Goal: Task Accomplishment & Management: Manage account settings

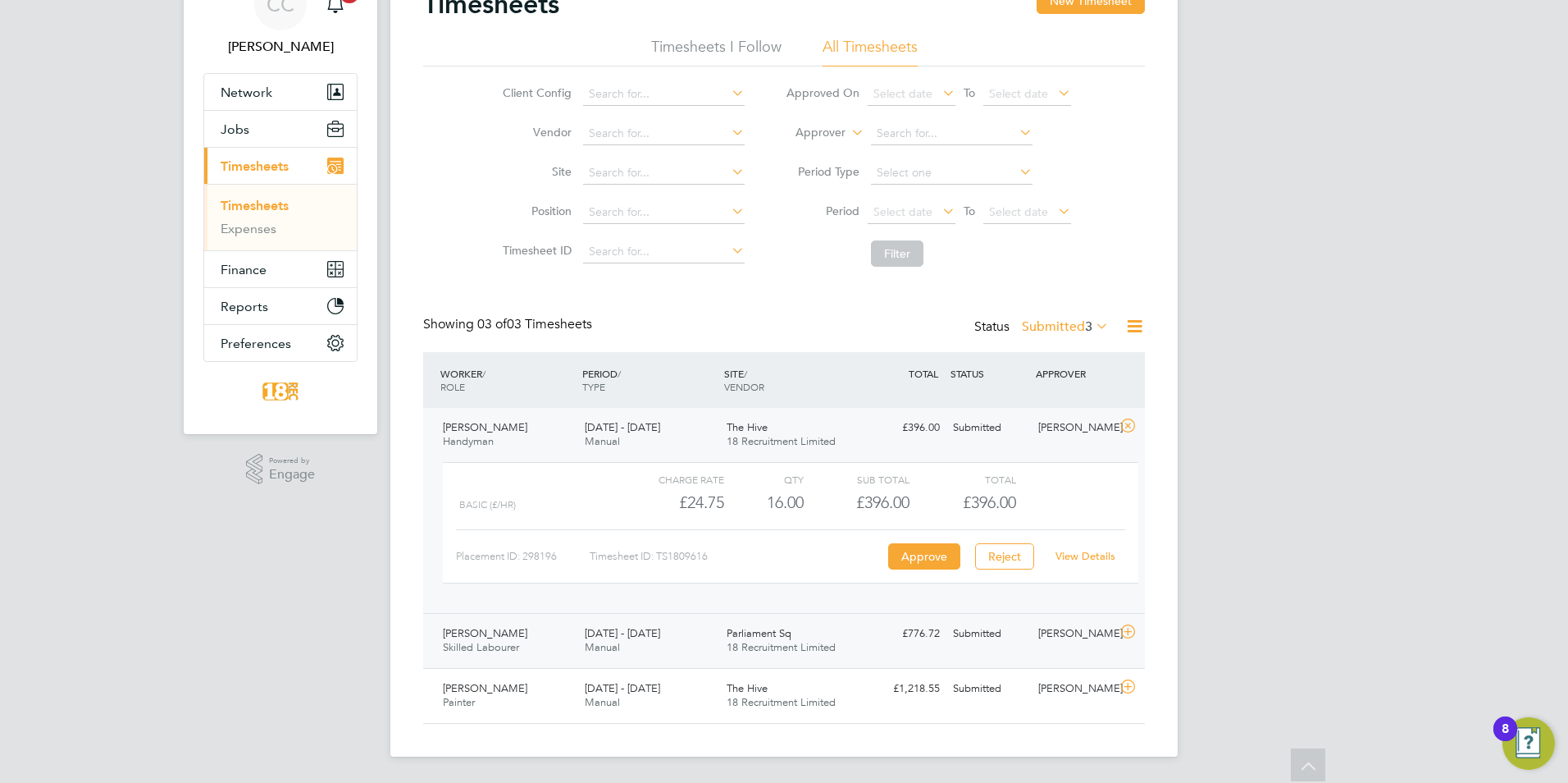
click at [863, 649] on div "[PERSON_NAME] Skilled Labourer [DATE] - [DATE] [DATE] - [DATE] Manual Parliamen…" at bounding box center [784, 640] width 722 height 55
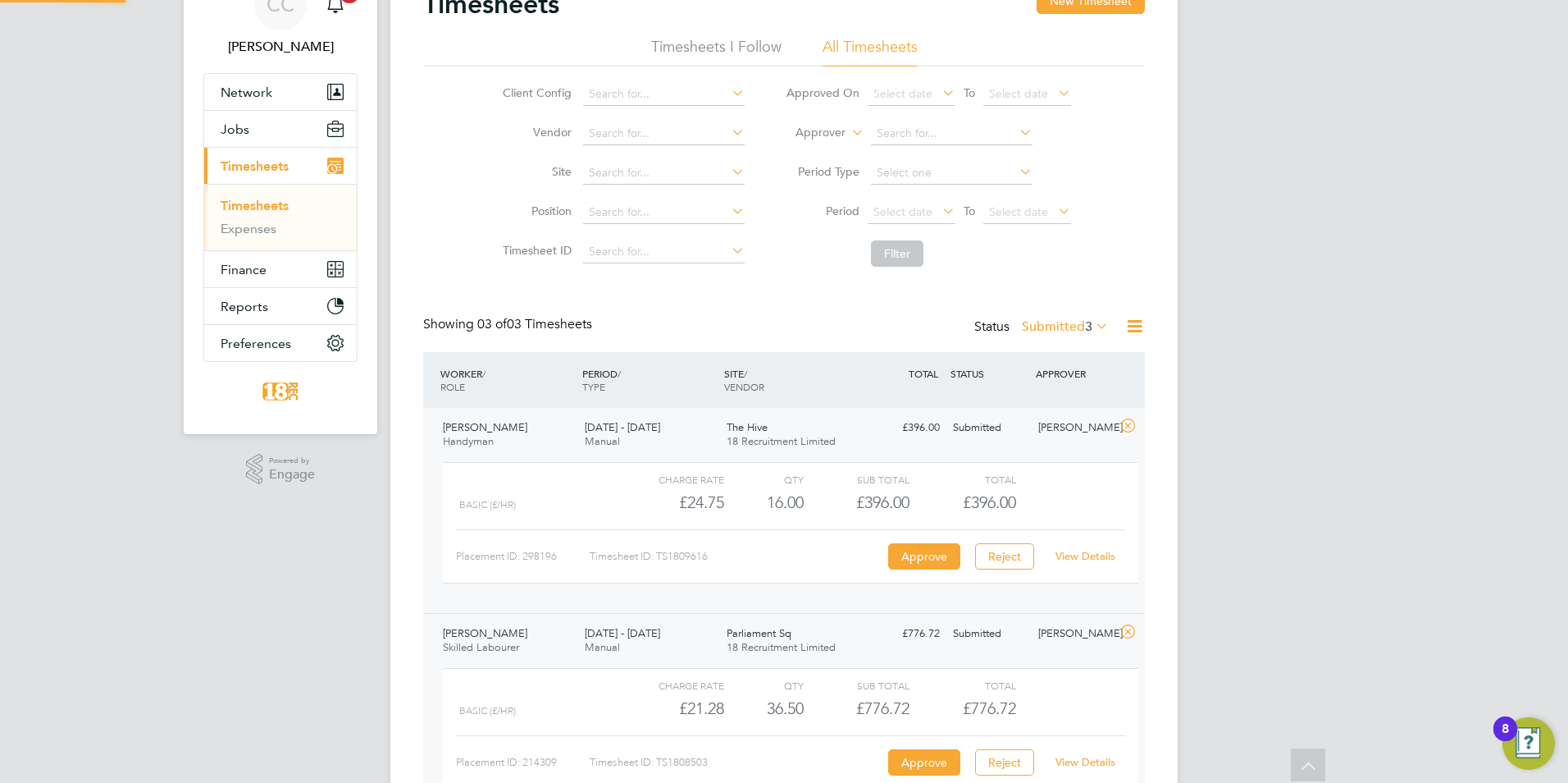
scroll to position [28, 160]
click at [1090, 759] on link "View Details" at bounding box center [1086, 762] width 60 height 14
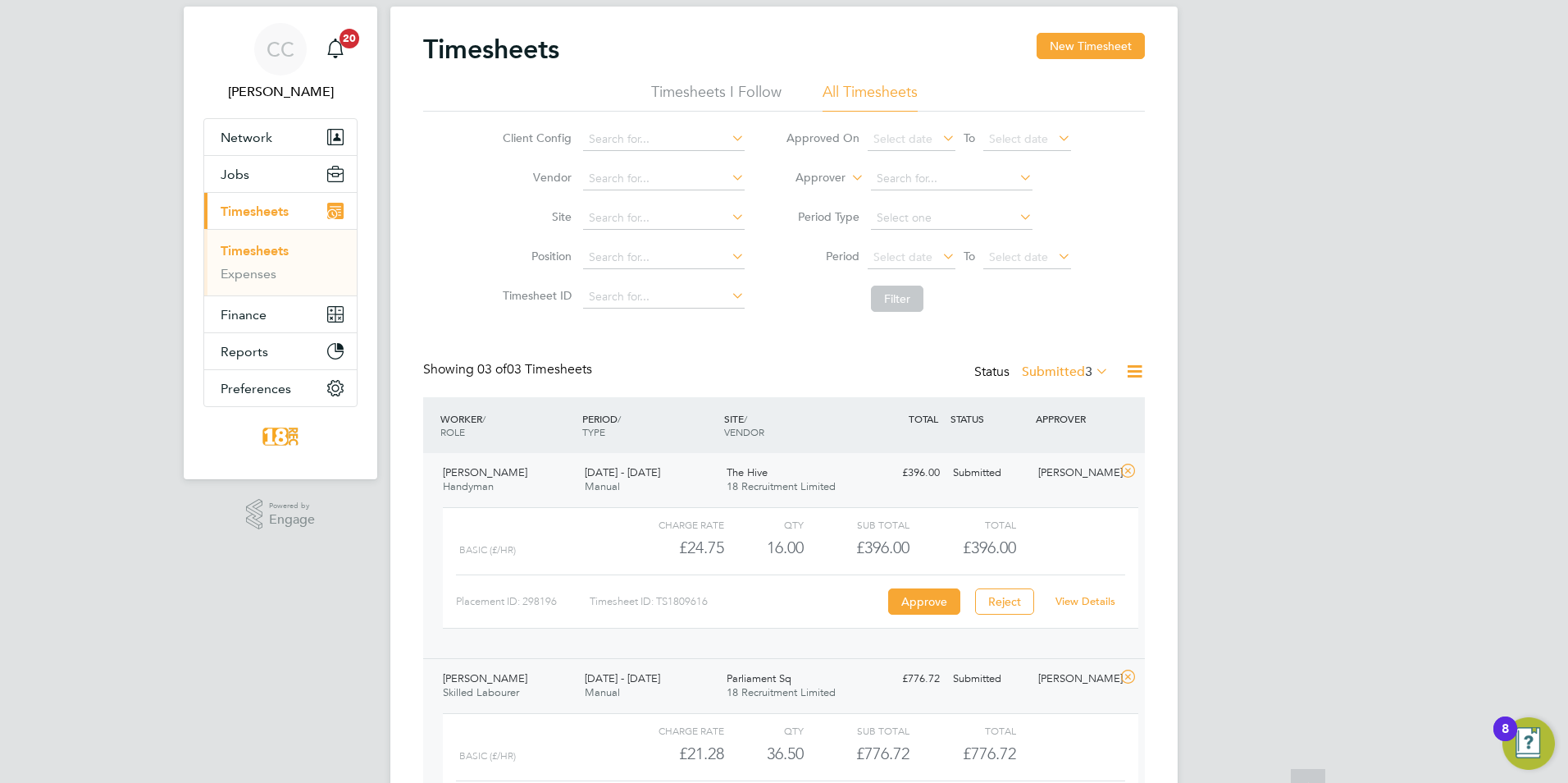
scroll to position [0, 0]
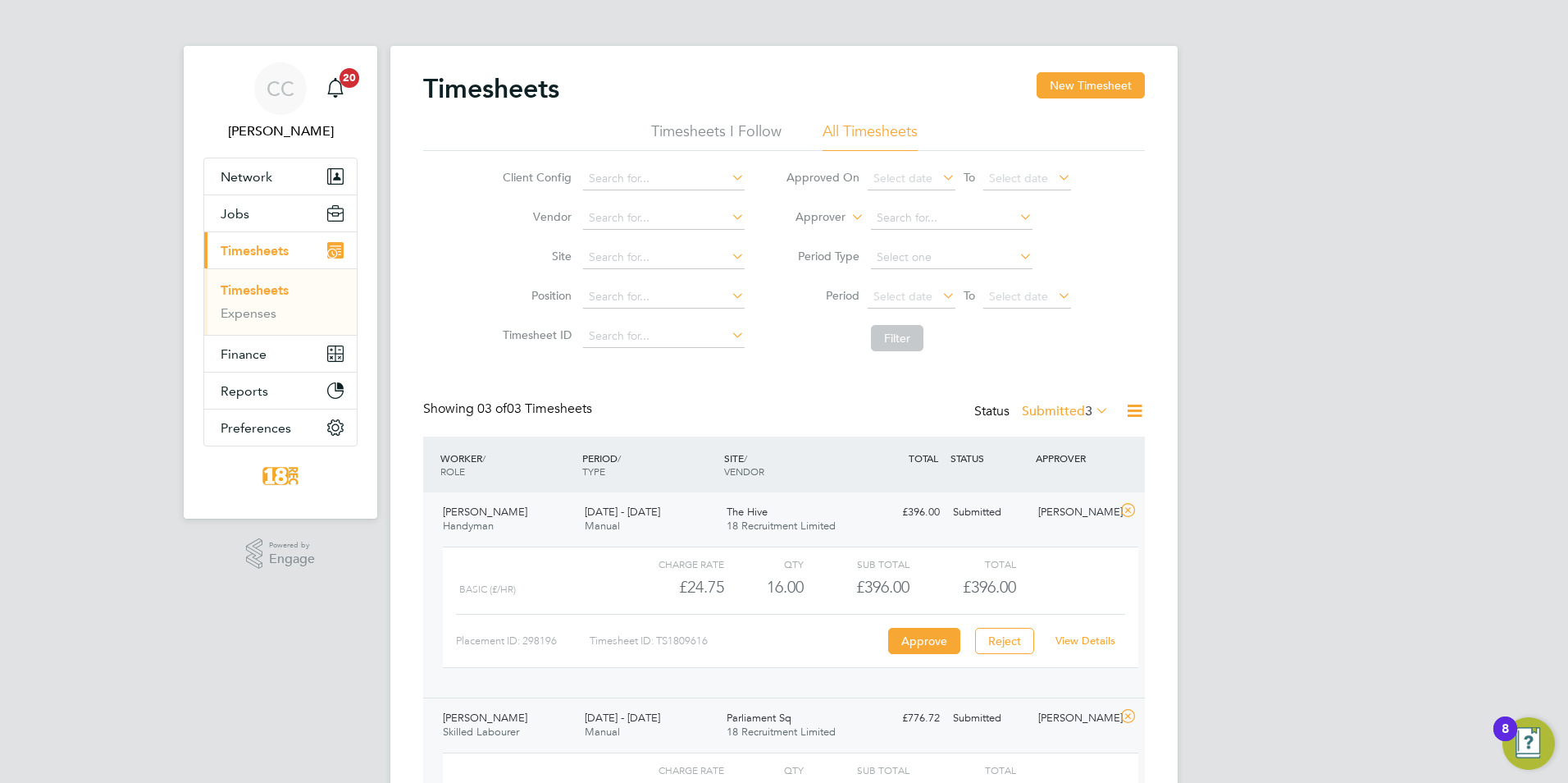
click at [1068, 427] on div "Showing 03 of 03 Timesheets Status Submitted 3" at bounding box center [784, 418] width 722 height 36
click at [1063, 422] on div "Status Submitted 3" at bounding box center [1043, 412] width 138 height 23
click at [1163, 324] on div "Timesheets New Timesheet Timesheets I Follow All Timesheets Client Config Vendo…" at bounding box center [784, 519] width 787 height 946
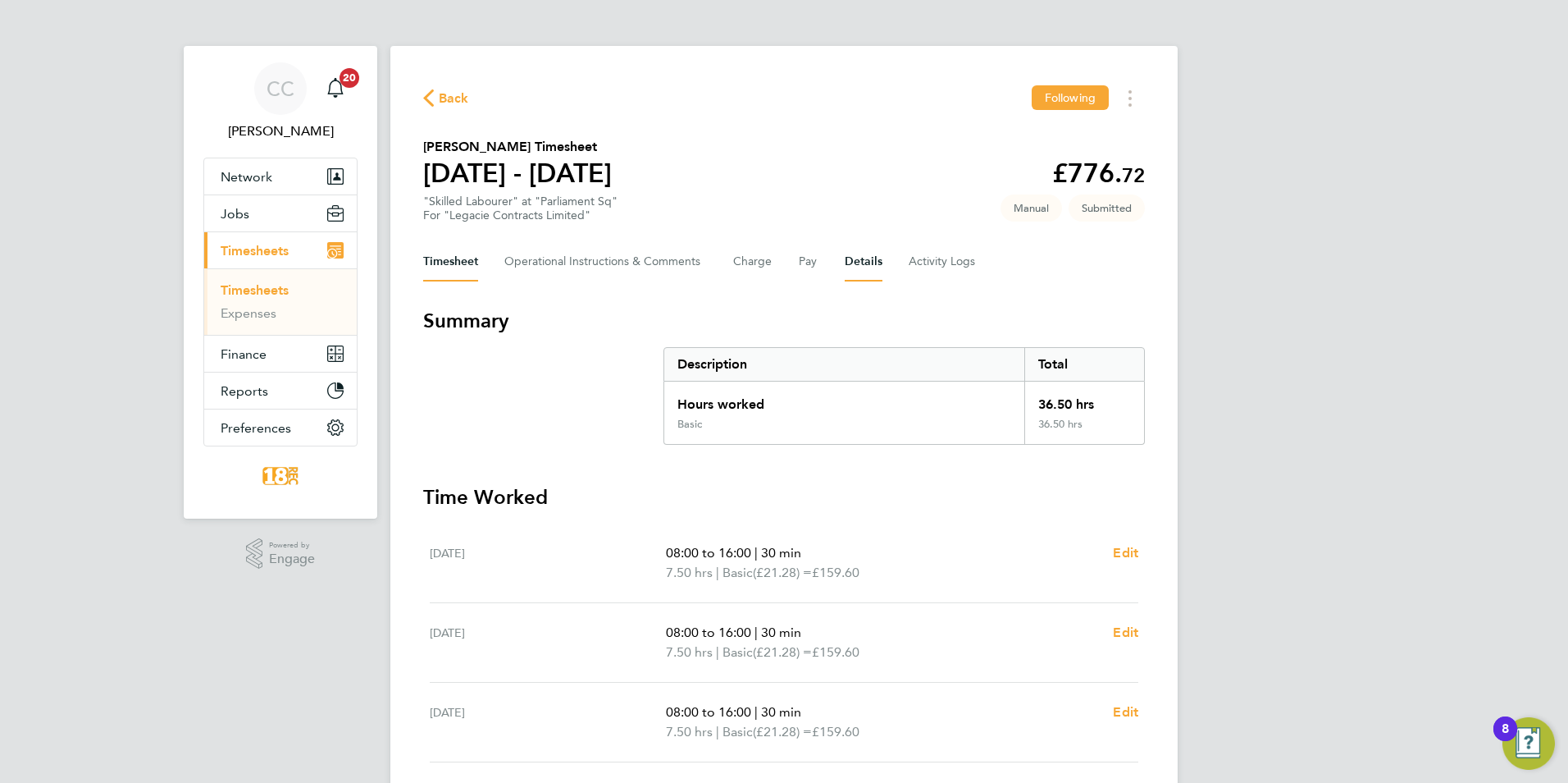
click at [852, 269] on button "Details" at bounding box center [863, 262] width 38 height 40
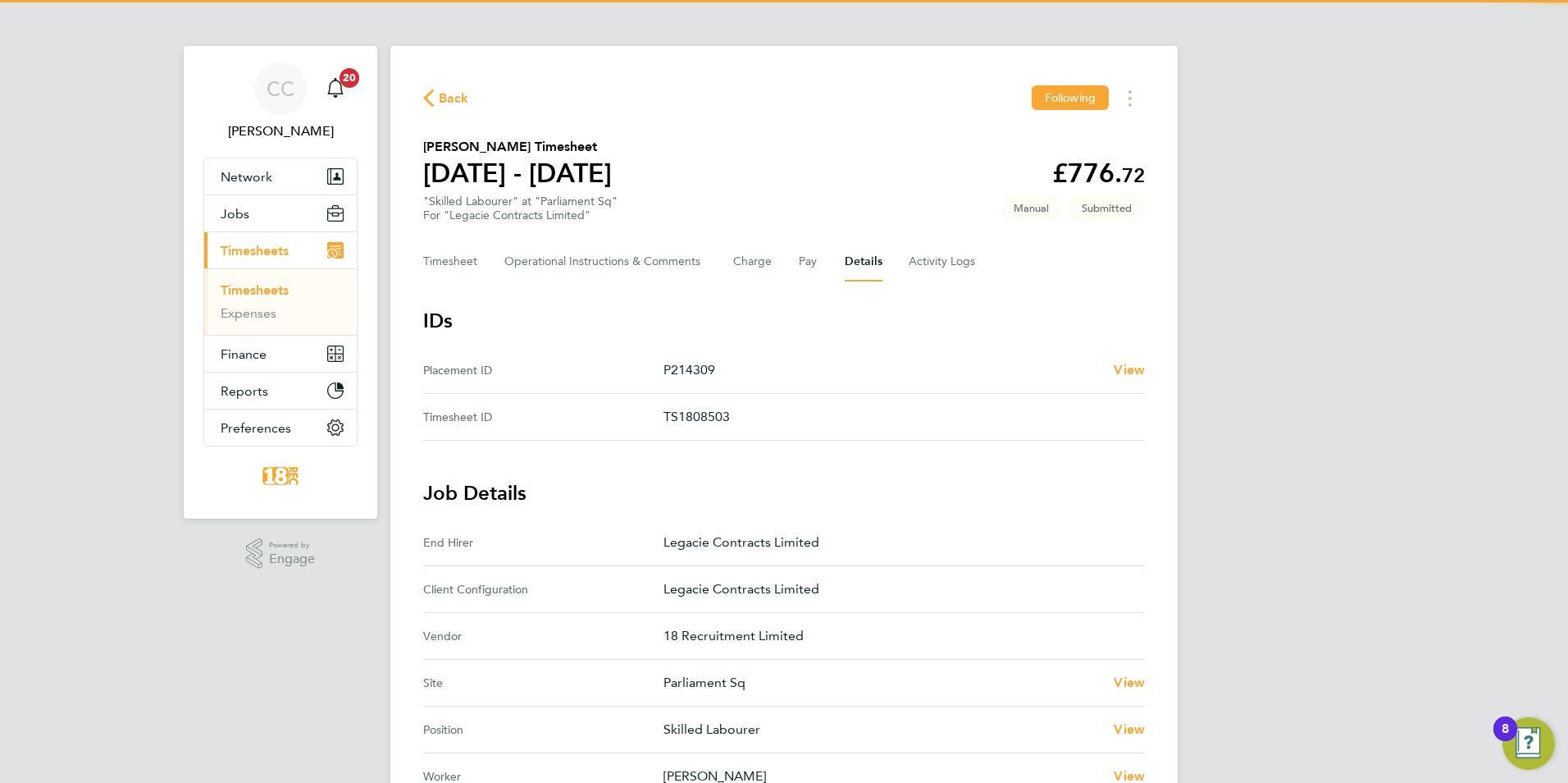
scroll to position [328, 0]
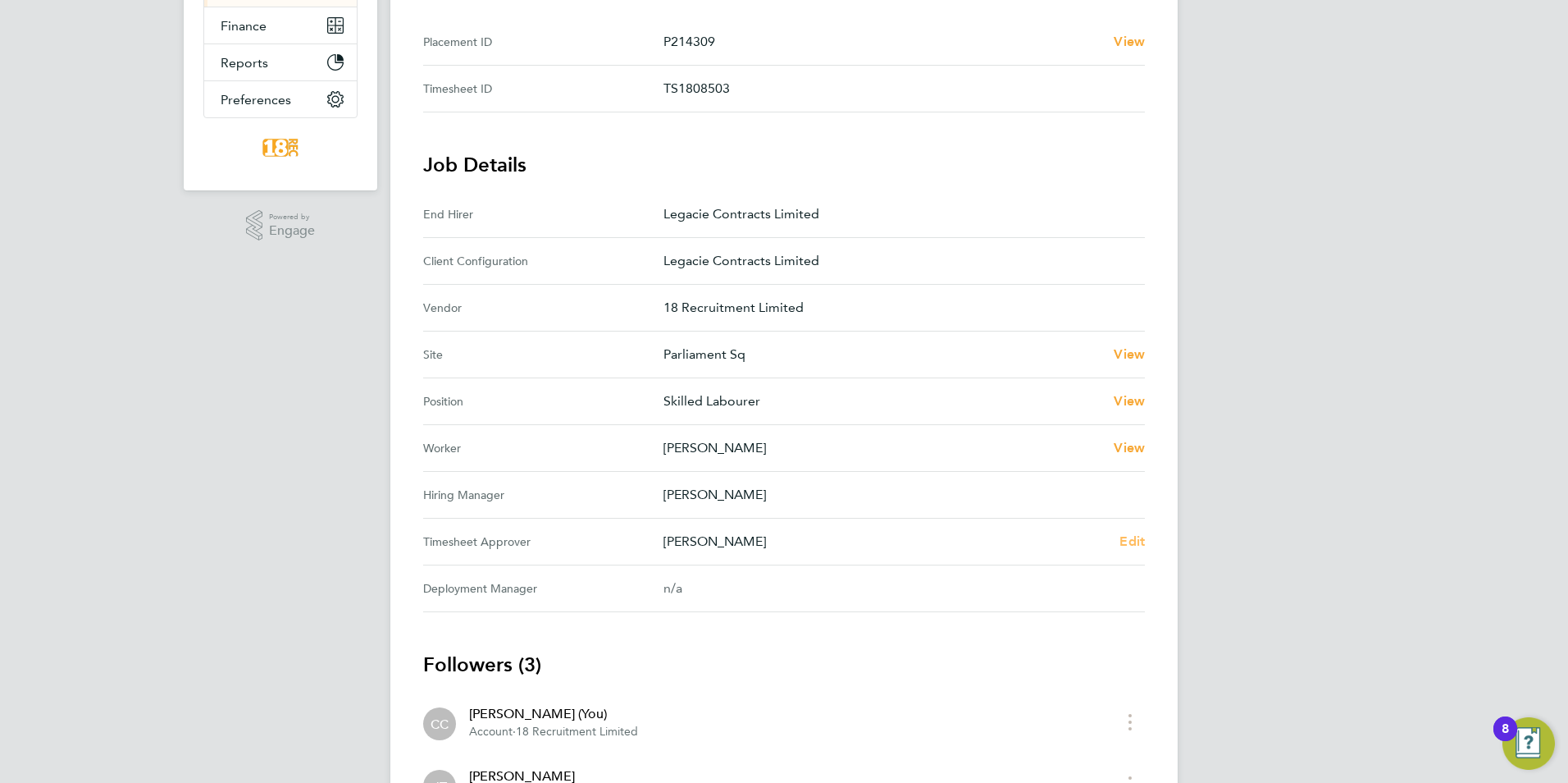
click at [1134, 544] on span "Edit" at bounding box center [1132, 541] width 26 height 16
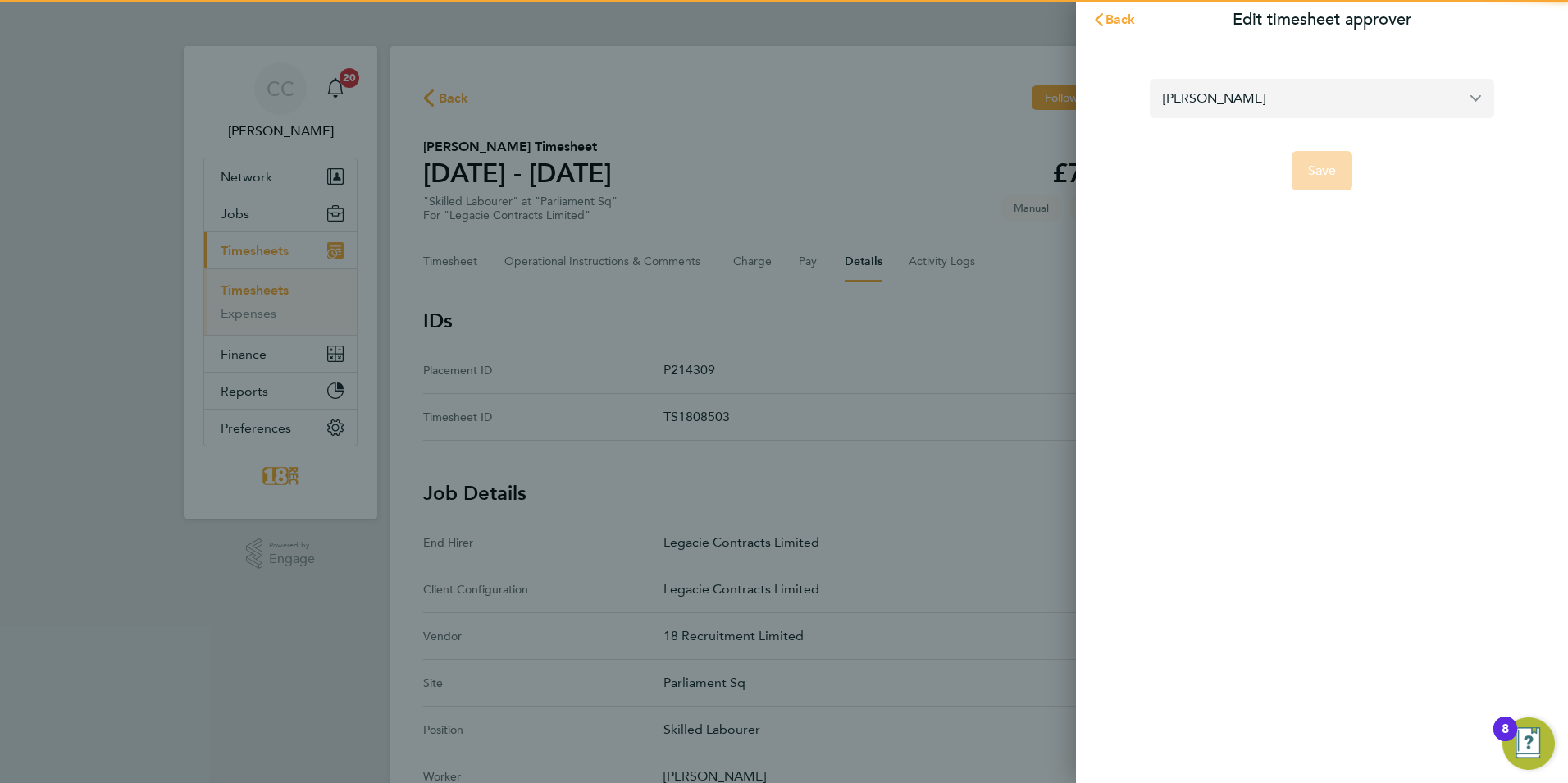
click at [1242, 106] on input "[PERSON_NAME]" at bounding box center [1322, 98] width 345 height 39
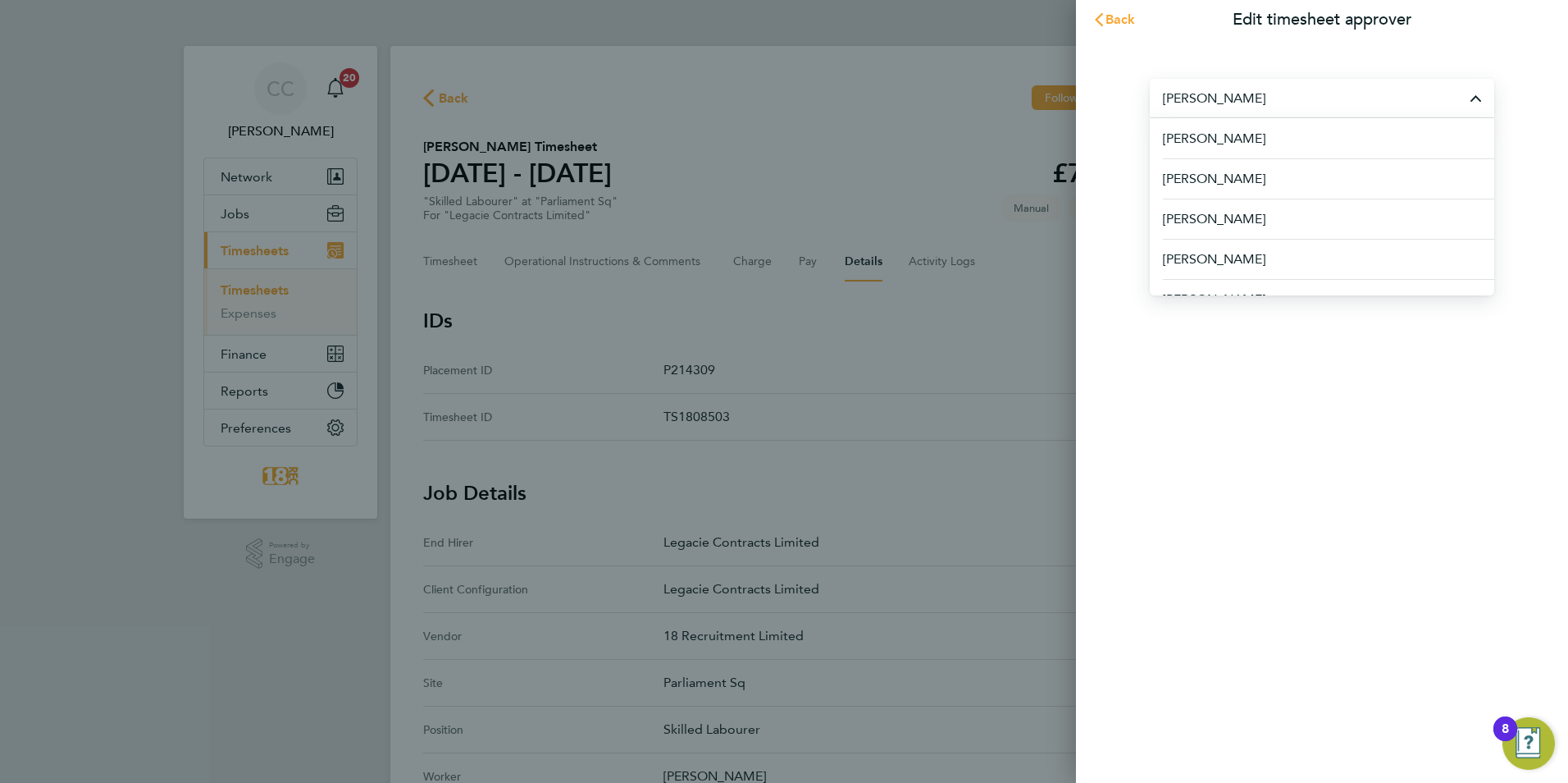
type input "h"
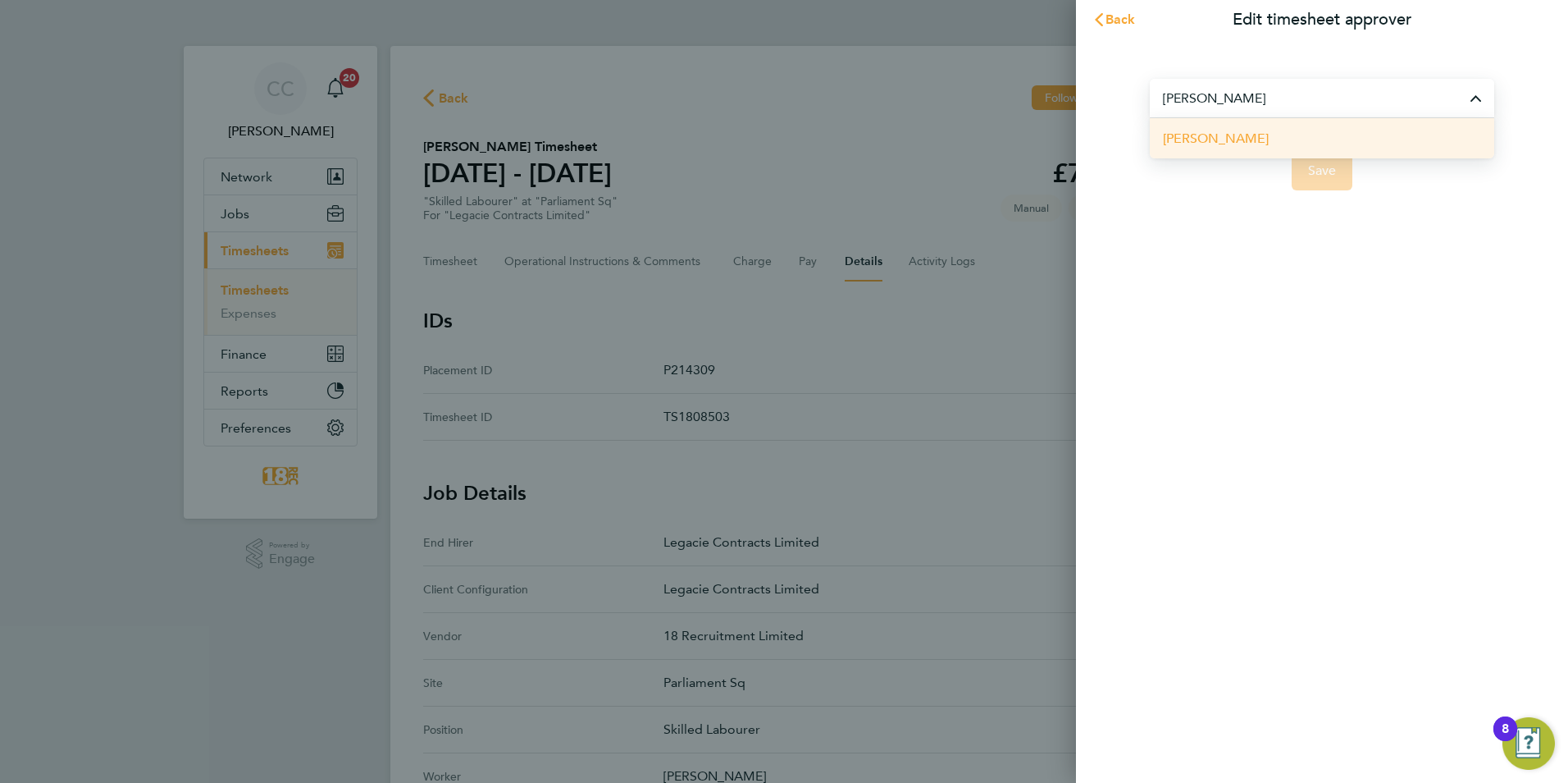
click at [1223, 133] on span "John Irwin" at bounding box center [1216, 139] width 106 height 19
type input "John Irwin"
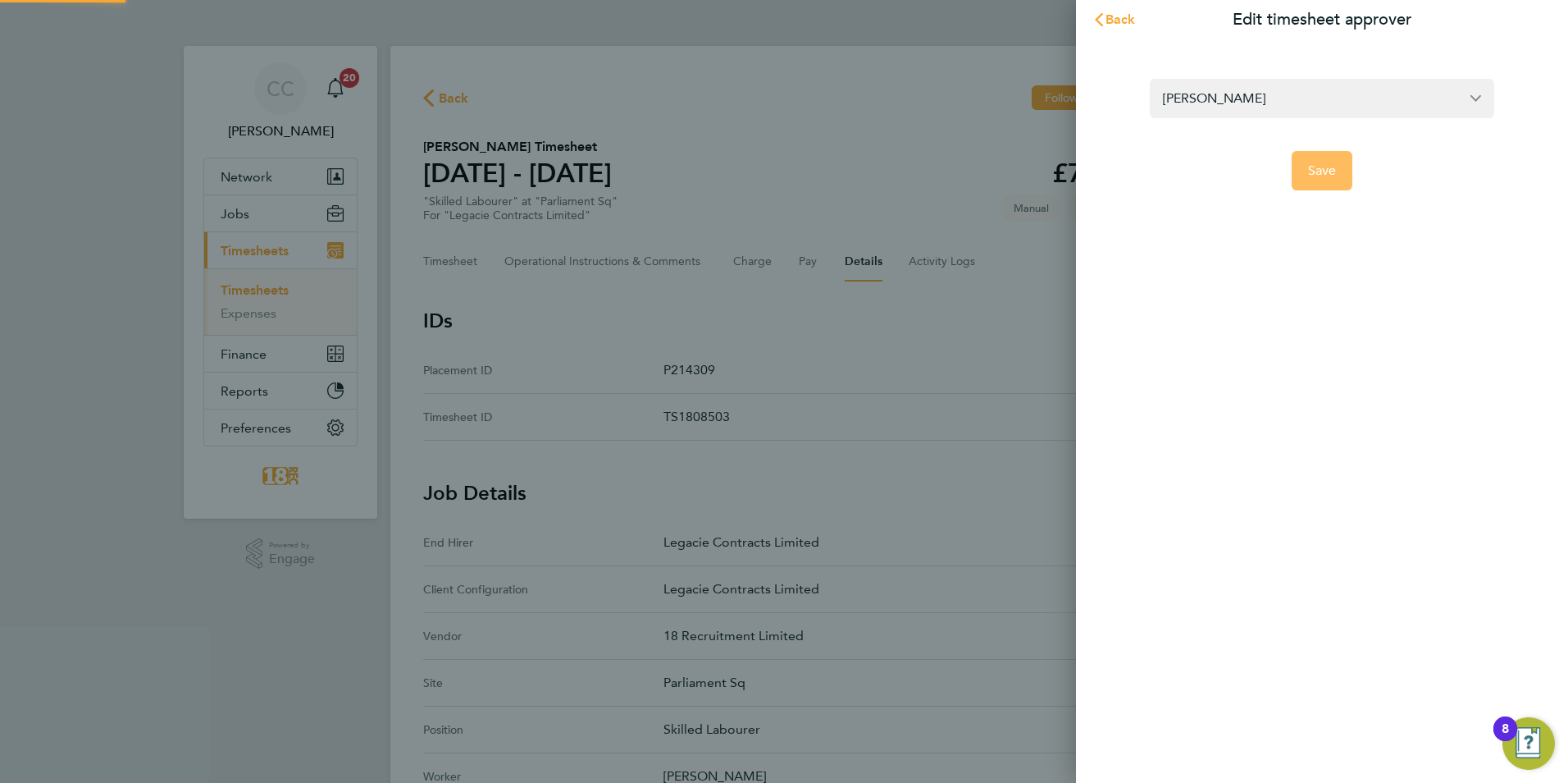
click at [1317, 179] on button "Save" at bounding box center [1322, 171] width 62 height 40
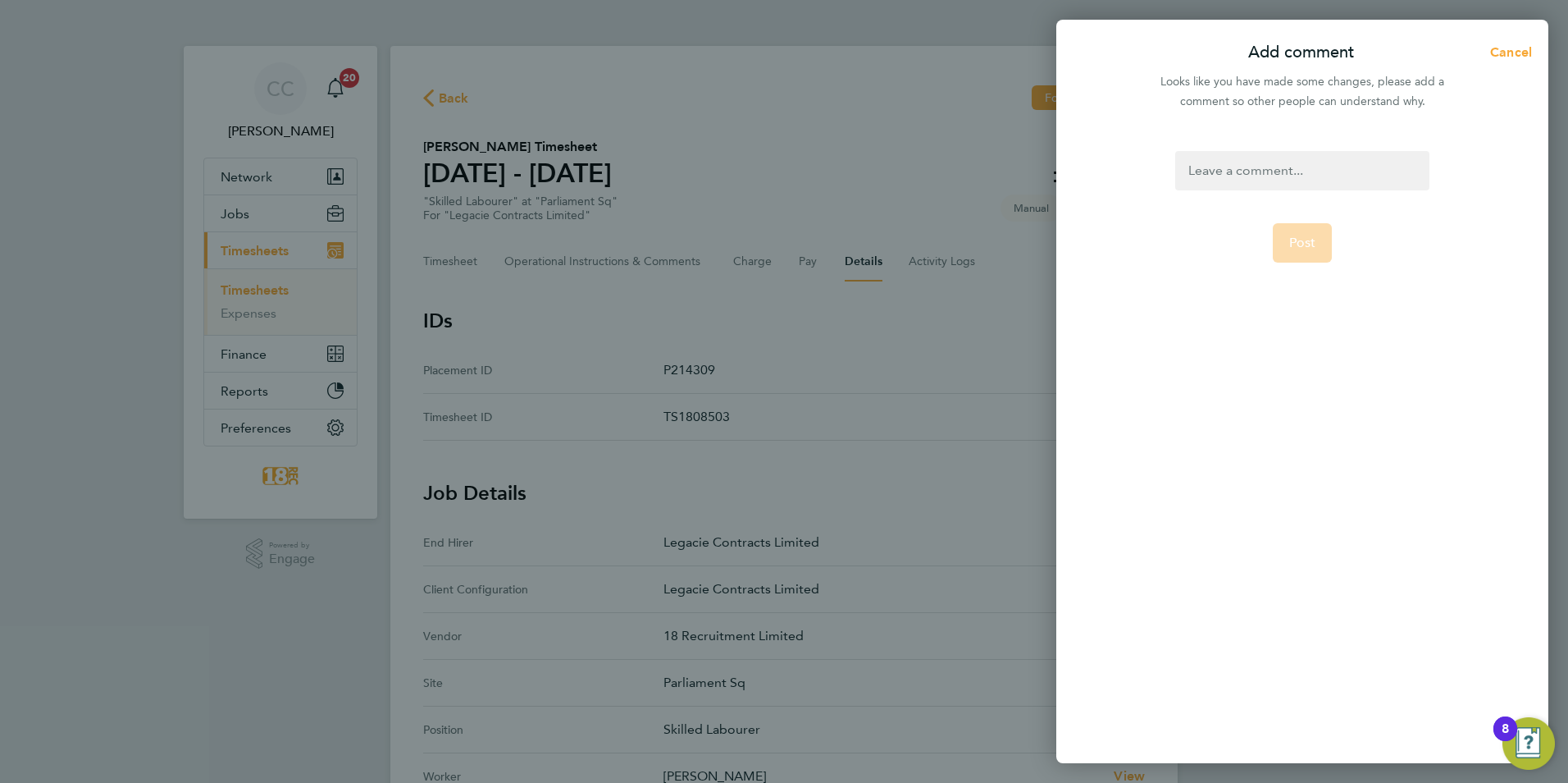
click at [1261, 193] on form "Post" at bounding box center [1302, 348] width 267 height 395
click at [1251, 166] on div at bounding box center [1301, 171] width 254 height 40
click at [1312, 171] on div at bounding box center [1301, 171] width 254 height 40
click at [1361, 300] on form "please approve Post" at bounding box center [1302, 348] width 267 height 395
click at [1292, 253] on button "Post" at bounding box center [1303, 243] width 60 height 40
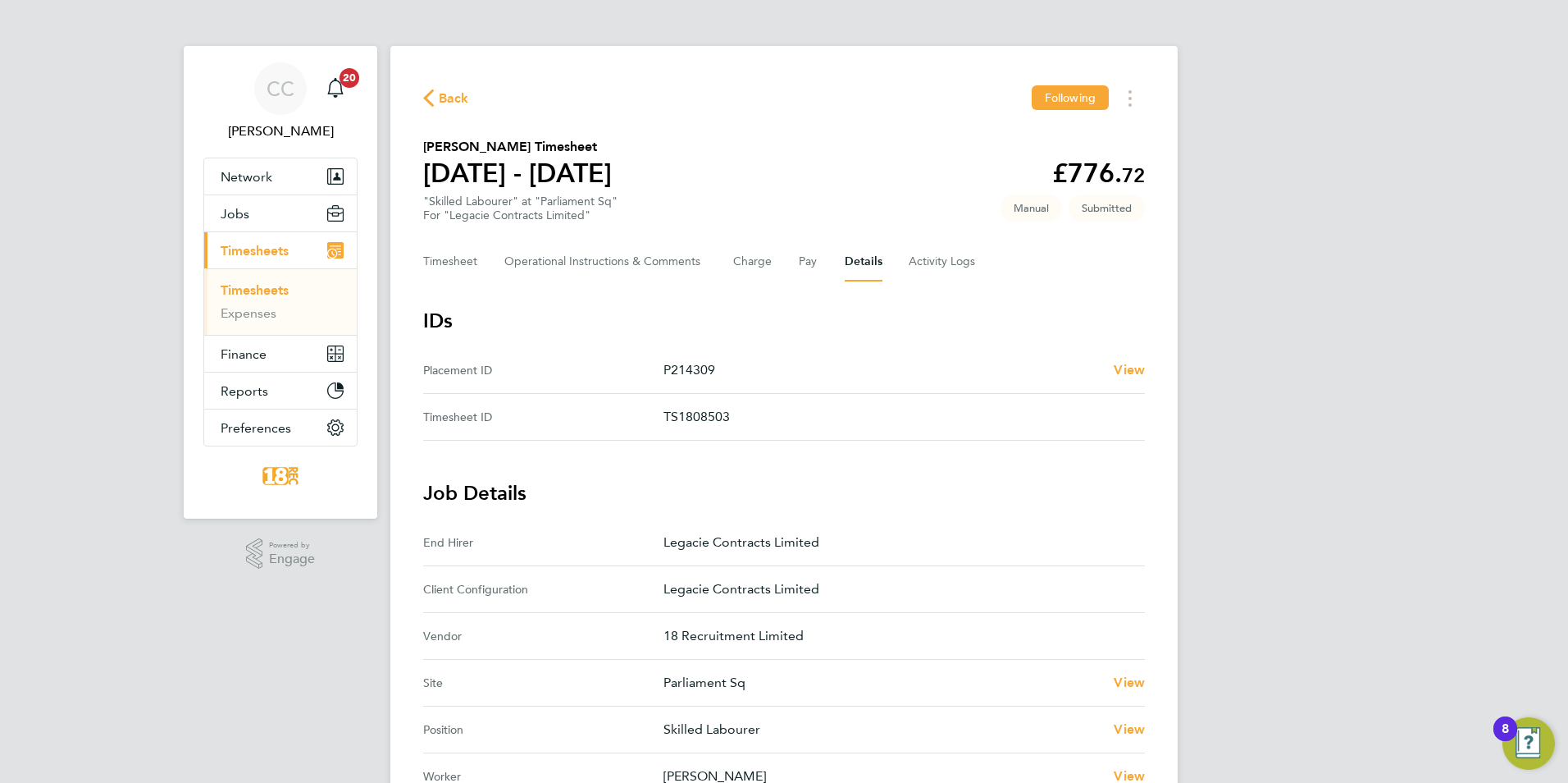
click at [413, 101] on div "Back Following Oliver Evans's Timesheet 18 - 24 Aug 2025 £776. 72 "Skilled Labo…" at bounding box center [784, 668] width 787 height 1245
click at [422, 104] on div "Back Following Oliver Evans's Timesheet 18 - 24 Aug 2025 £776. 72 "Skilled Labo…" at bounding box center [784, 668] width 787 height 1245
click at [432, 100] on icon "button" at bounding box center [428, 97] width 11 height 17
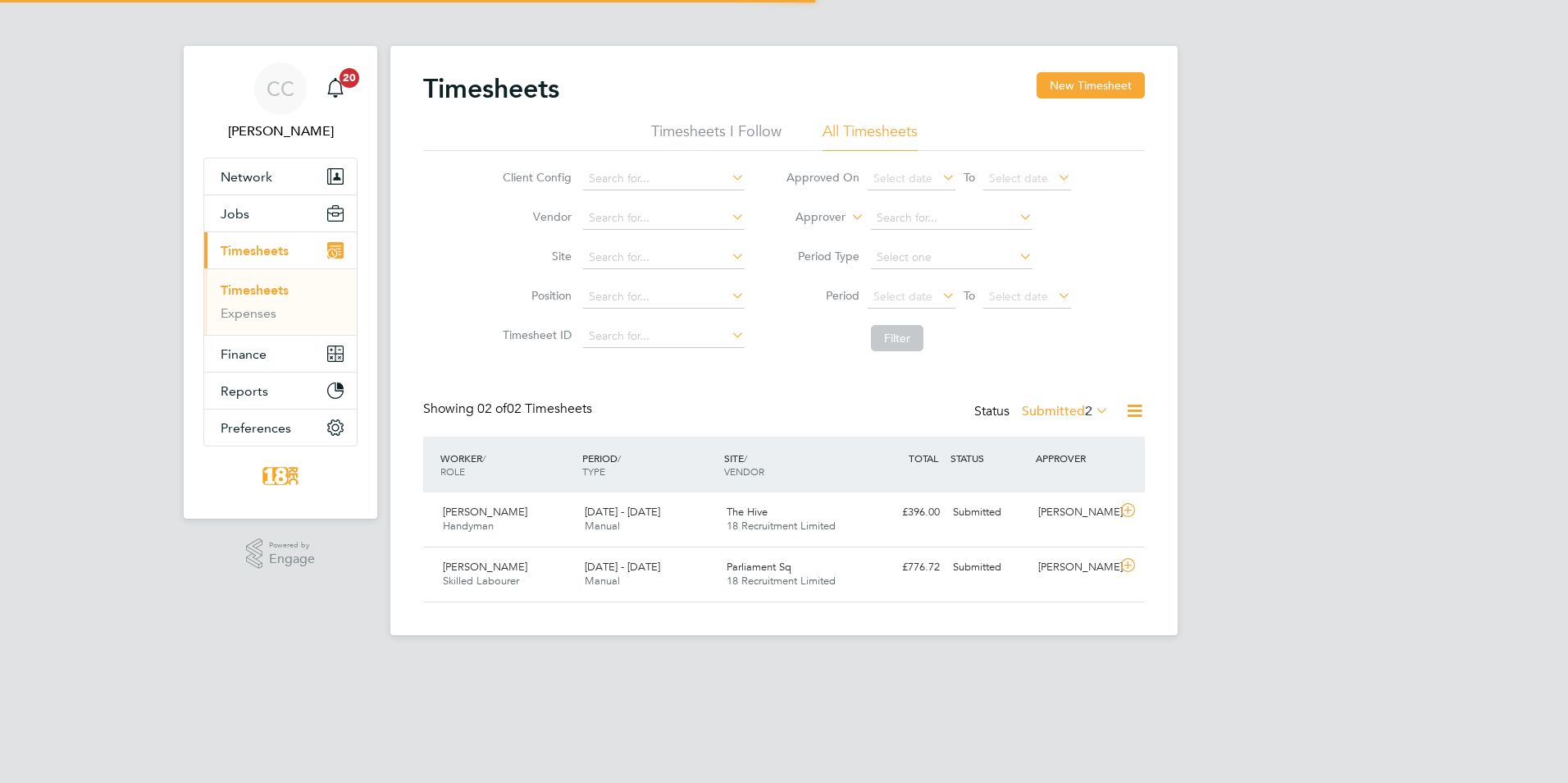
scroll to position [42, 143]
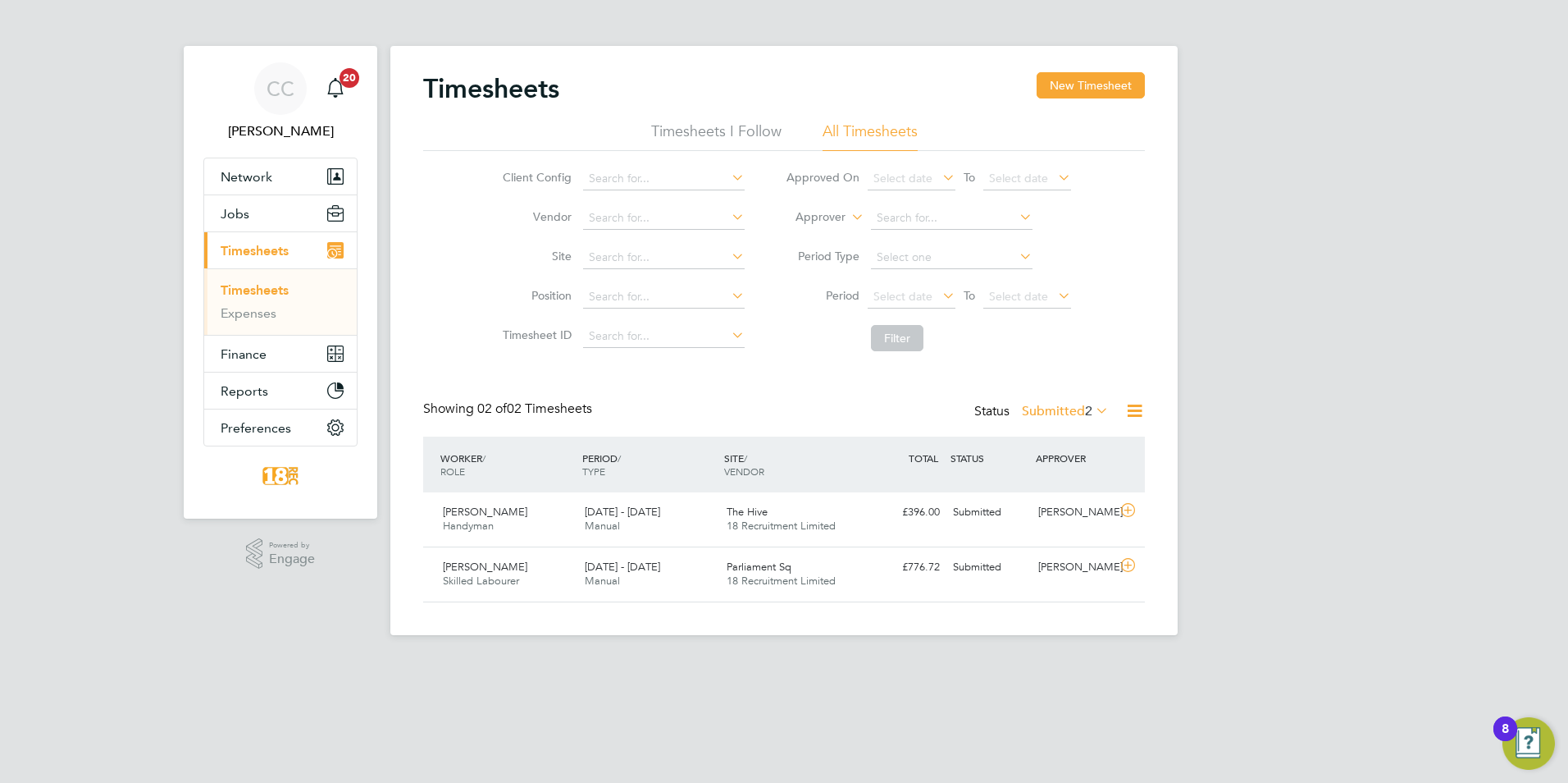
click at [1064, 414] on label "Submitted 2" at bounding box center [1065, 411] width 87 height 17
click at [1042, 544] on li "Rejected" at bounding box center [1042, 547] width 75 height 23
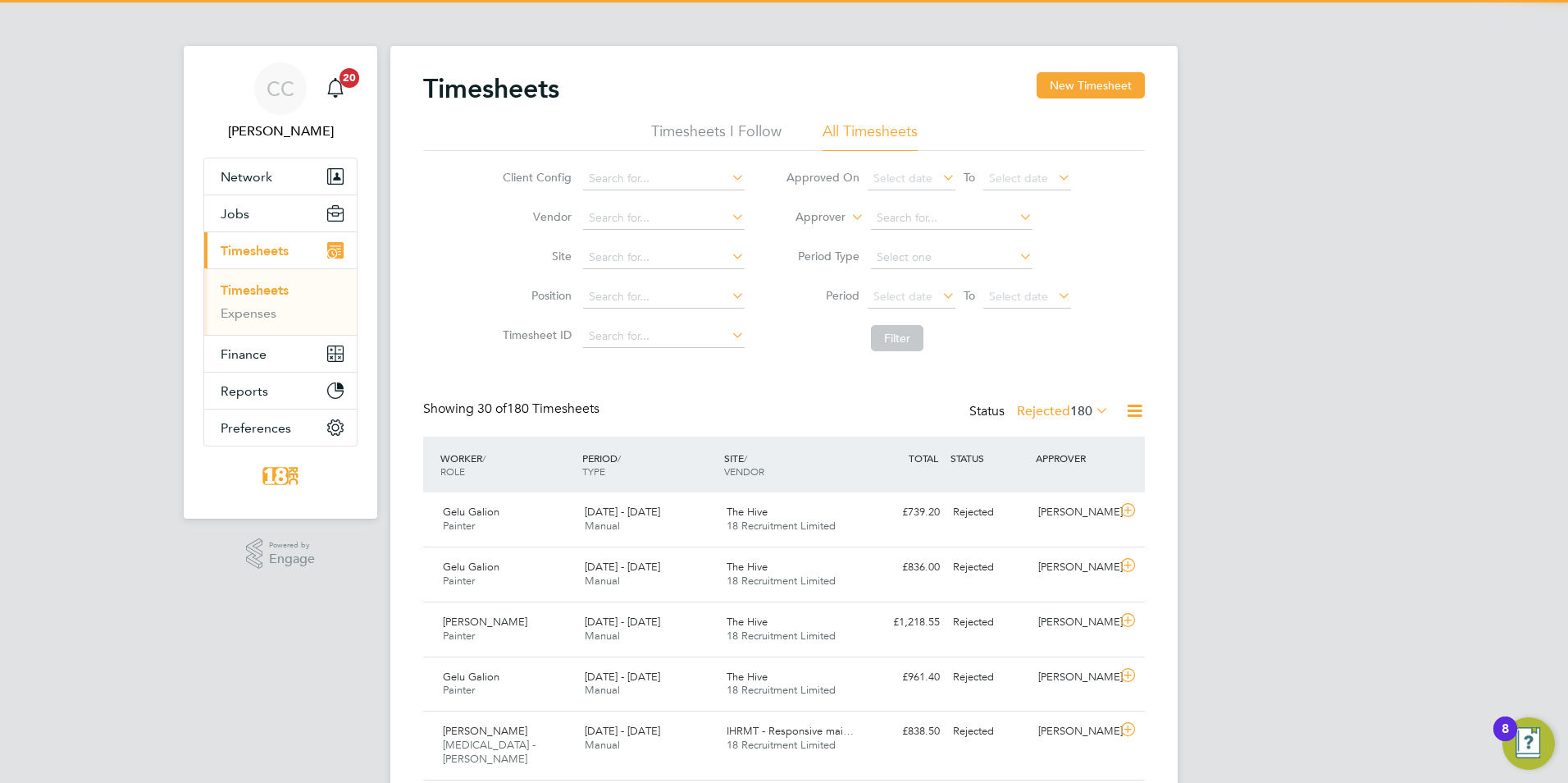
scroll to position [0, 0]
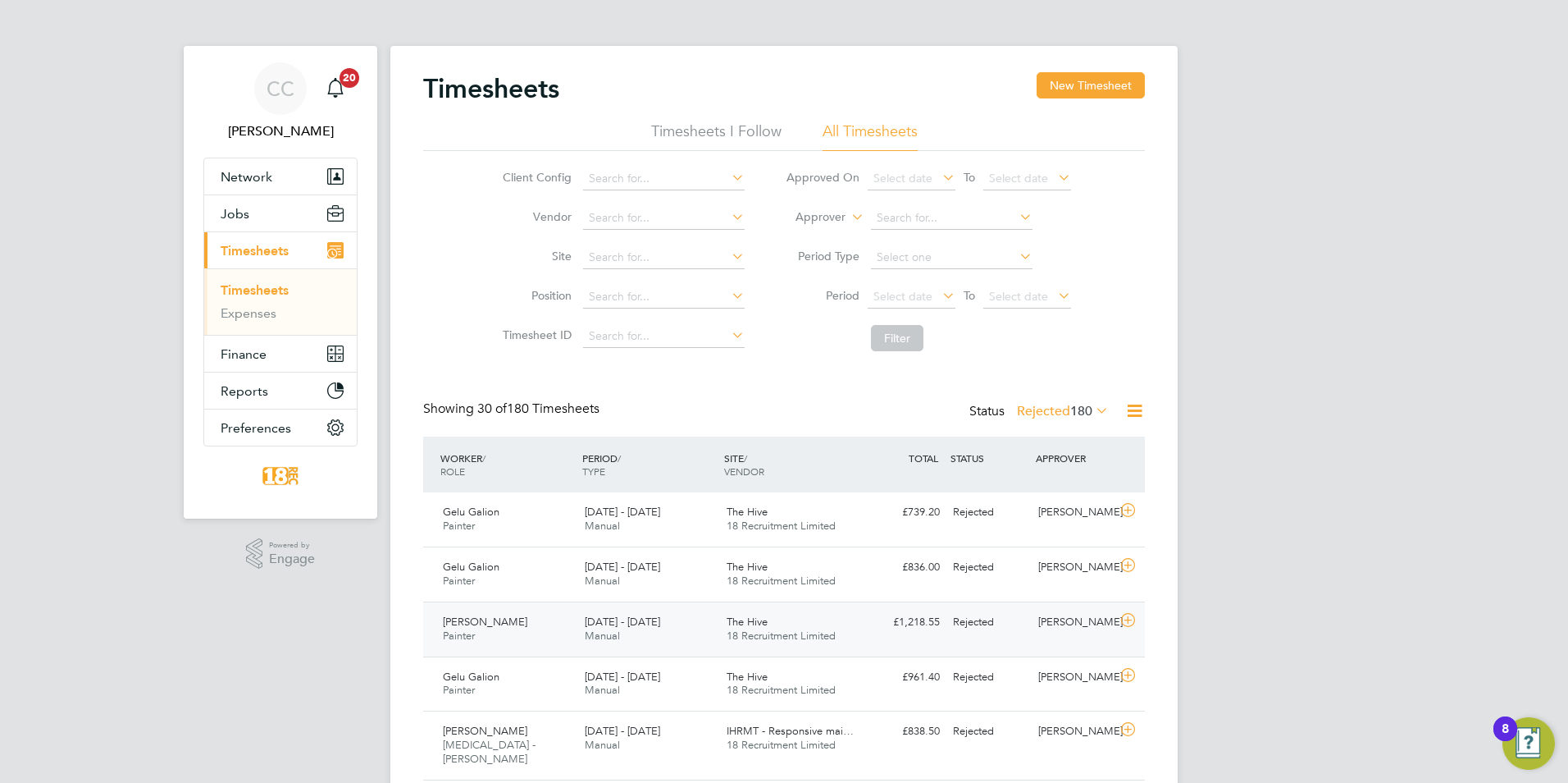
click at [903, 629] on div "£1,218.55 Rejected" at bounding box center [904, 622] width 86 height 27
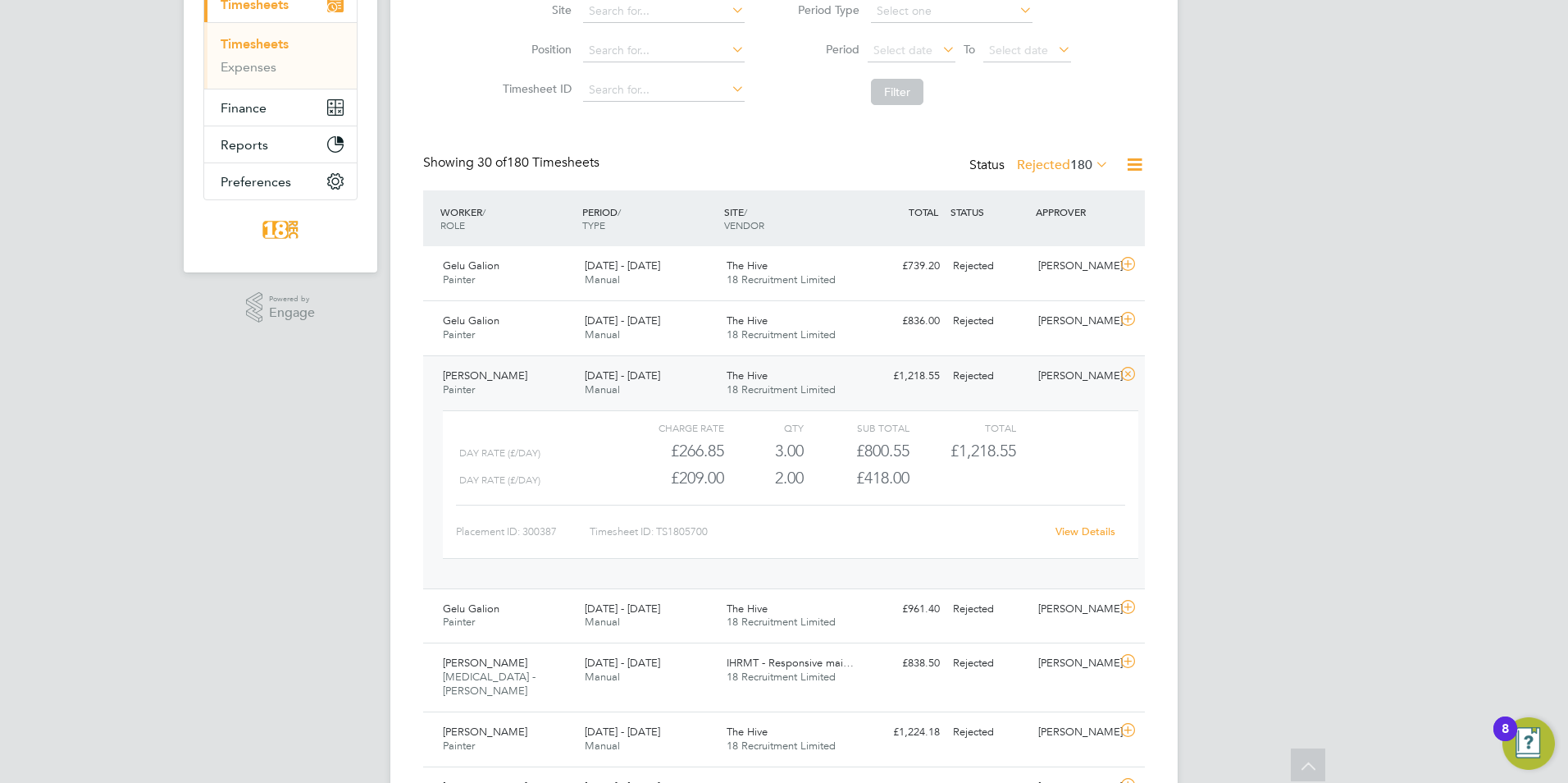
click at [1090, 533] on link "View Details" at bounding box center [1086, 531] width 60 height 14
click at [1070, 528] on link "View Details" at bounding box center [1086, 531] width 60 height 14
click at [1092, 528] on link "View Details" at bounding box center [1086, 531] width 60 height 14
drag, startPoint x: 704, startPoint y: 475, endPoint x: 829, endPoint y: 485, distance: 125.4
click at [829, 485] on div "day rate (£/day) £209.00 2 2.00 2 £418.00" at bounding box center [790, 477] width 695 height 27
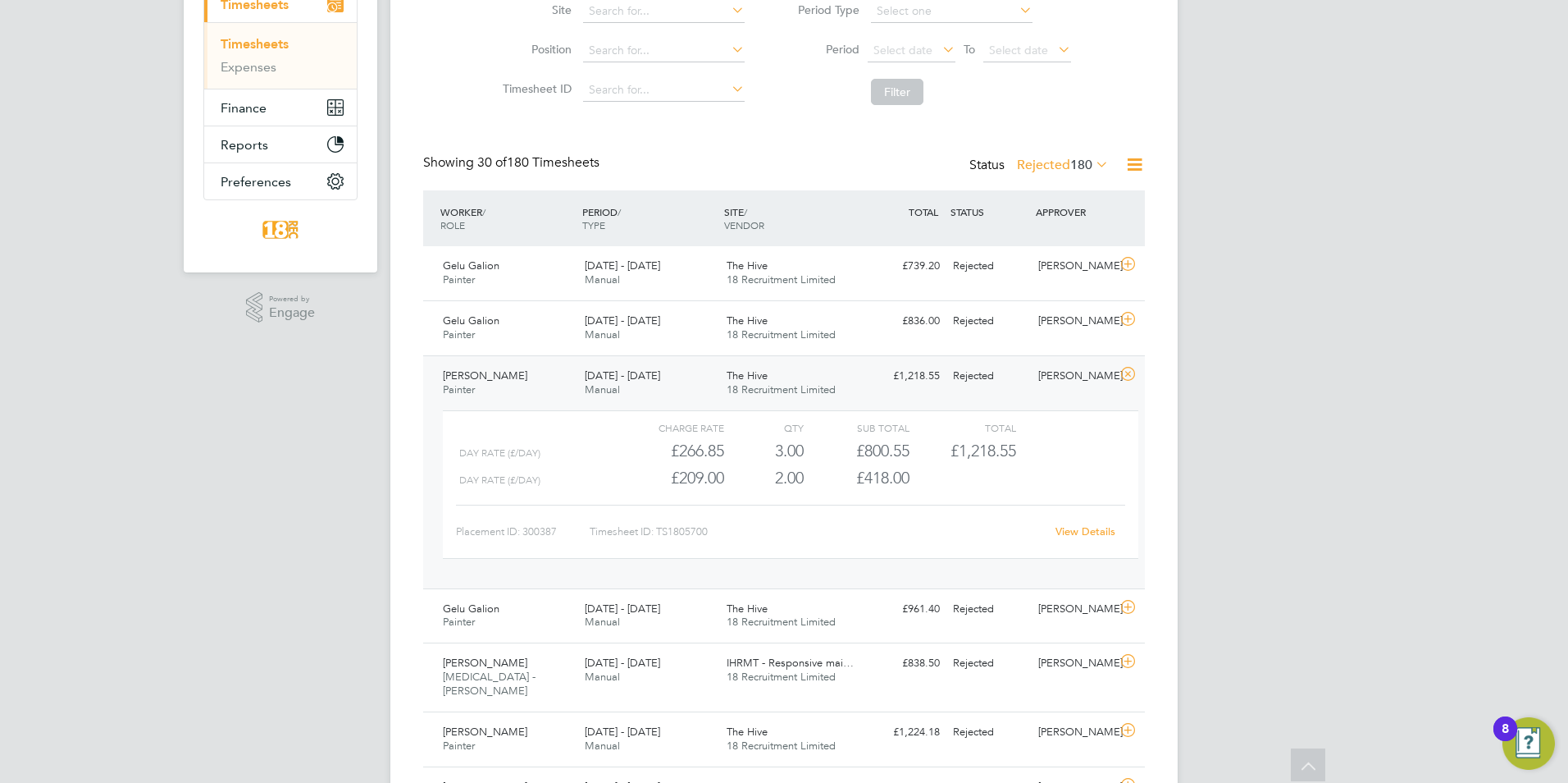
drag, startPoint x: 829, startPoint y: 485, endPoint x: 817, endPoint y: 480, distance: 13.0
click at [830, 484] on div "£418.00" at bounding box center [857, 477] width 106 height 27
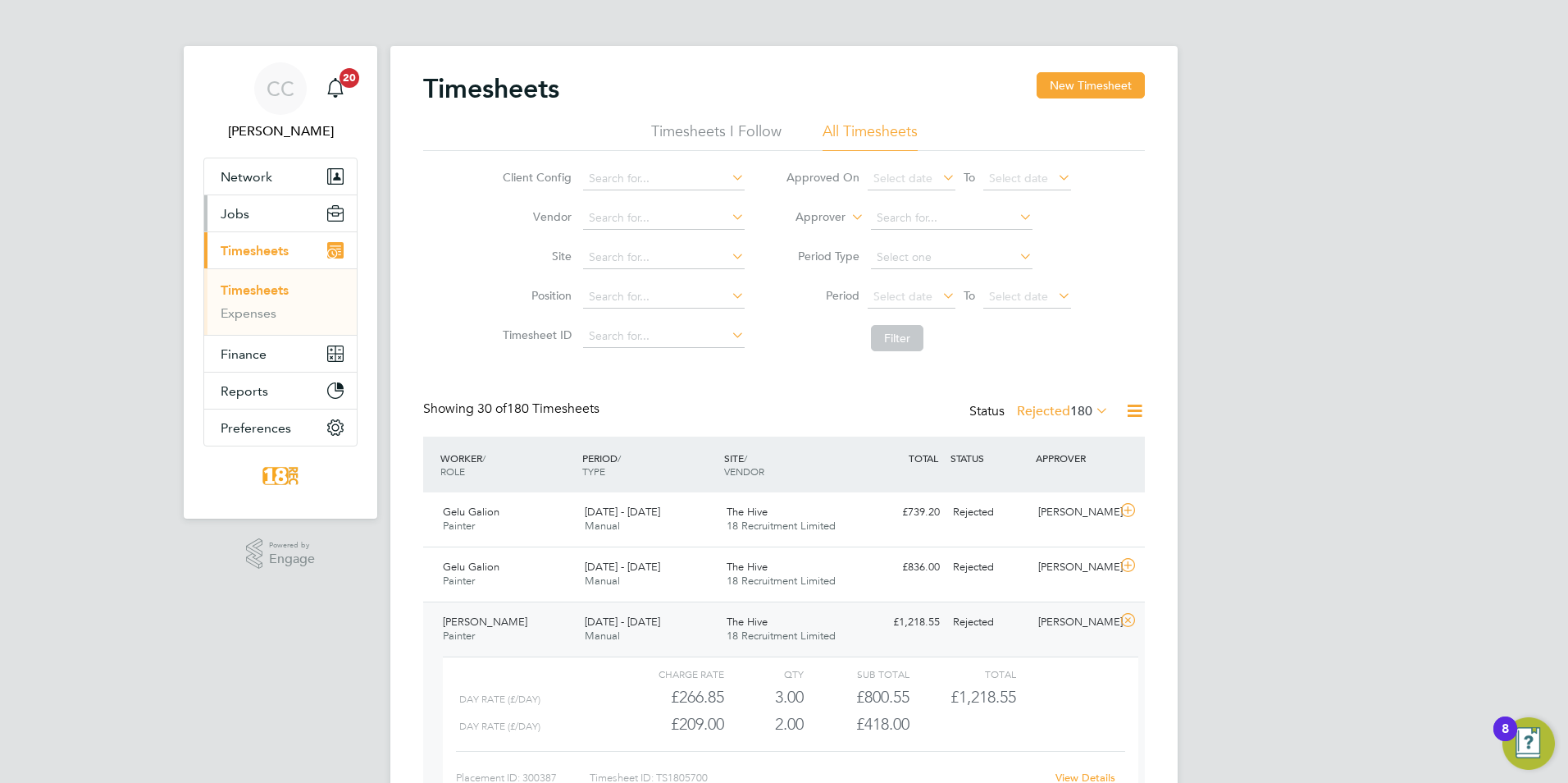
click at [258, 220] on button "Jobs" at bounding box center [280, 213] width 153 height 36
click at [256, 210] on button "Jobs" at bounding box center [280, 213] width 153 height 36
click at [1069, 81] on button "New Timesheet" at bounding box center [1090, 86] width 109 height 27
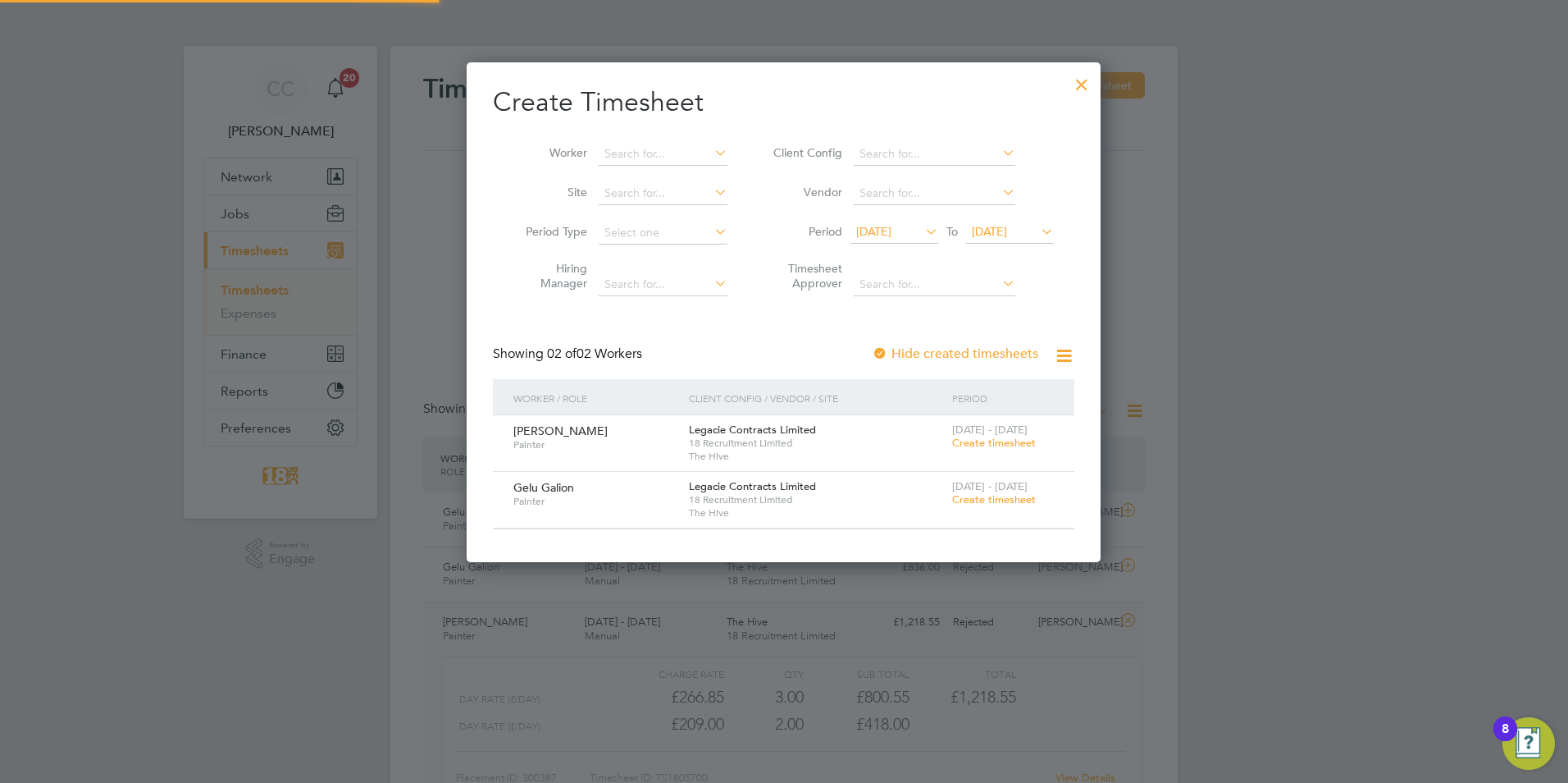
scroll to position [498, 635]
click at [1026, 454] on div "18 - 24 Aug 2025 Create timesheet" at bounding box center [1003, 437] width 110 height 44
click at [1026, 442] on span "Create timesheet" at bounding box center [994, 443] width 84 height 14
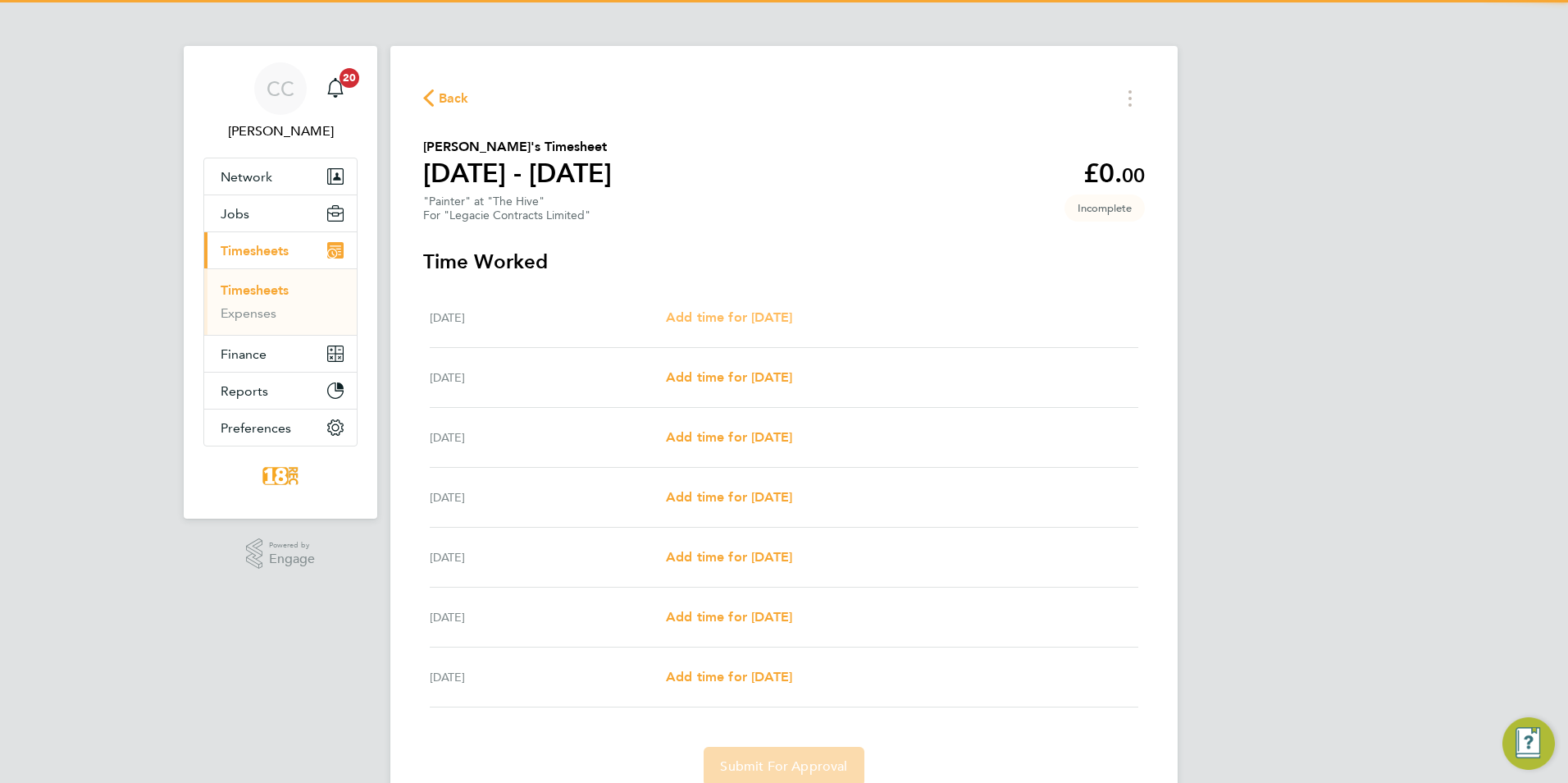
click at [729, 319] on span "Add time for Mon 18 Aug" at bounding box center [729, 317] width 126 height 16
select select "30"
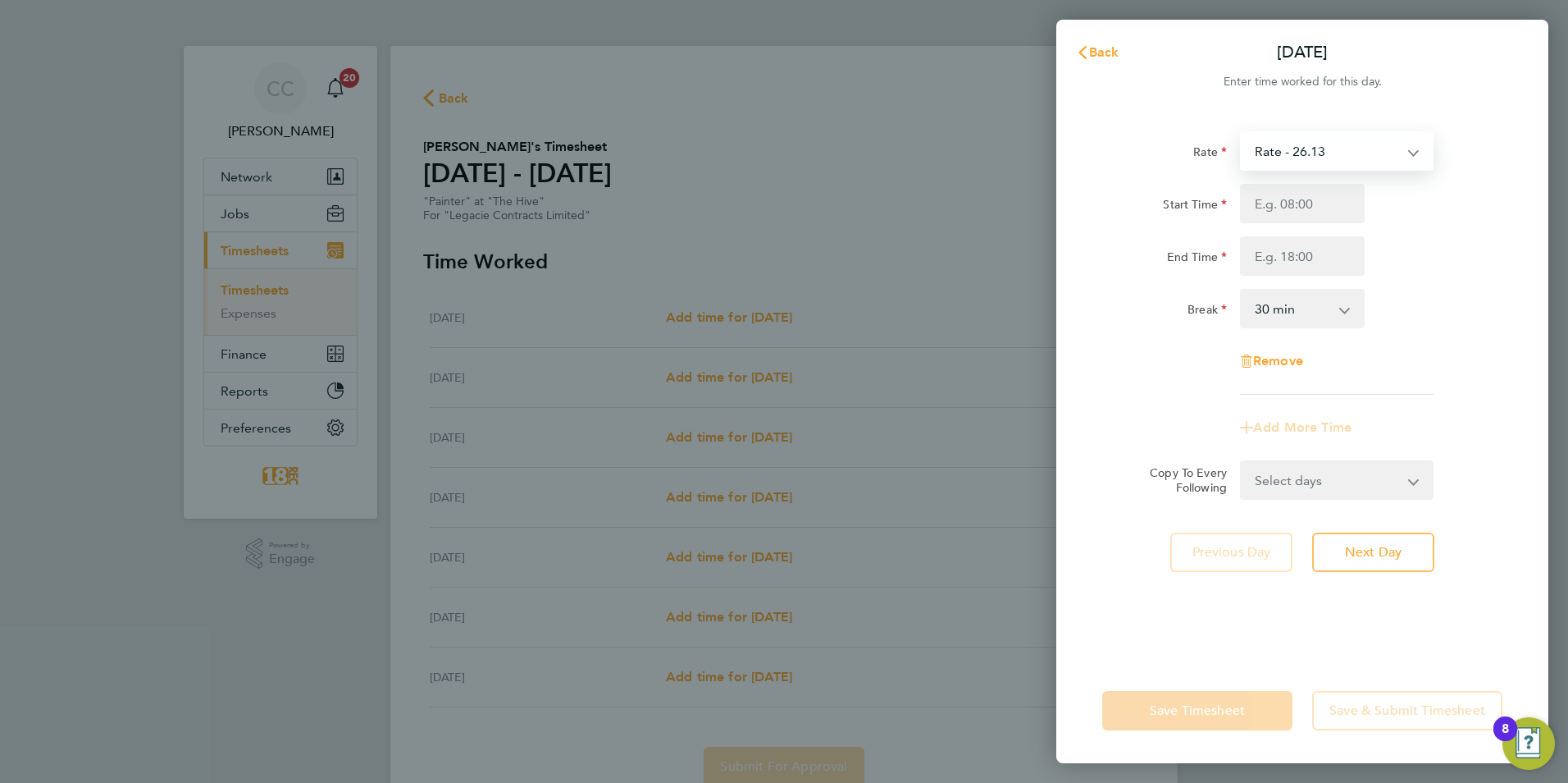
drag, startPoint x: 1371, startPoint y: 144, endPoint x: 1359, endPoint y: 170, distance: 28.6
click at [1371, 144] on select "Rate - 26.13 day rate - 209.00" at bounding box center [1327, 150] width 170 height 36
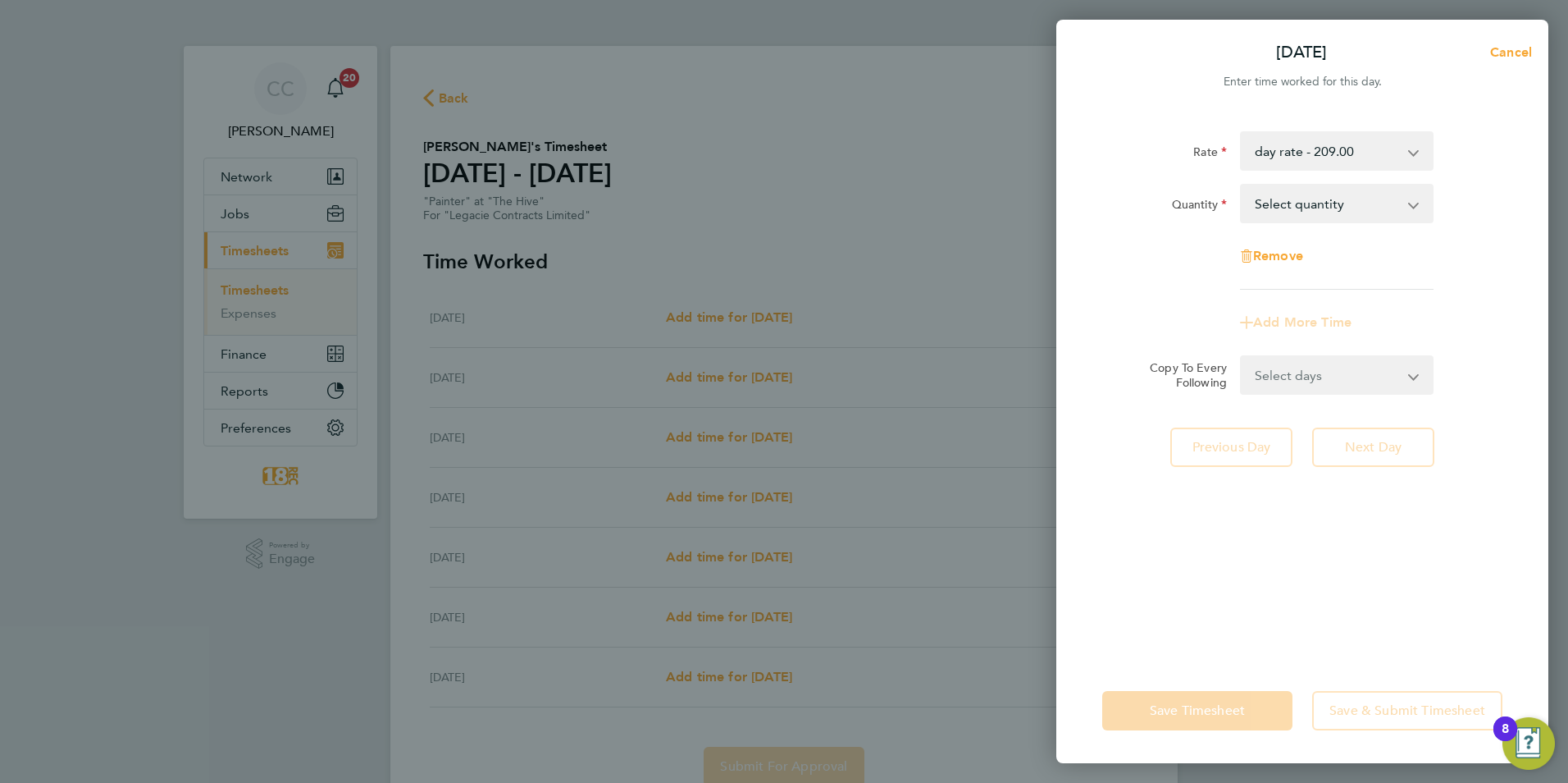
click at [1310, 204] on select "Select quantity 0.5 1" at bounding box center [1327, 203] width 170 height 36
select select "1"
click at [1242, 186] on select "Select quantity 0.5 1" at bounding box center [1327, 203] width 170 height 36
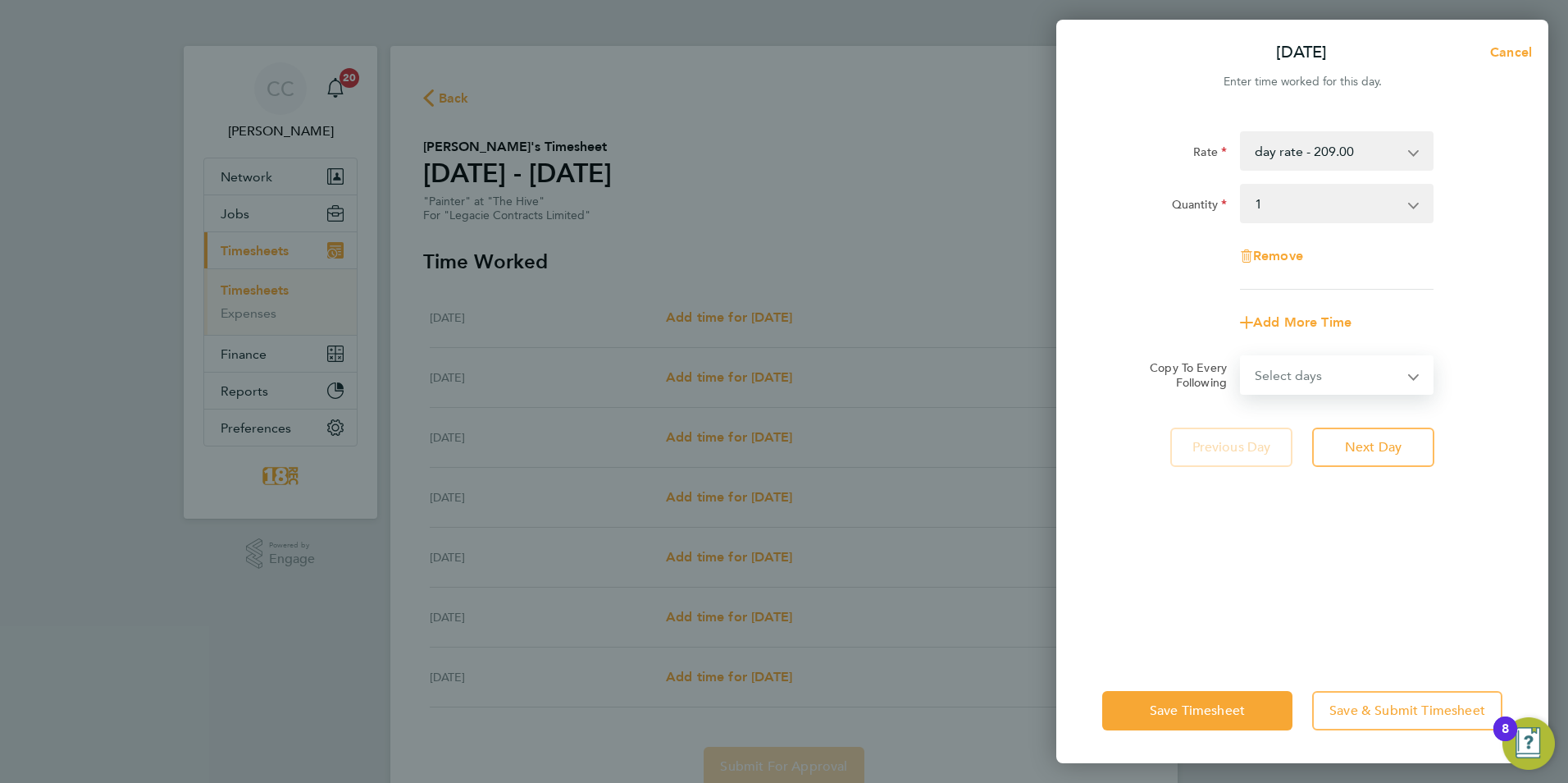
drag, startPoint x: 1299, startPoint y: 369, endPoint x: 1307, endPoint y: 395, distance: 27.2
click at [1299, 369] on select "Select days Day Weekday (Mon-Fri) Weekend (Sat-Sun) Tuesday Wednesday Thursday …" at bounding box center [1328, 375] width 172 height 36
select select "WEEKDAY"
click at [1242, 357] on select "Select days Day Weekday (Mon-Fri) Weekend (Sat-Sun) Tuesday Wednesday Thursday …" at bounding box center [1328, 375] width 172 height 36
select select "2025-08-24"
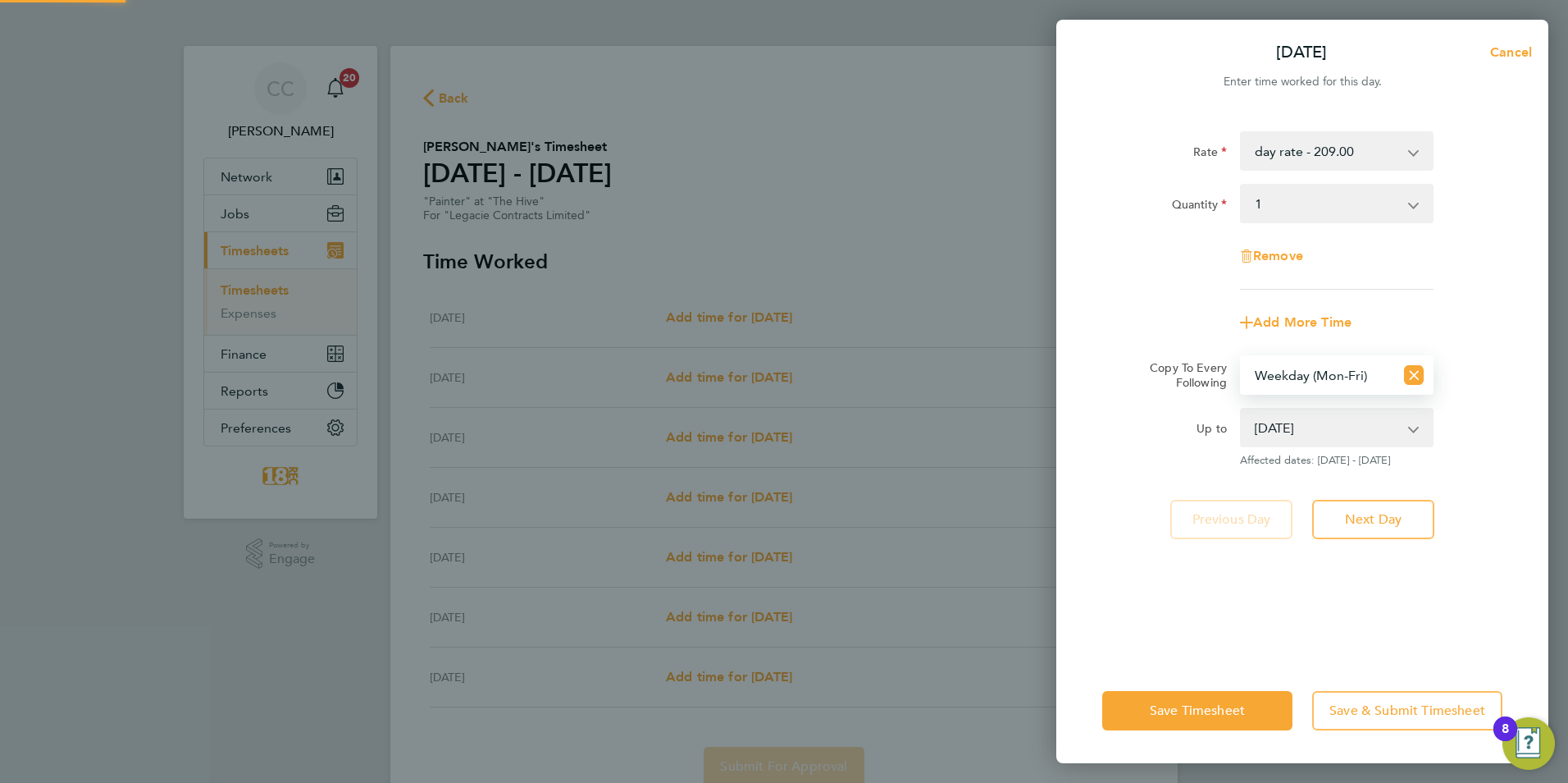
click at [1192, 731] on div "Save Timesheet Save & Submit Timesheet" at bounding box center [1302, 711] width 492 height 105
click at [1190, 716] on span "Save Timesheet" at bounding box center [1198, 711] width 95 height 17
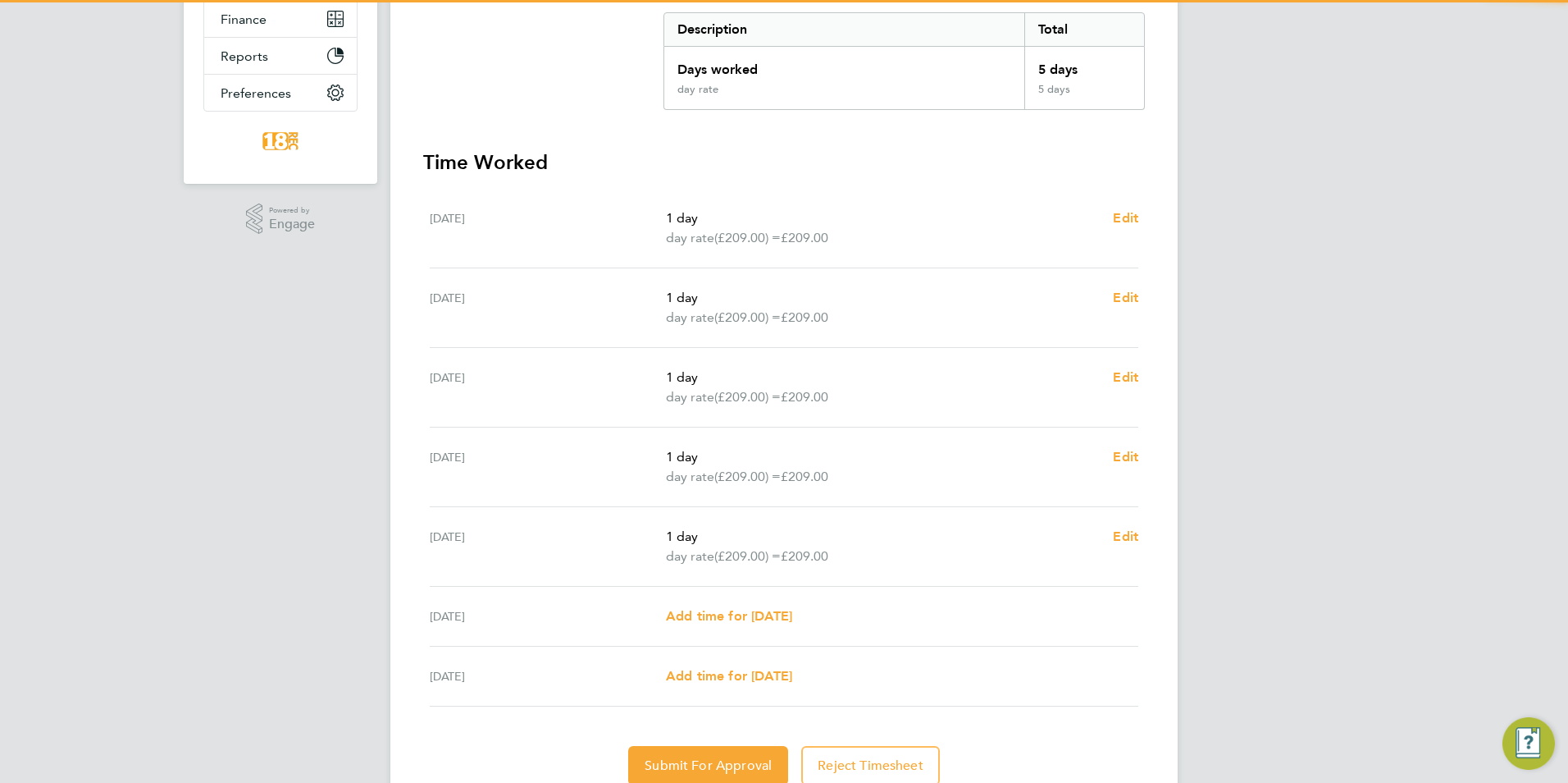
scroll to position [403, 0]
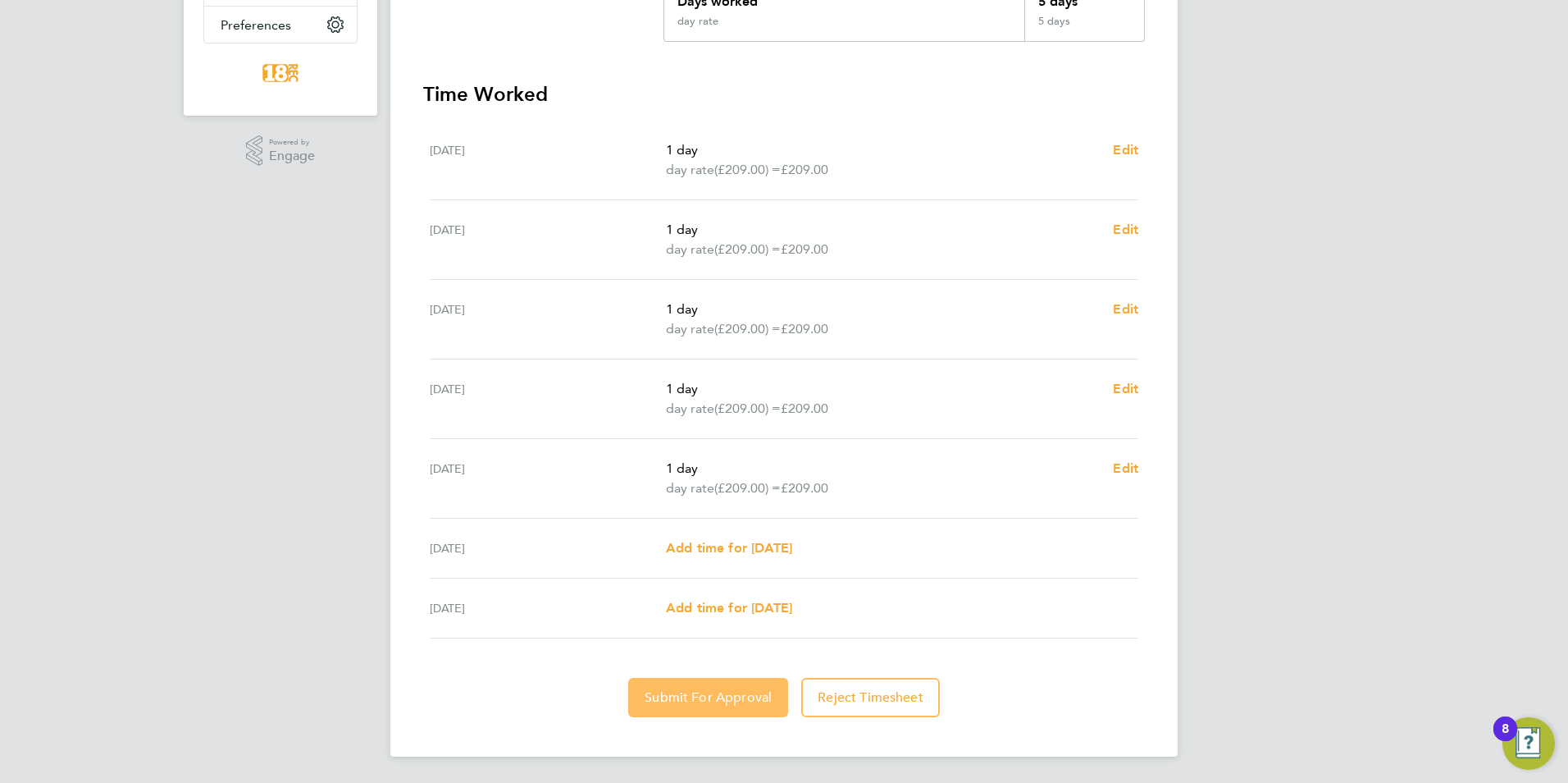
click at [715, 678] on button "Submit For Approval" at bounding box center [708, 697] width 160 height 40
click at [675, 703] on span "Approve Timesheet" at bounding box center [708, 697] width 120 height 17
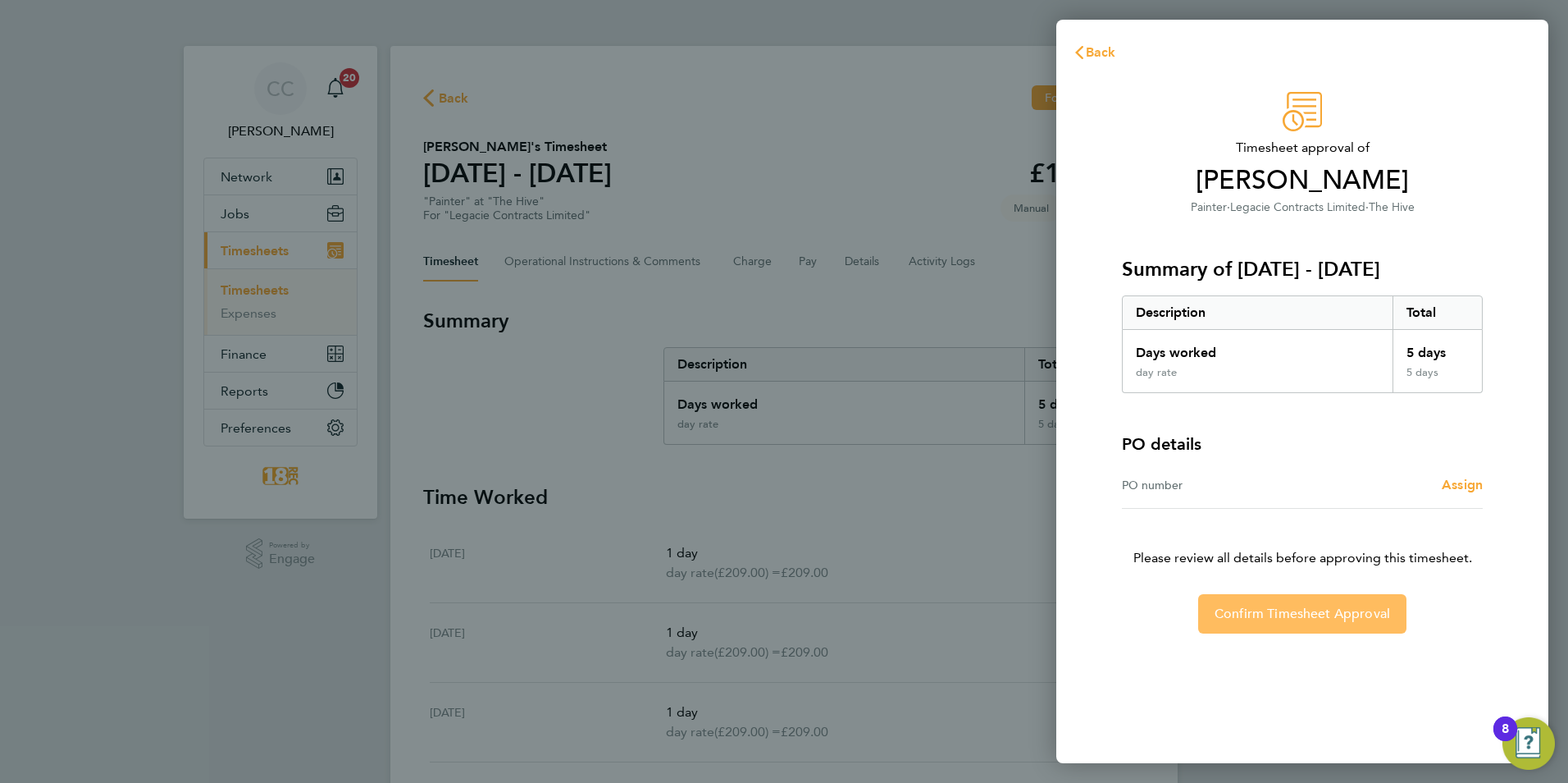
click at [1224, 604] on button "Confirm Timesheet Approval" at bounding box center [1302, 613] width 208 height 40
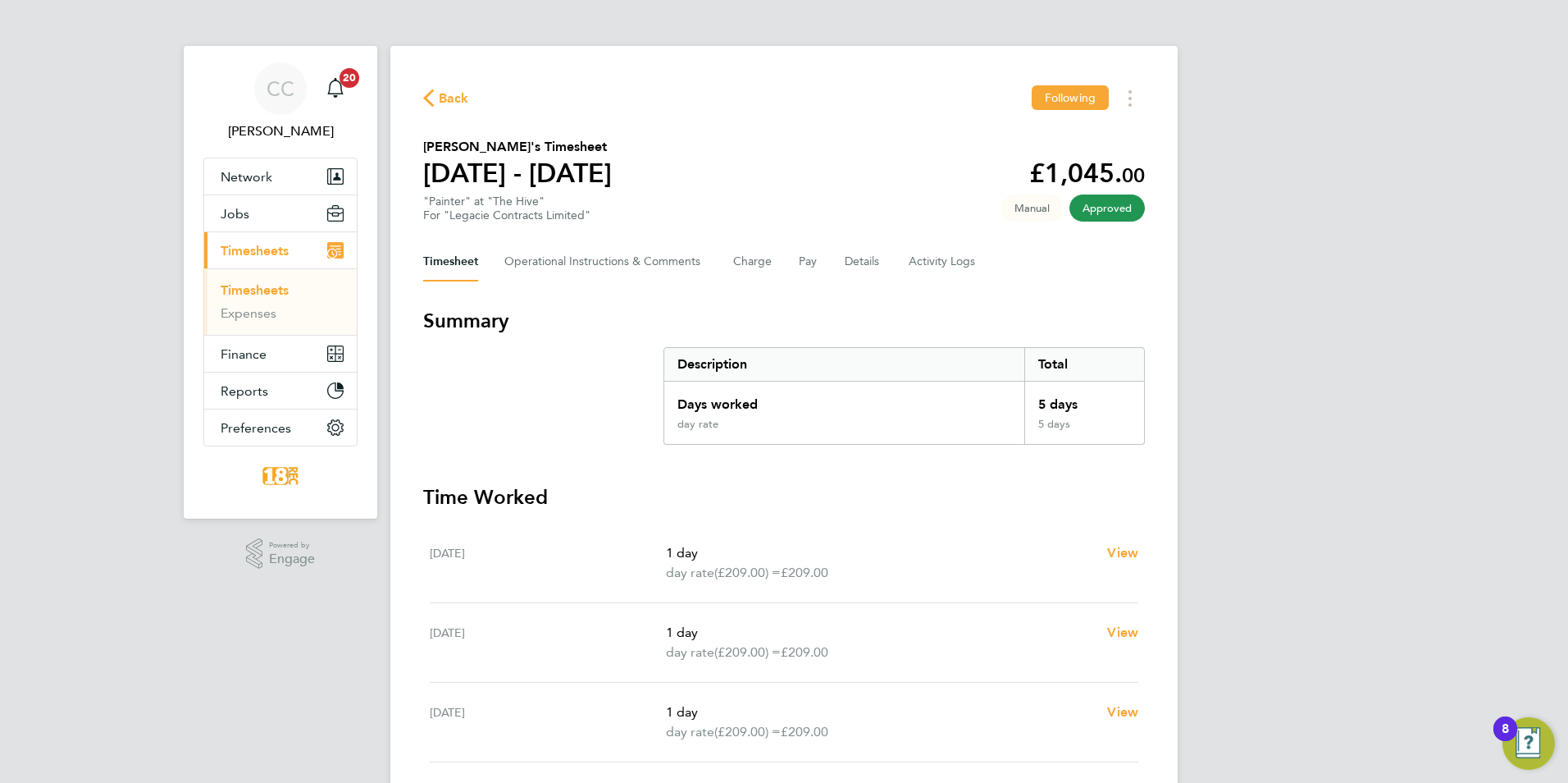
click at [204, 232] on button "Current page: Timesheets" at bounding box center [280, 250] width 153 height 36
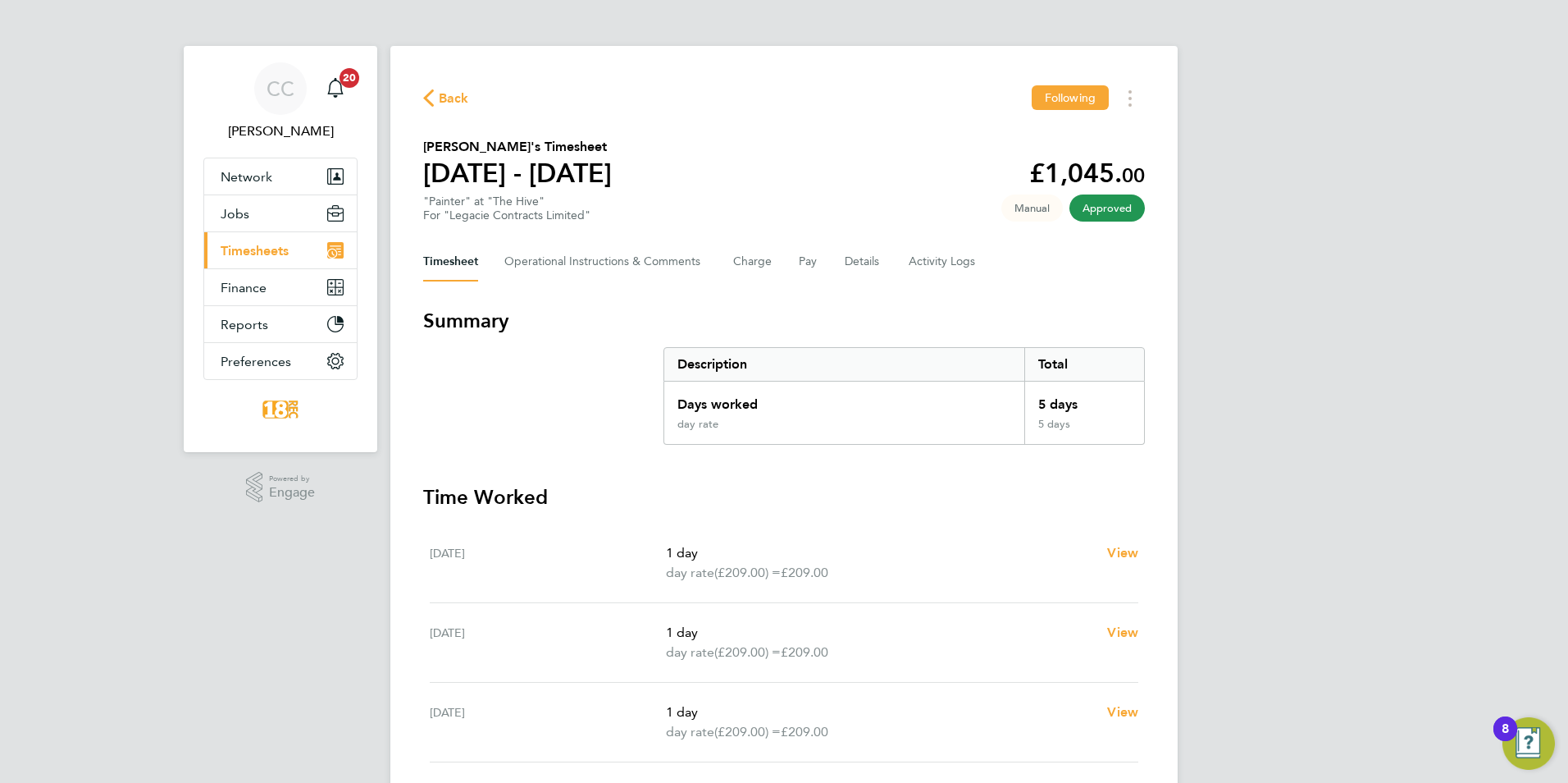
click at [455, 107] on span "Back" at bounding box center [454, 98] width 30 height 19
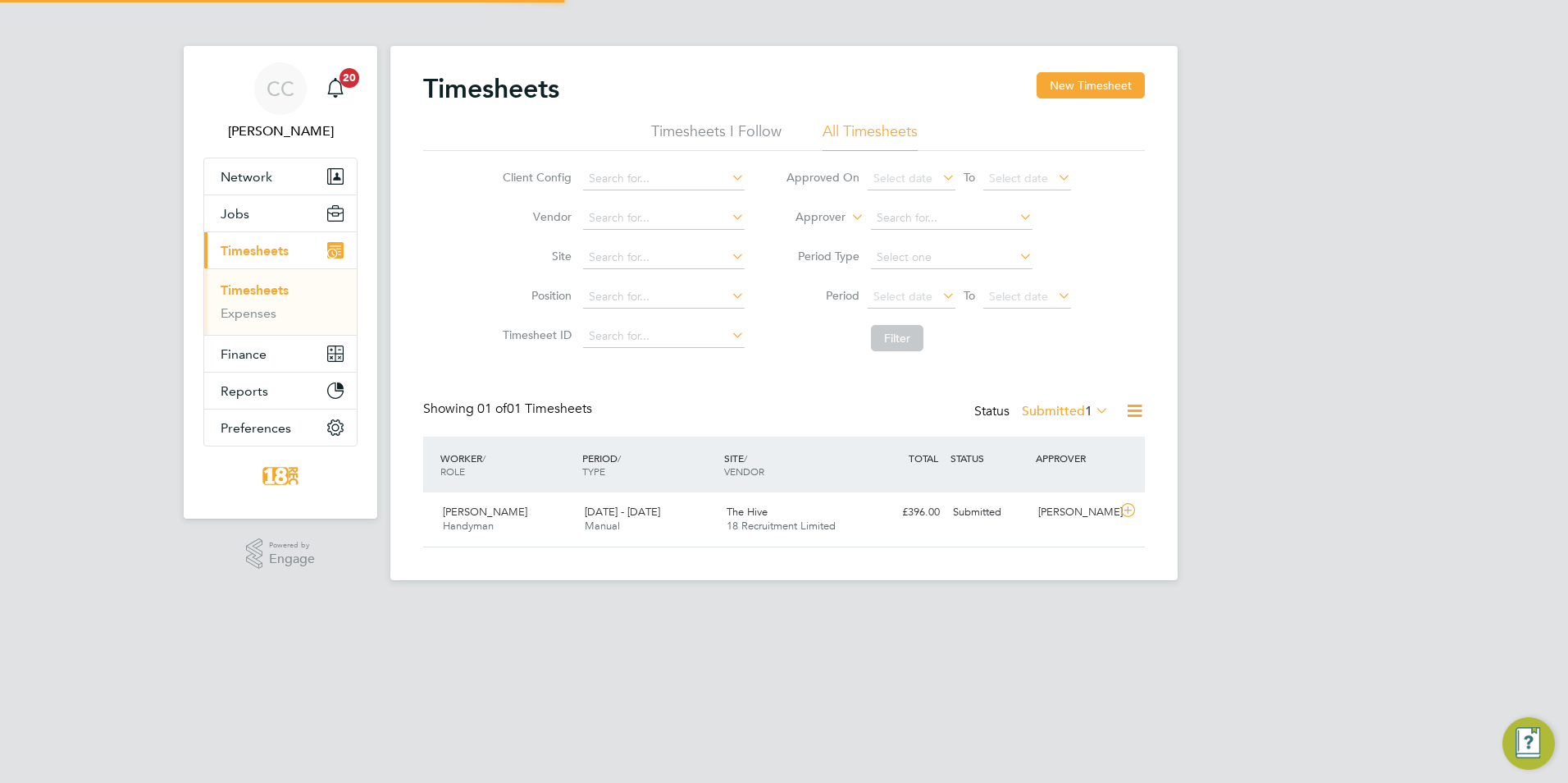
scroll to position [42, 143]
click at [1085, 609] on html "CC Chloe Crayden Notifications 20 Applications: Network Team Members Businesses…" at bounding box center [784, 364] width 1568 height 729
click at [277, 351] on button "Finance" at bounding box center [280, 353] width 153 height 36
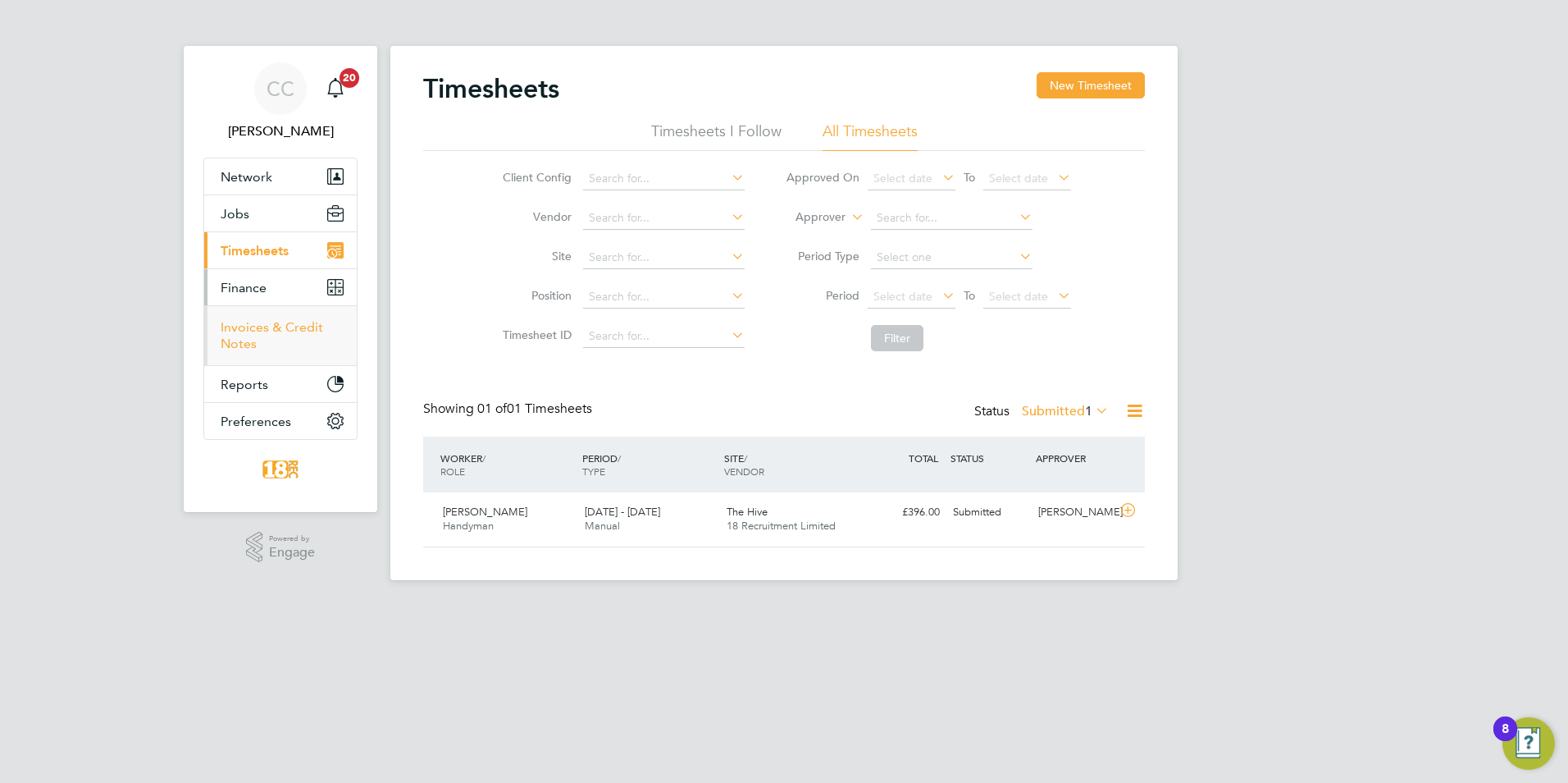
click at [298, 322] on link "Invoices & Credit Notes" at bounding box center [272, 335] width 102 height 32
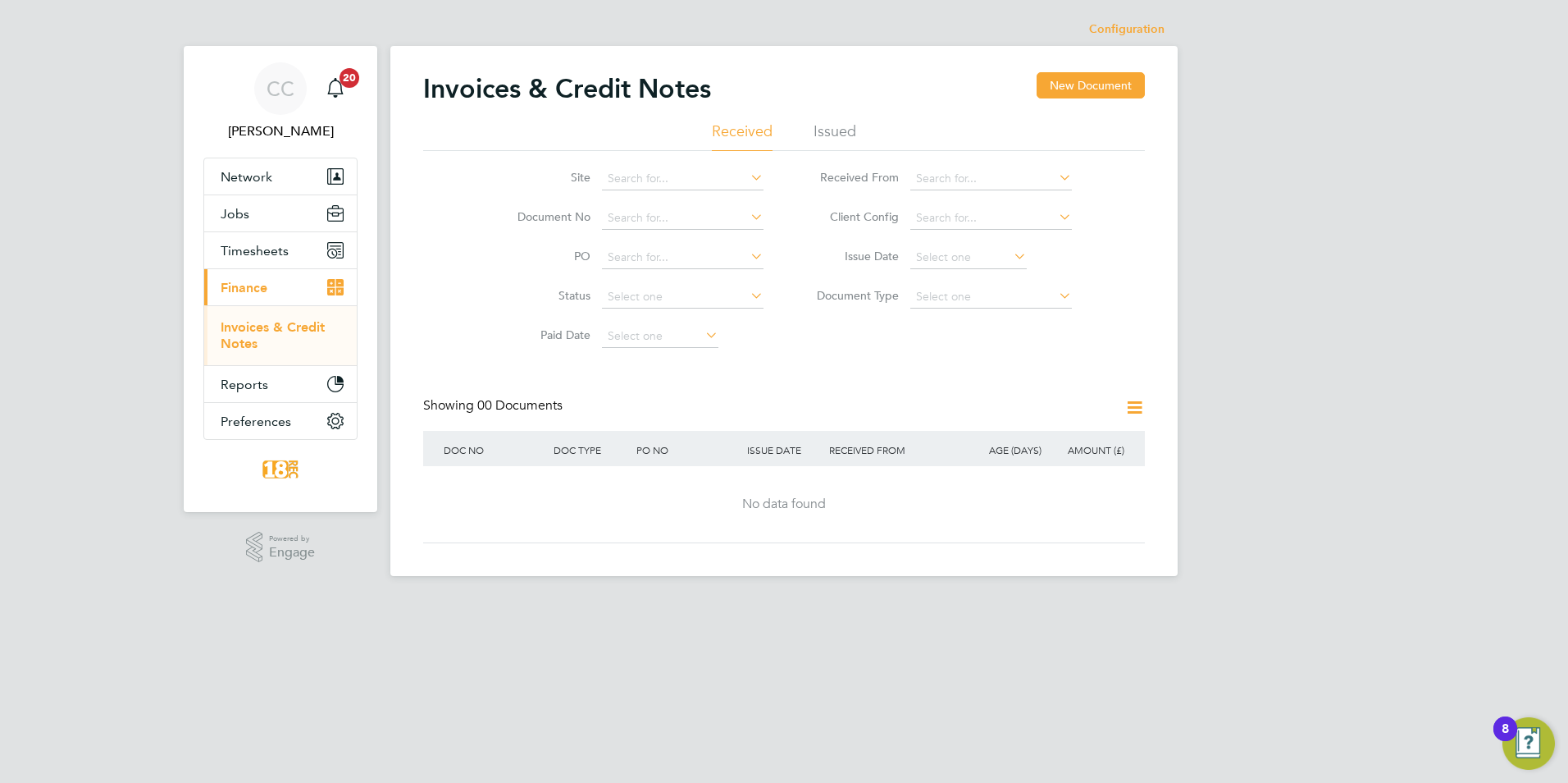
click at [829, 132] on li "Issued" at bounding box center [835, 135] width 42 height 29
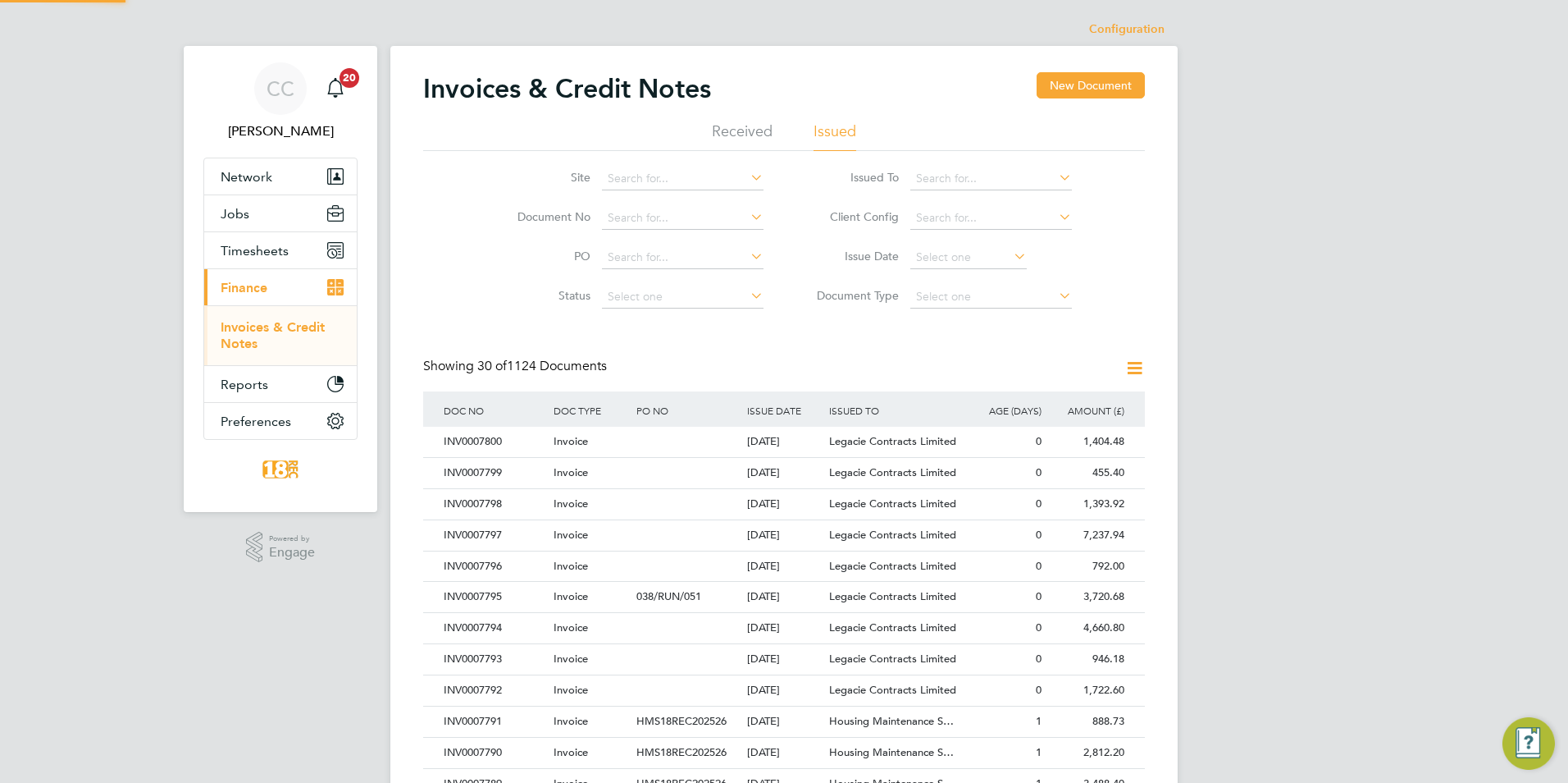
click at [1131, 376] on icon at bounding box center [1134, 368] width 20 height 20
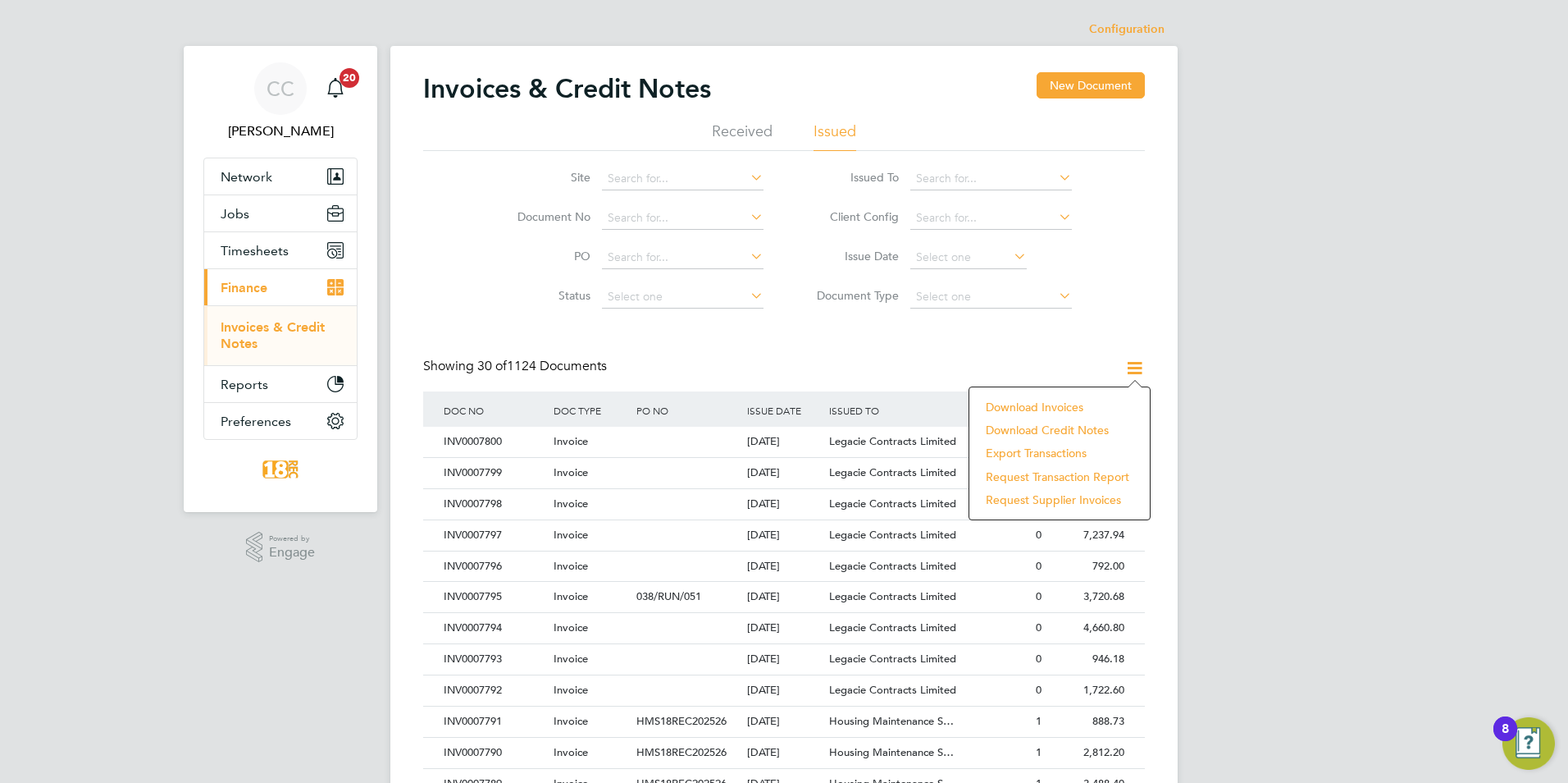
click at [1042, 403] on li "Download invoices" at bounding box center [1060, 407] width 164 height 23
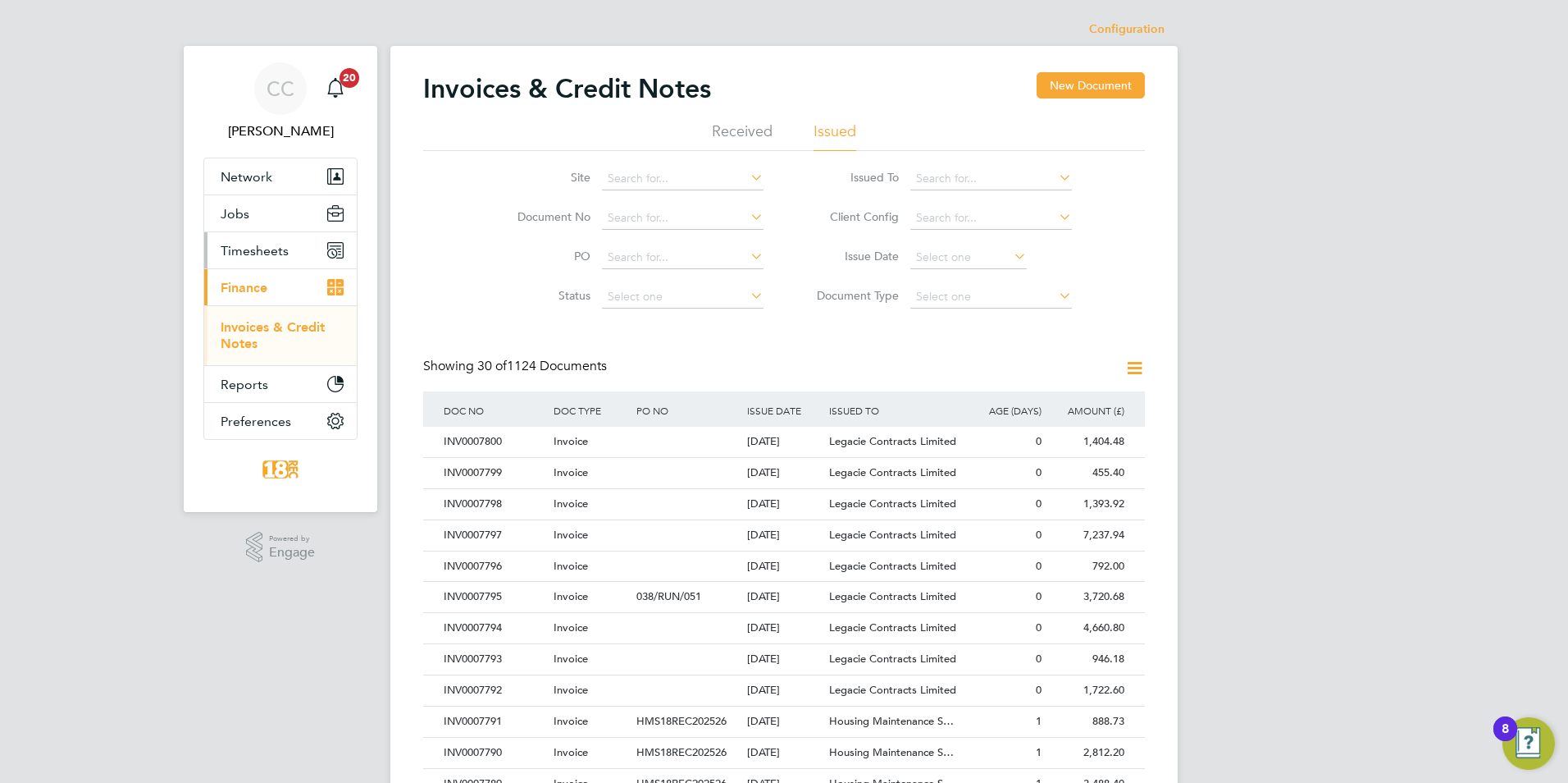
click at [300, 255] on button "Timesheets" at bounding box center [280, 250] width 153 height 36
click at [284, 282] on link "Timesheets" at bounding box center [254, 290] width 68 height 16
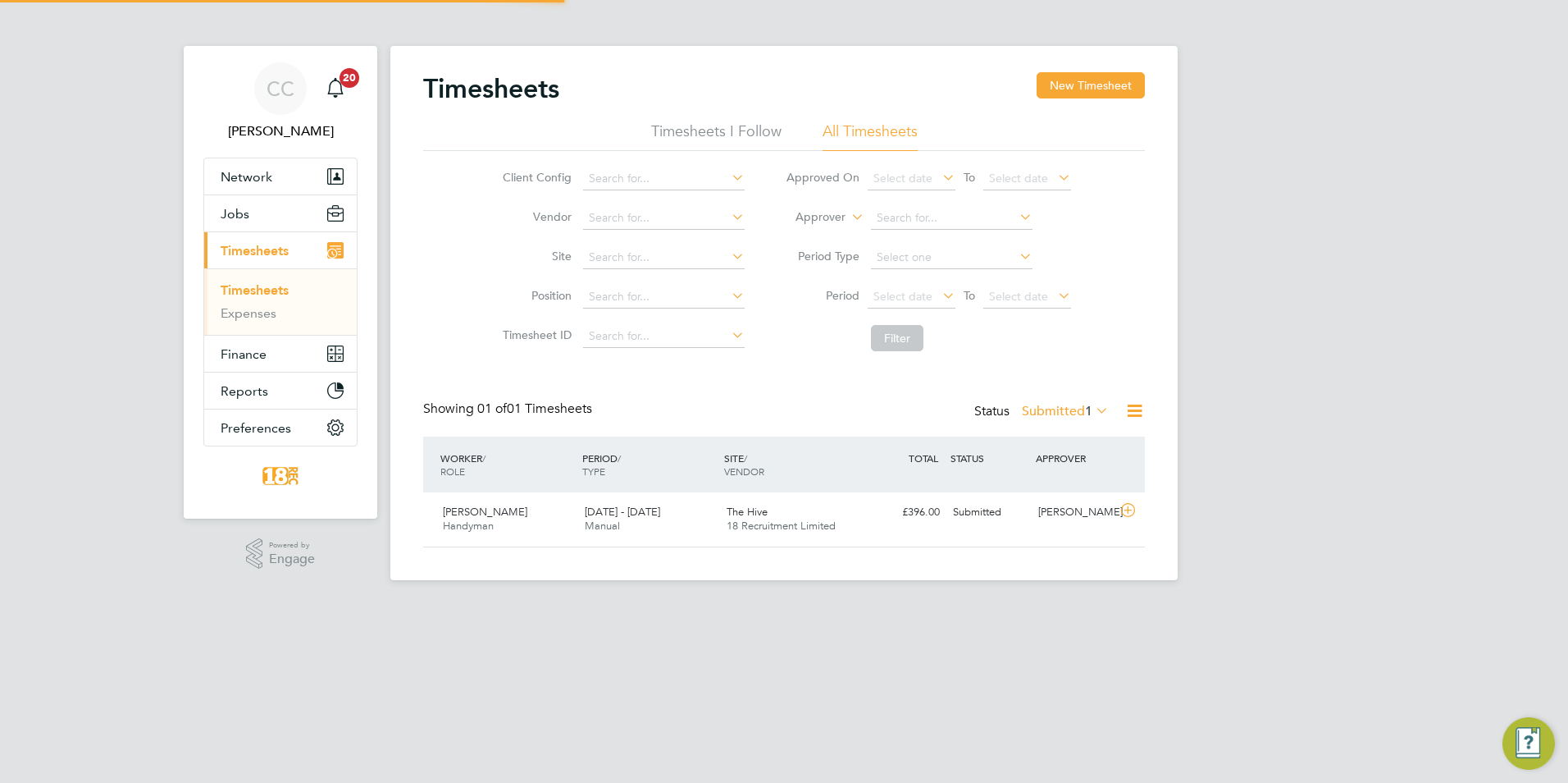
scroll to position [42, 143]
click at [1125, 510] on icon at bounding box center [1127, 510] width 20 height 13
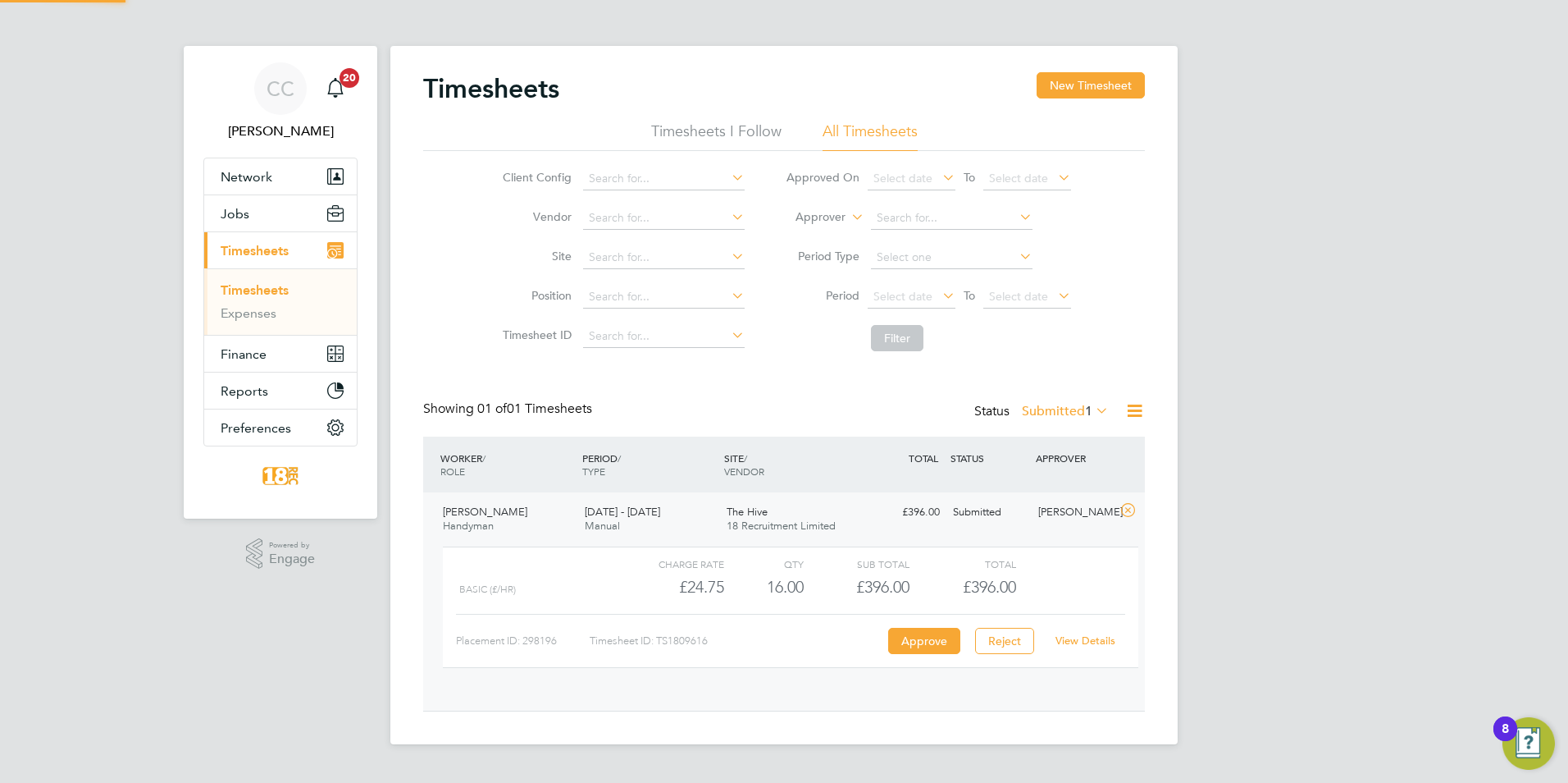
scroll to position [28, 160]
click at [1059, 630] on div "View Details" at bounding box center [1085, 641] width 80 height 27
click at [1072, 641] on link "View Details" at bounding box center [1086, 641] width 60 height 14
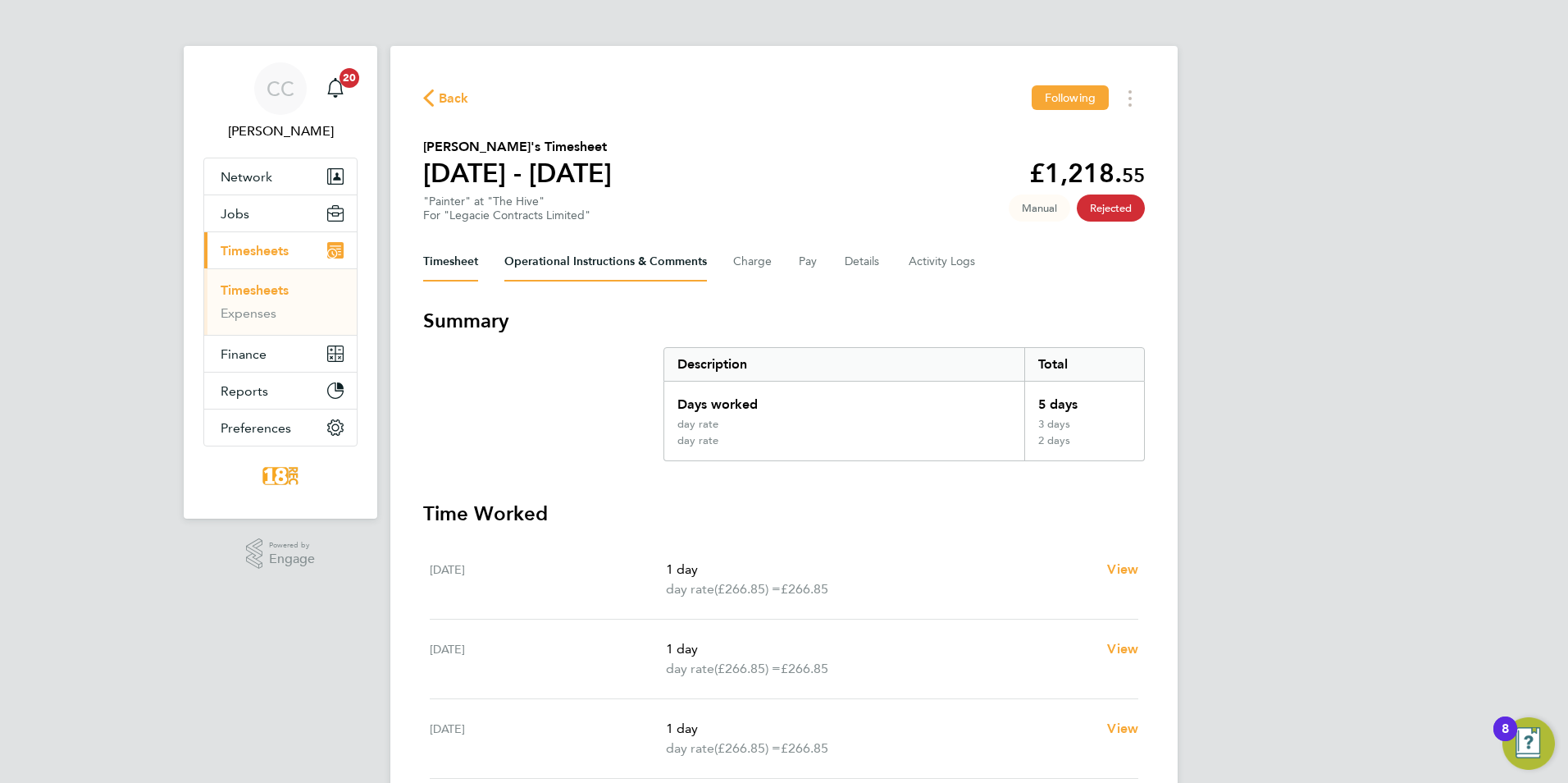
click at [610, 259] on Comments-tab "Operational Instructions & Comments" at bounding box center [605, 262] width 202 height 40
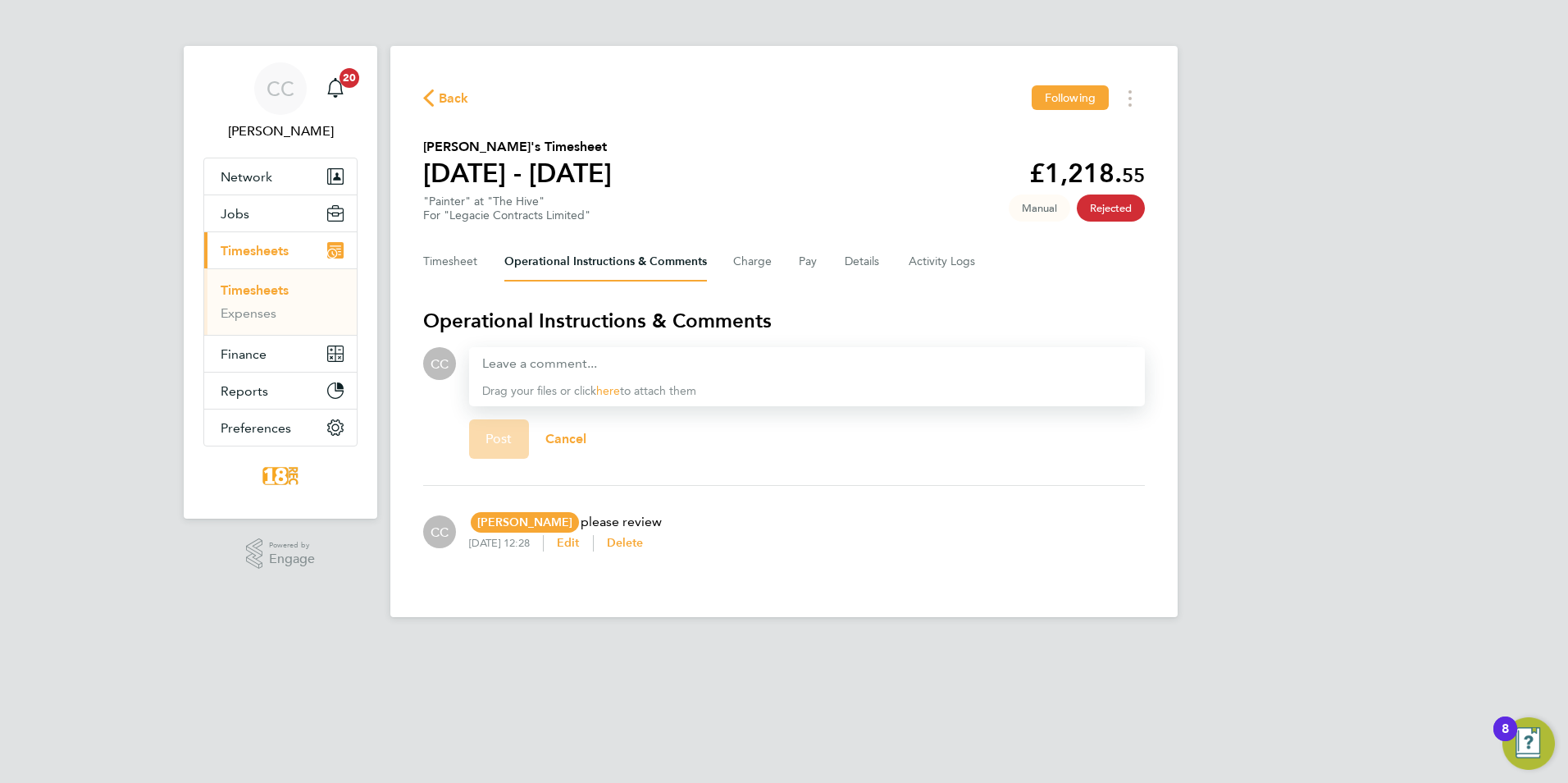
click at [431, 96] on icon "button" at bounding box center [428, 97] width 11 height 17
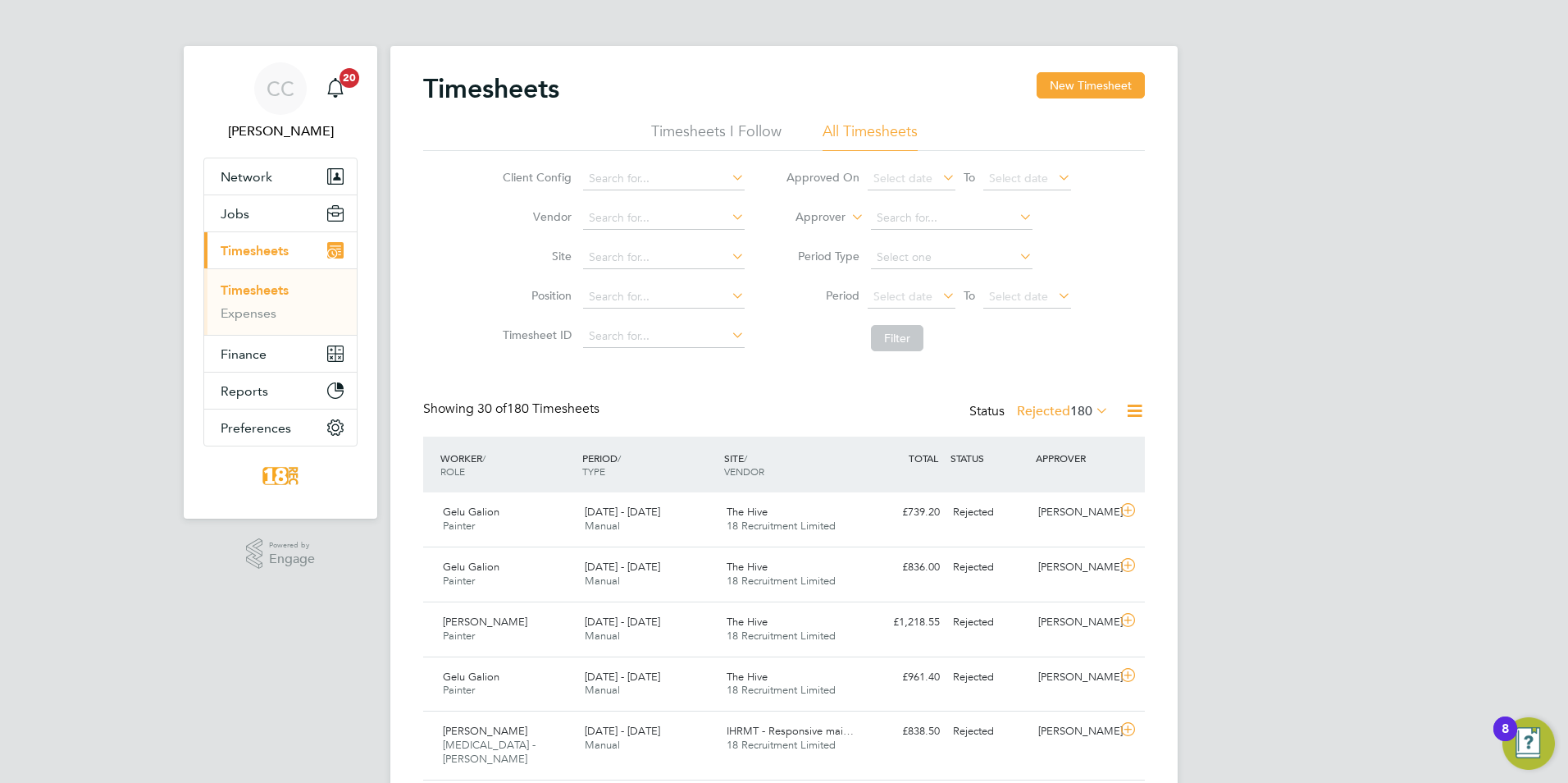
click at [1043, 406] on label "Rejected 180" at bounding box center [1063, 411] width 92 height 17
click at [1048, 489] on li "Submitted" at bounding box center [1040, 487] width 75 height 23
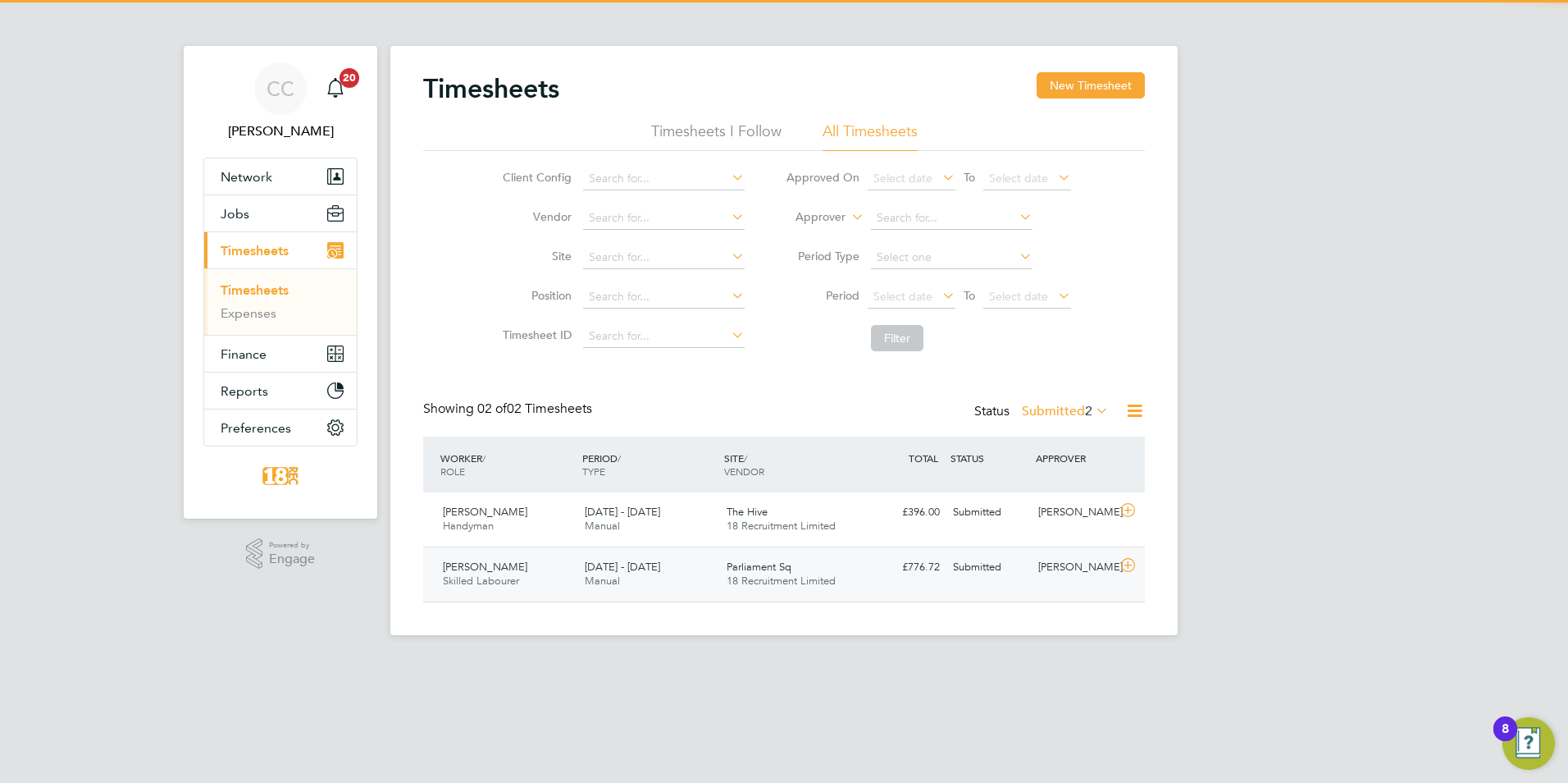
click at [692, 572] on div "18 - 24 Aug 2025 Manual" at bounding box center [648, 574] width 142 height 41
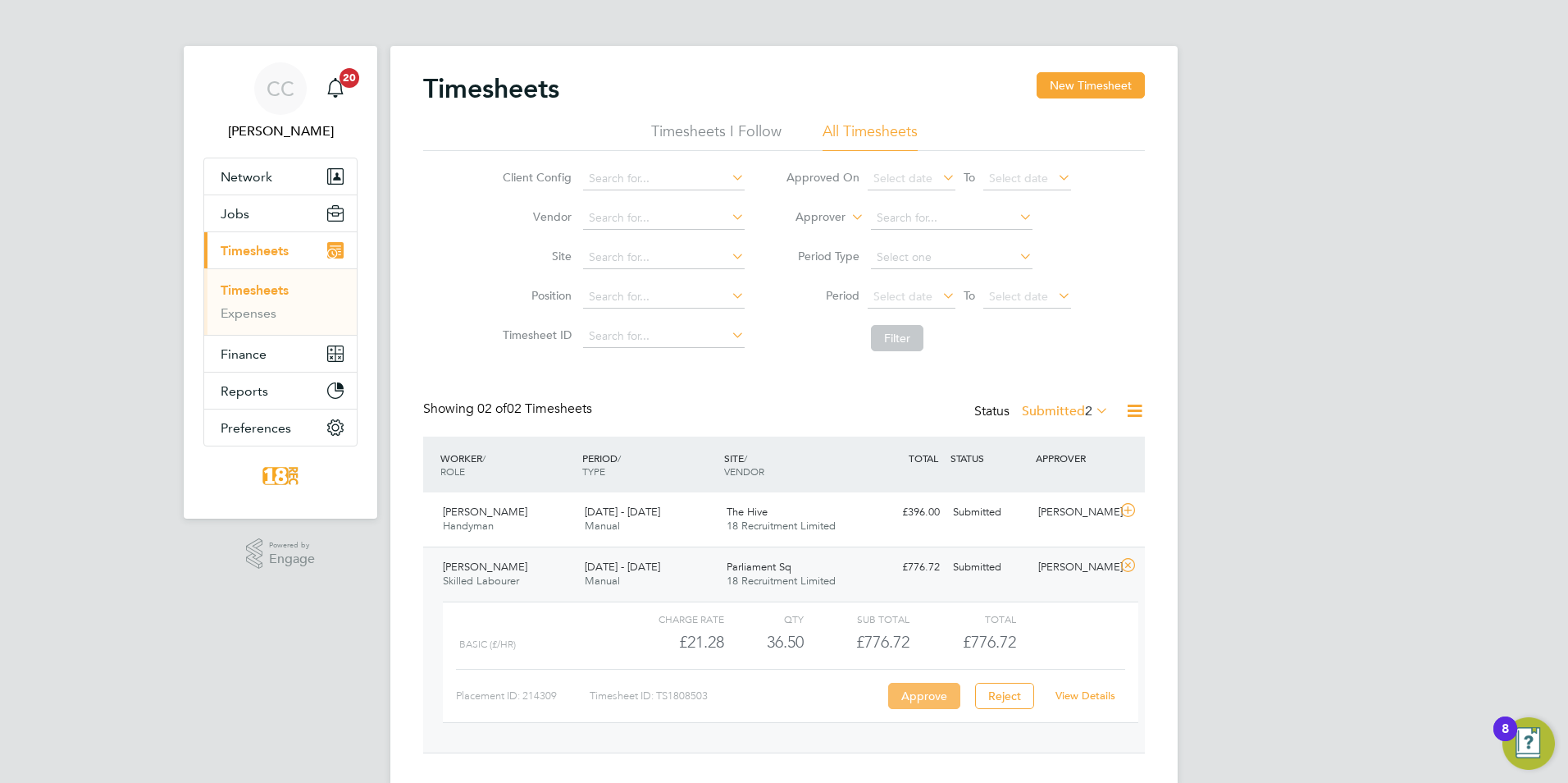
click at [938, 689] on button "Approve" at bounding box center [924, 696] width 72 height 27
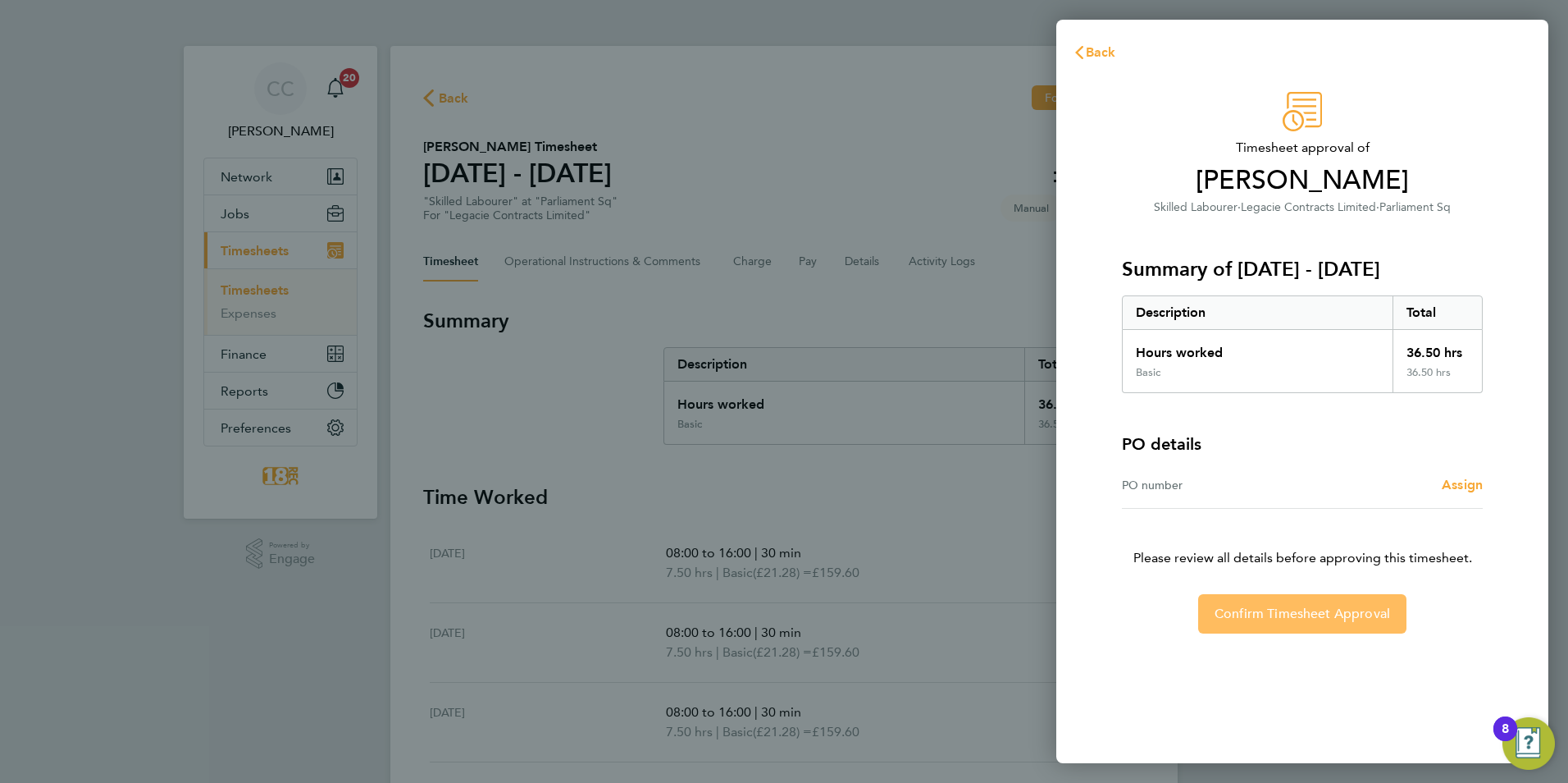
click at [1219, 628] on button "Confirm Timesheet Approval" at bounding box center [1302, 613] width 208 height 40
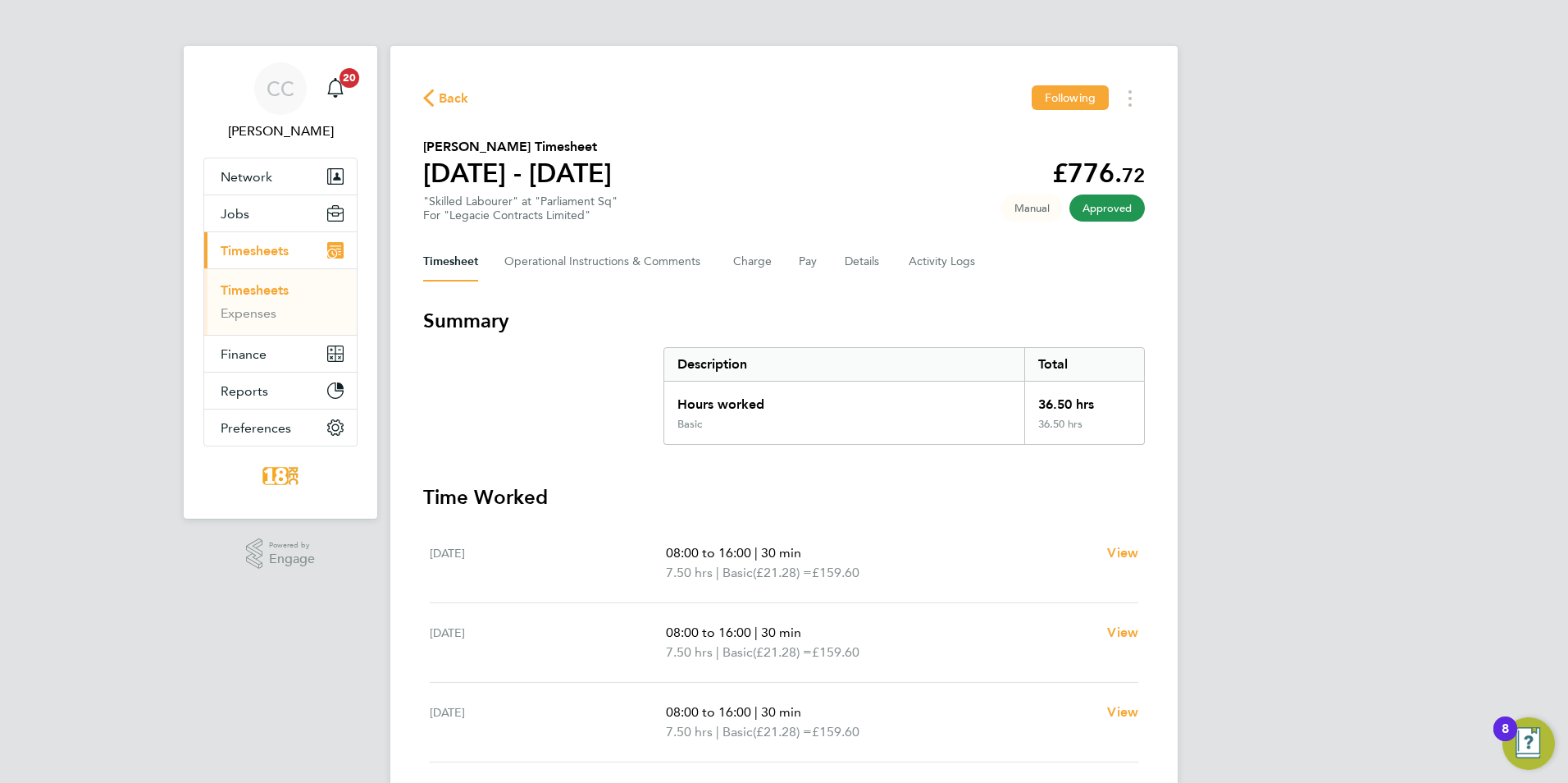
click at [431, 100] on icon "button" at bounding box center [428, 97] width 11 height 17
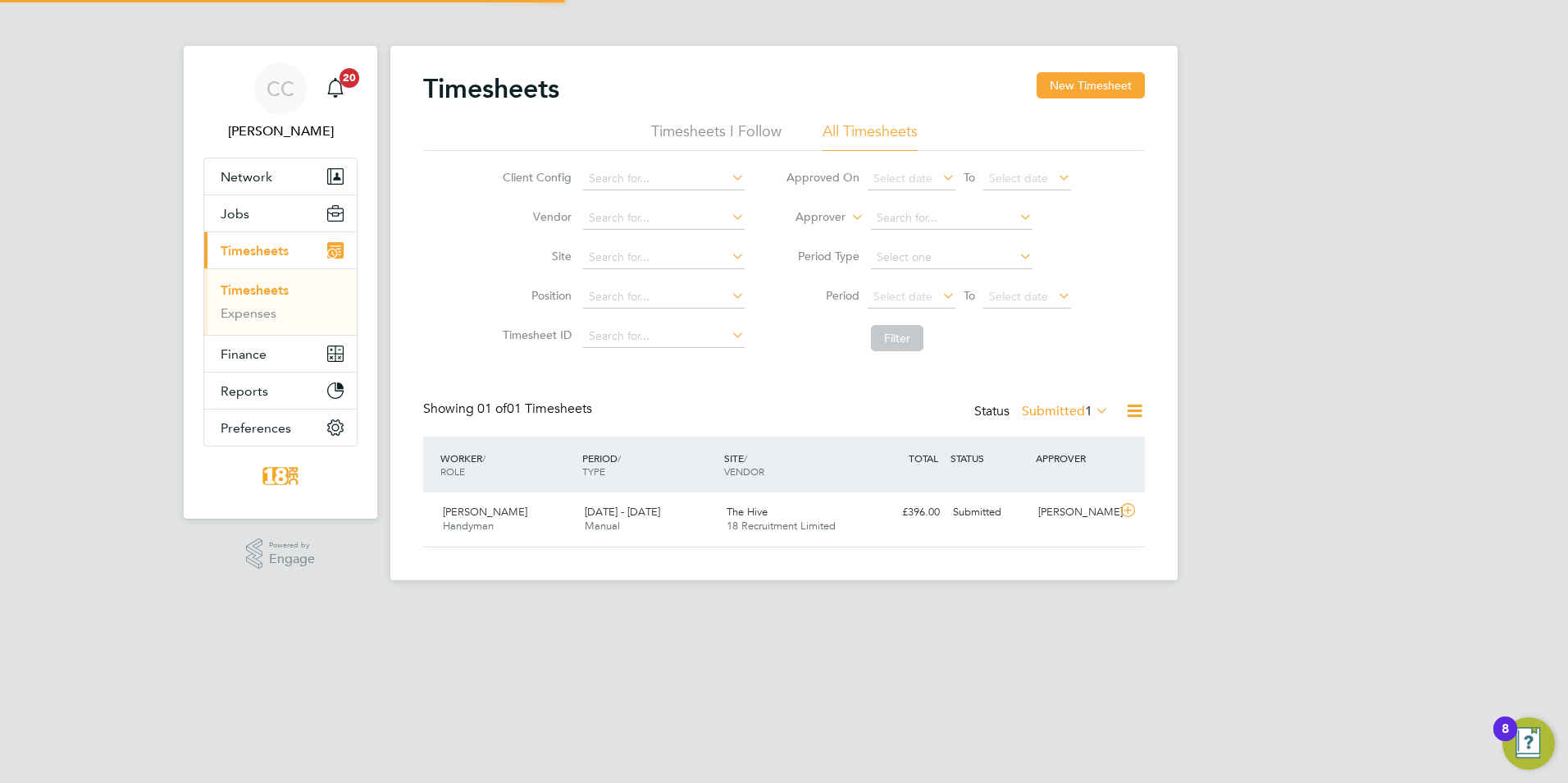
scroll to position [42, 143]
click at [1074, 407] on label "Submitted 1" at bounding box center [1065, 411] width 87 height 17
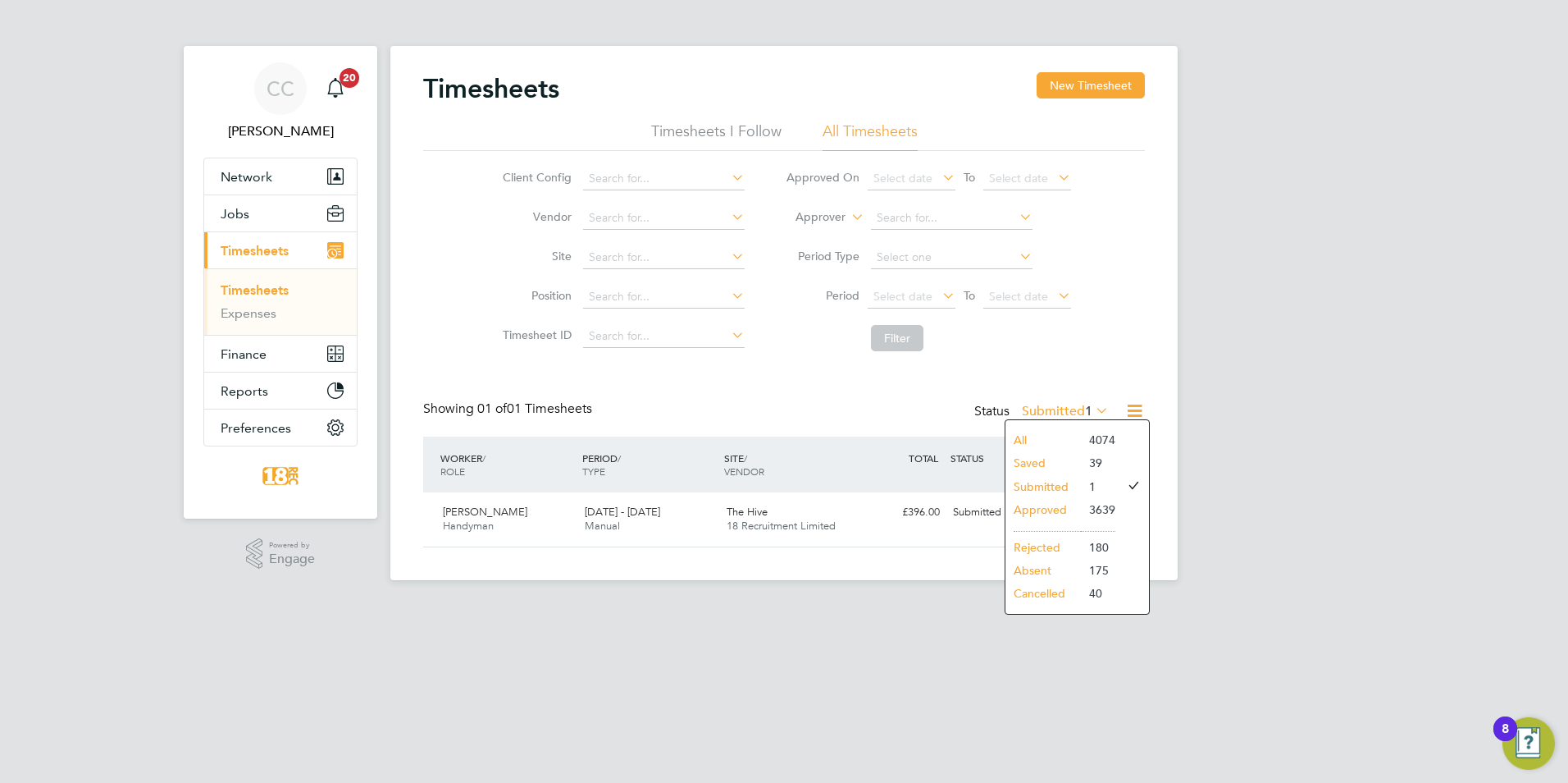
drag, startPoint x: 1244, startPoint y: 336, endPoint x: 1227, endPoint y: 338, distance: 17.1
click at [1239, 336] on div "CC Chloe Crayden Notifications 20 Applications: Network Team Members Businesses…" at bounding box center [784, 303] width 1568 height 606
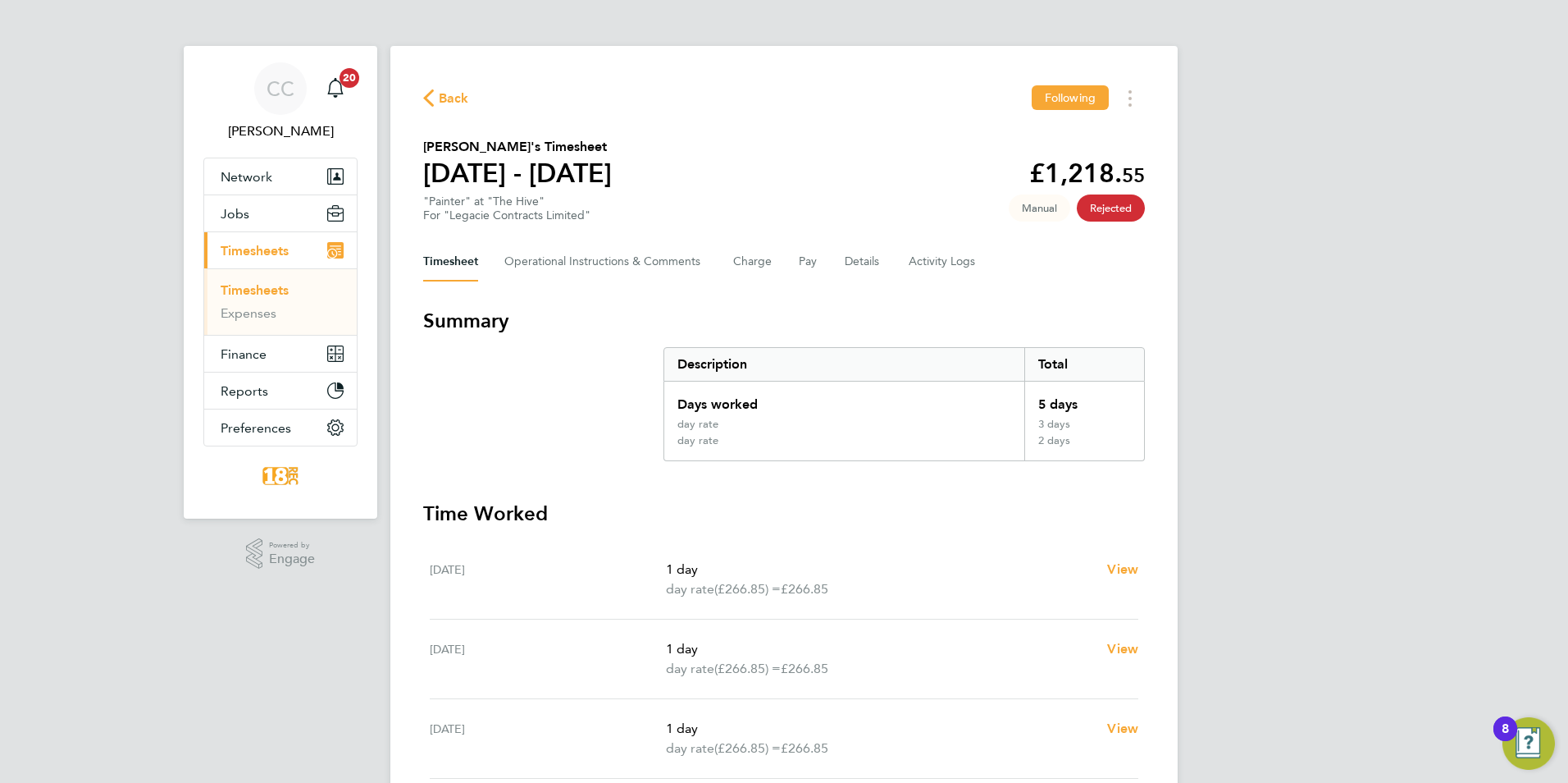
click at [837, 258] on div "Timesheet Operational Instructions & Comments Charge Pay Details Activity Logs" at bounding box center [784, 262] width 722 height 40
click at [761, 270] on button "Charge" at bounding box center [753, 262] width 40 height 40
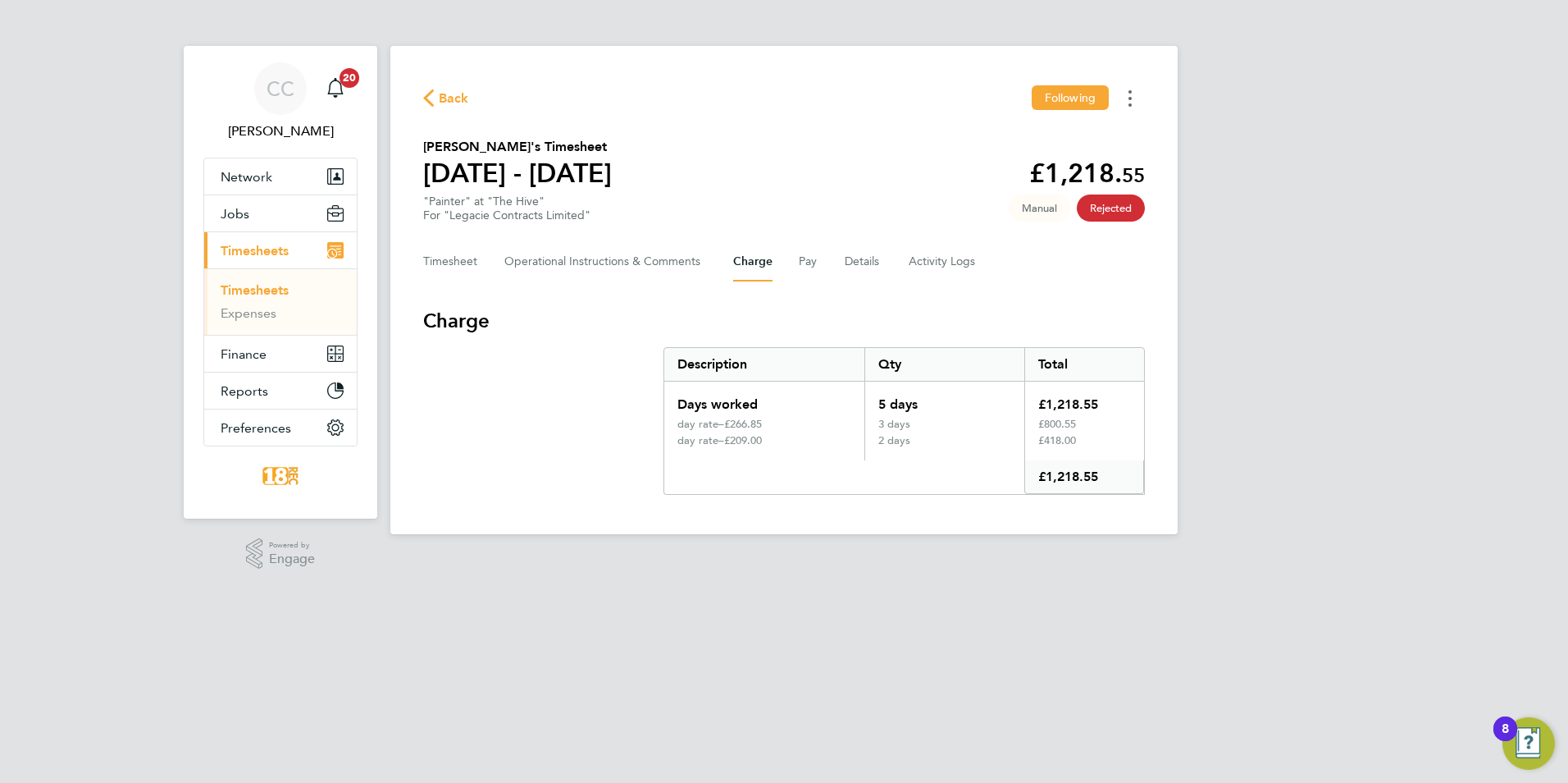
click at [1131, 94] on icon "Timesheets Menu" at bounding box center [1130, 98] width 4 height 17
drag, startPoint x: 836, startPoint y: 263, endPoint x: 505, endPoint y: 236, distance: 332.1
click at [836, 263] on div "Timesheet Operational Instructions & Comments Charge Pay Details Activity Logs" at bounding box center [784, 262] width 722 height 40
click at [260, 212] on button "Jobs" at bounding box center [280, 213] width 153 height 36
click at [258, 211] on button "Jobs" at bounding box center [280, 213] width 153 height 36
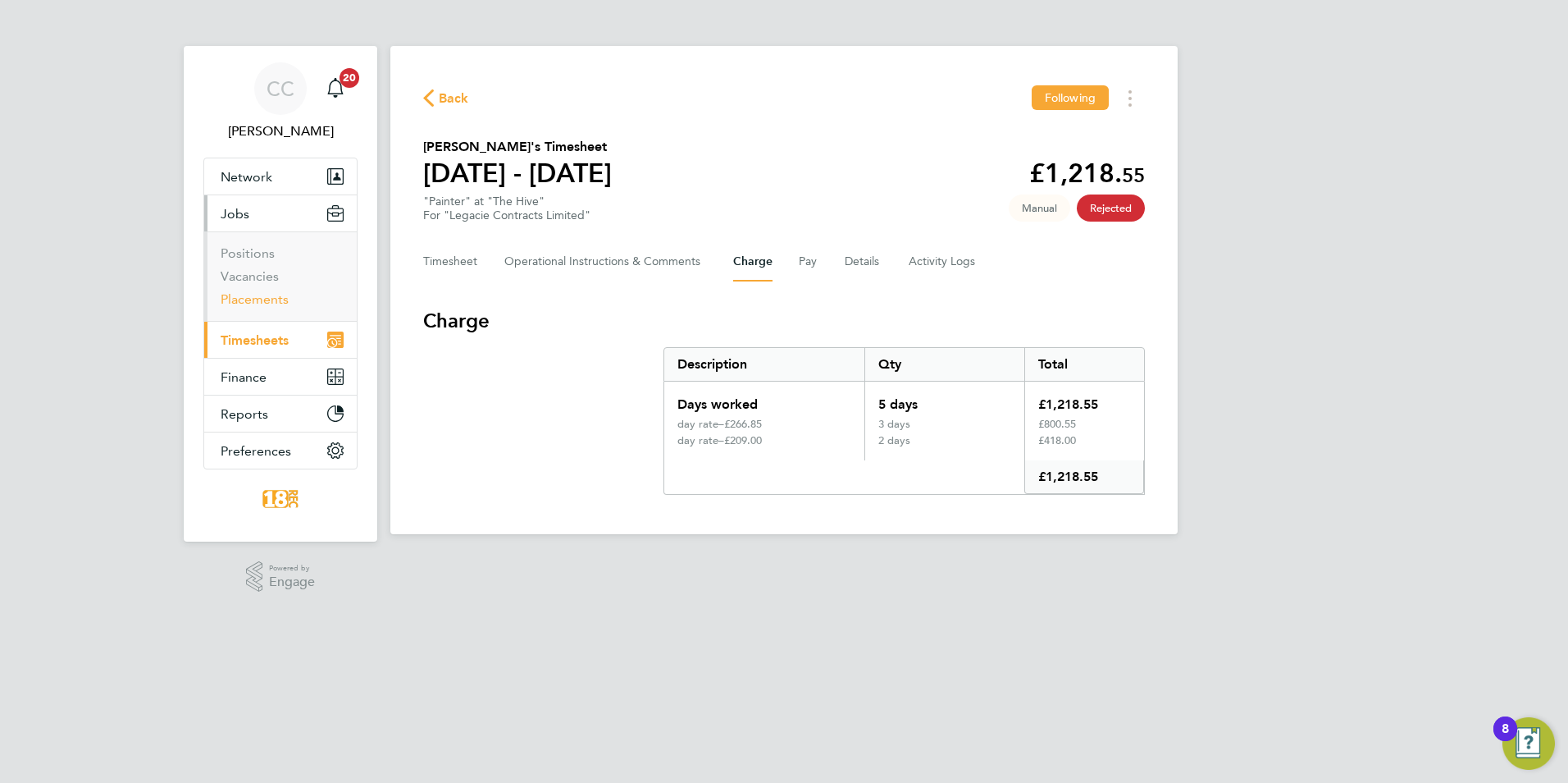
drag, startPoint x: 252, startPoint y: 240, endPoint x: 250, endPoint y: 300, distance: 60.0
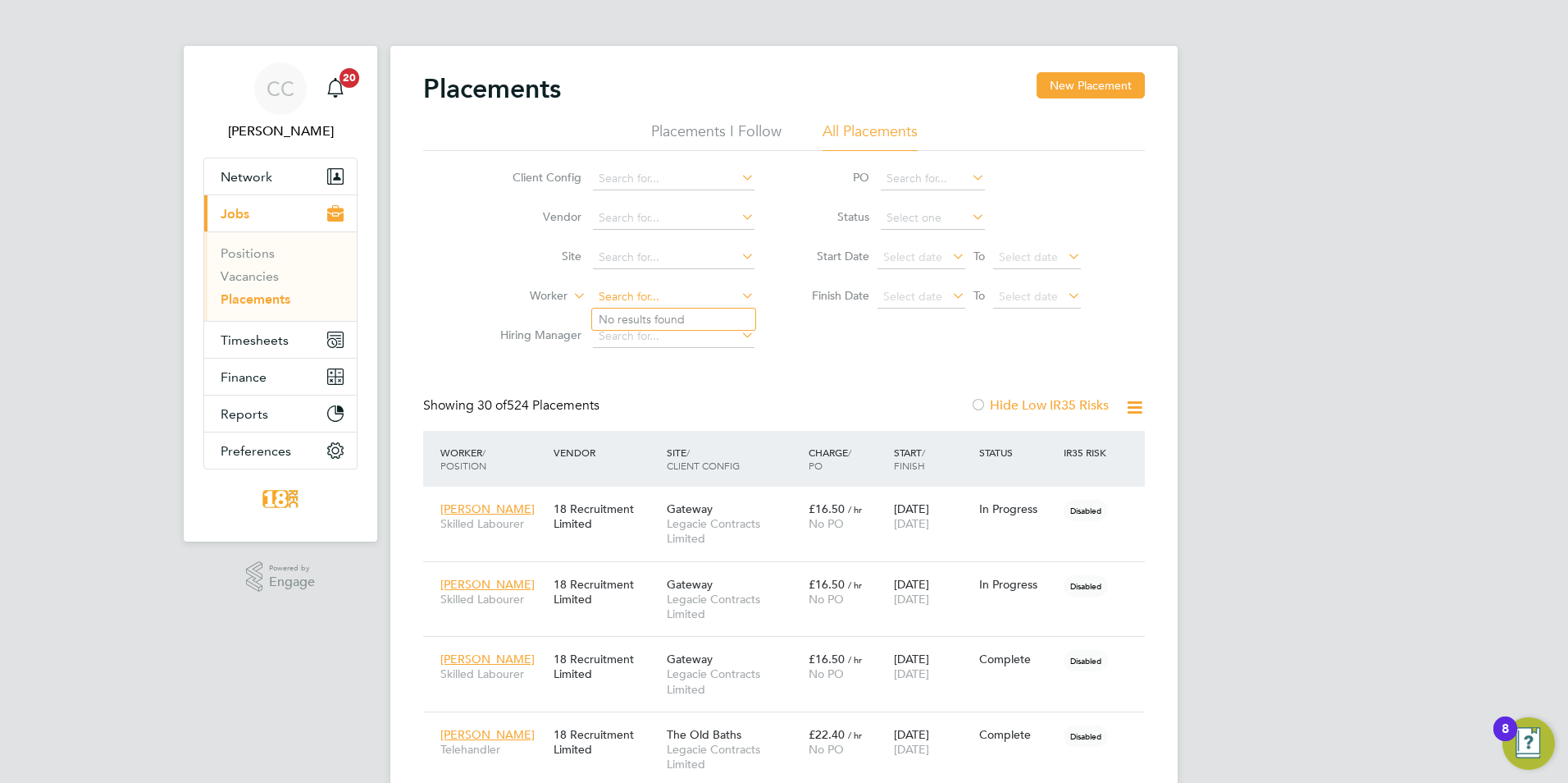
click at [625, 303] on input at bounding box center [673, 297] width 162 height 23
click at [690, 321] on li "Sergiu Midinschi" at bounding box center [673, 319] width 163 height 22
type input "[PERSON_NAME]"
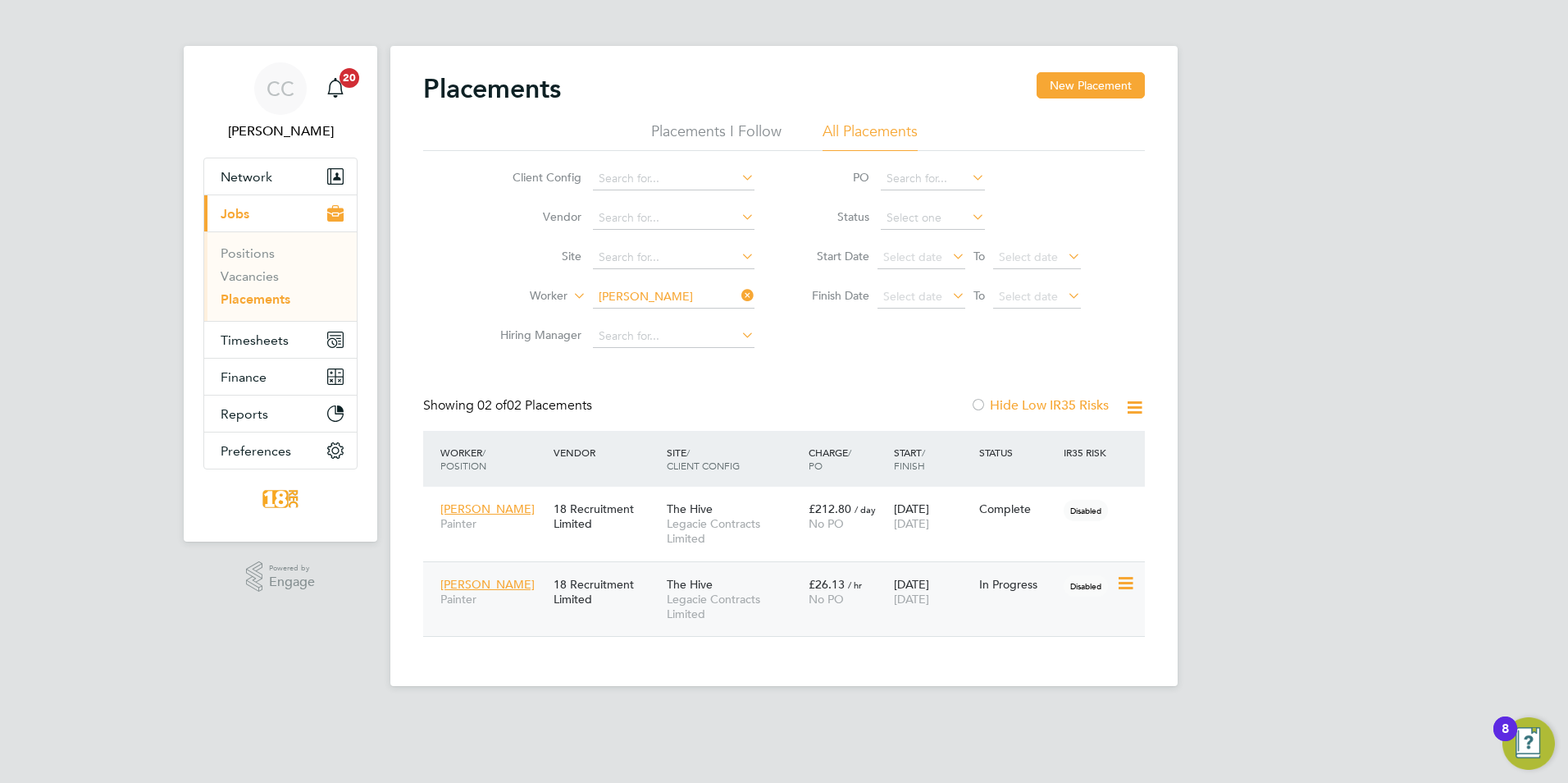
click at [1116, 586] on icon at bounding box center [1124, 583] width 17 height 19
click at [679, 601] on span "Legacie Contracts Limited" at bounding box center [733, 605] width 133 height 29
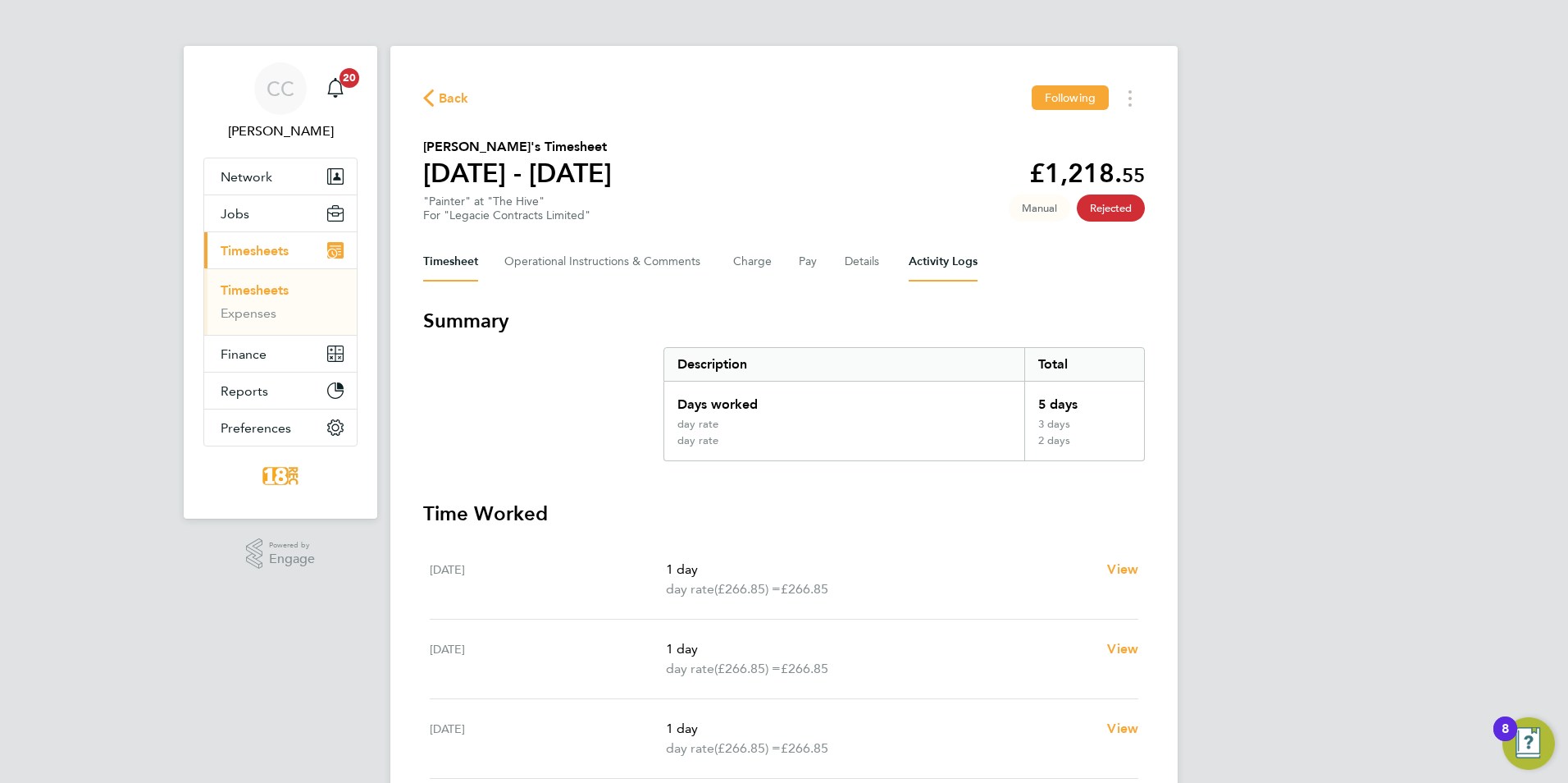
click at [929, 269] on Logs-tab "Activity Logs" at bounding box center [943, 262] width 69 height 40
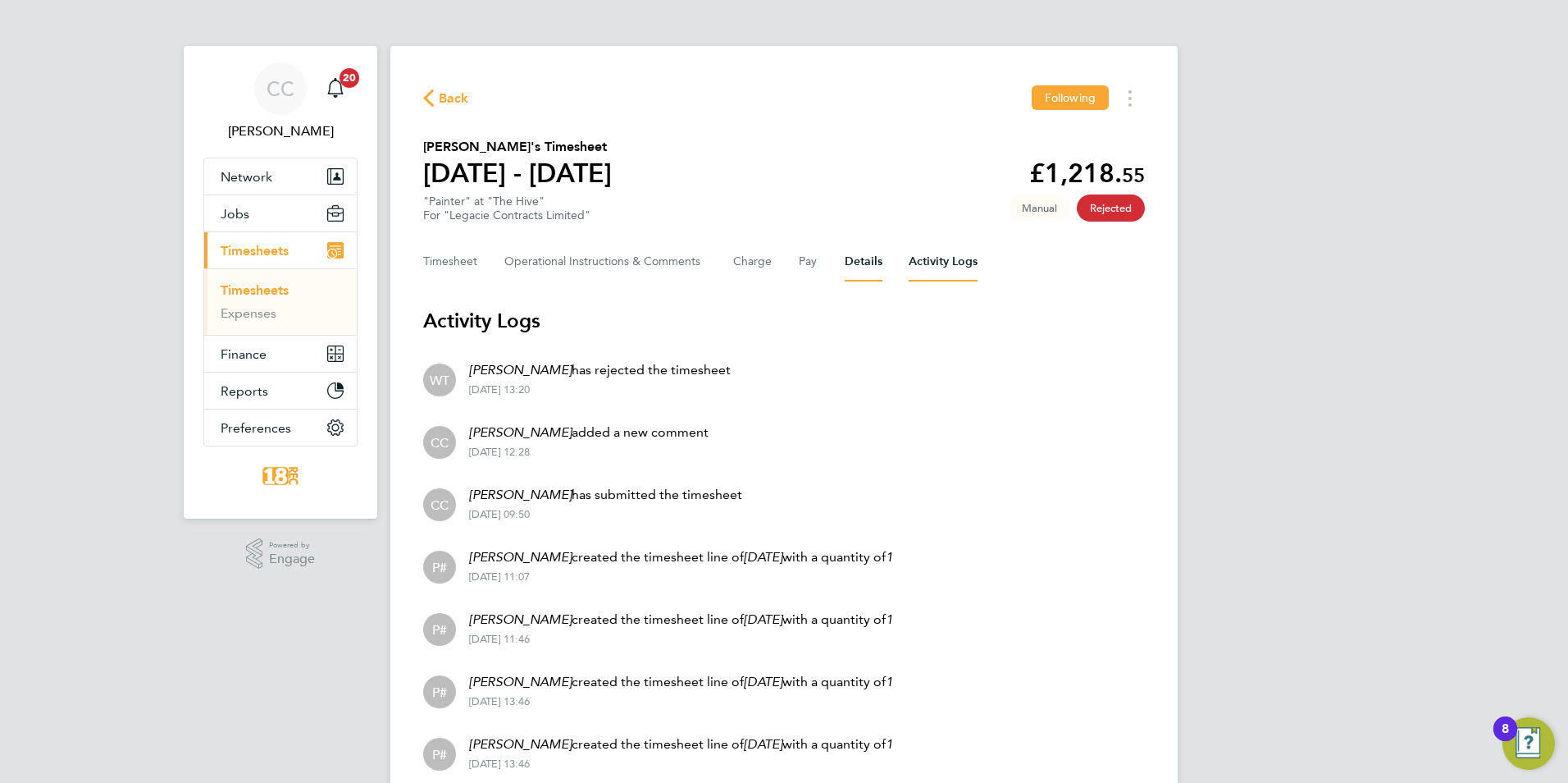
click at [860, 260] on button "Details" at bounding box center [863, 262] width 38 height 40
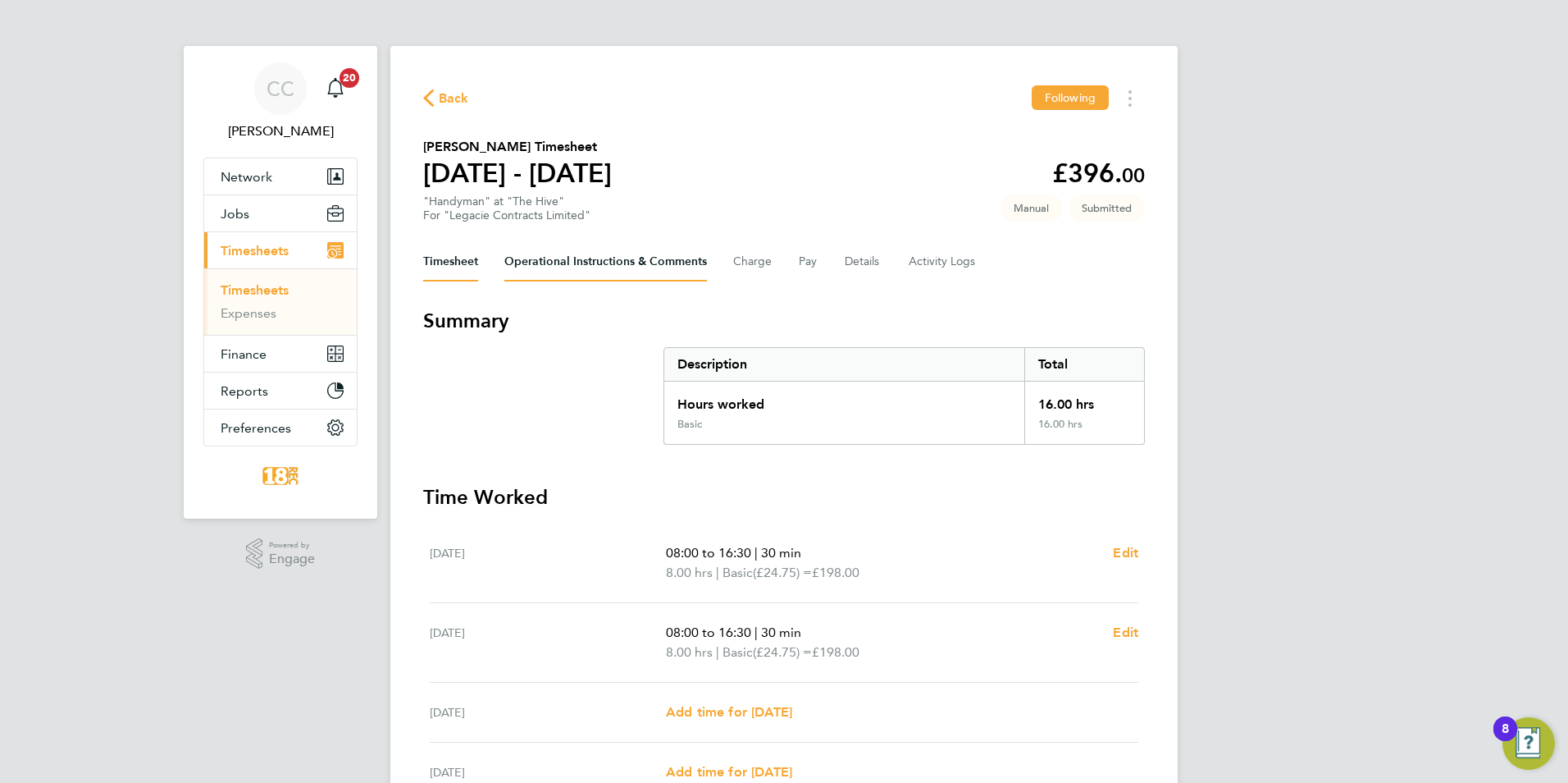
click at [662, 255] on Comments-tab "Operational Instructions & Comments" at bounding box center [605, 262] width 202 height 40
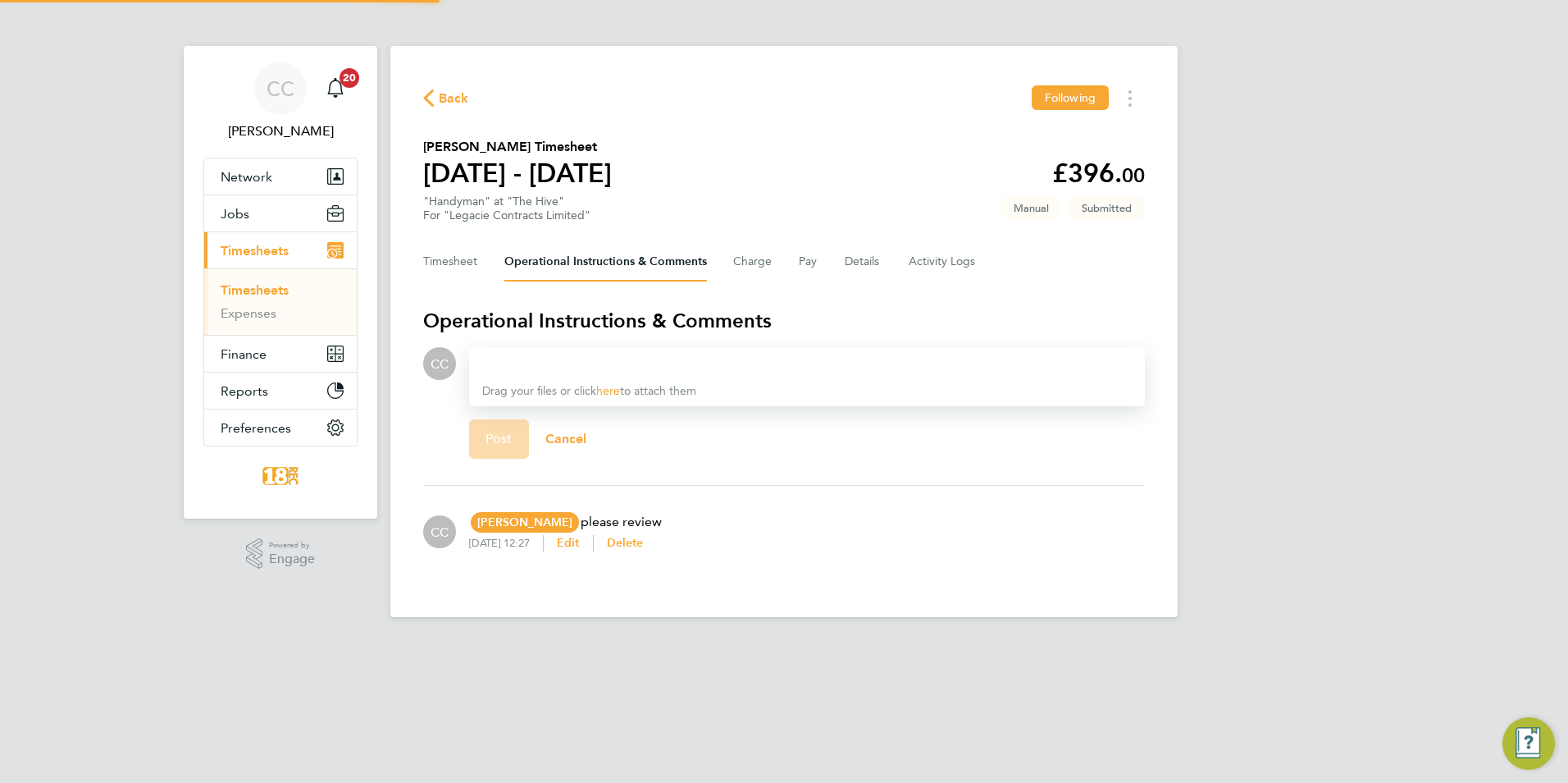
click at [643, 369] on div at bounding box center [807, 363] width 649 height 19
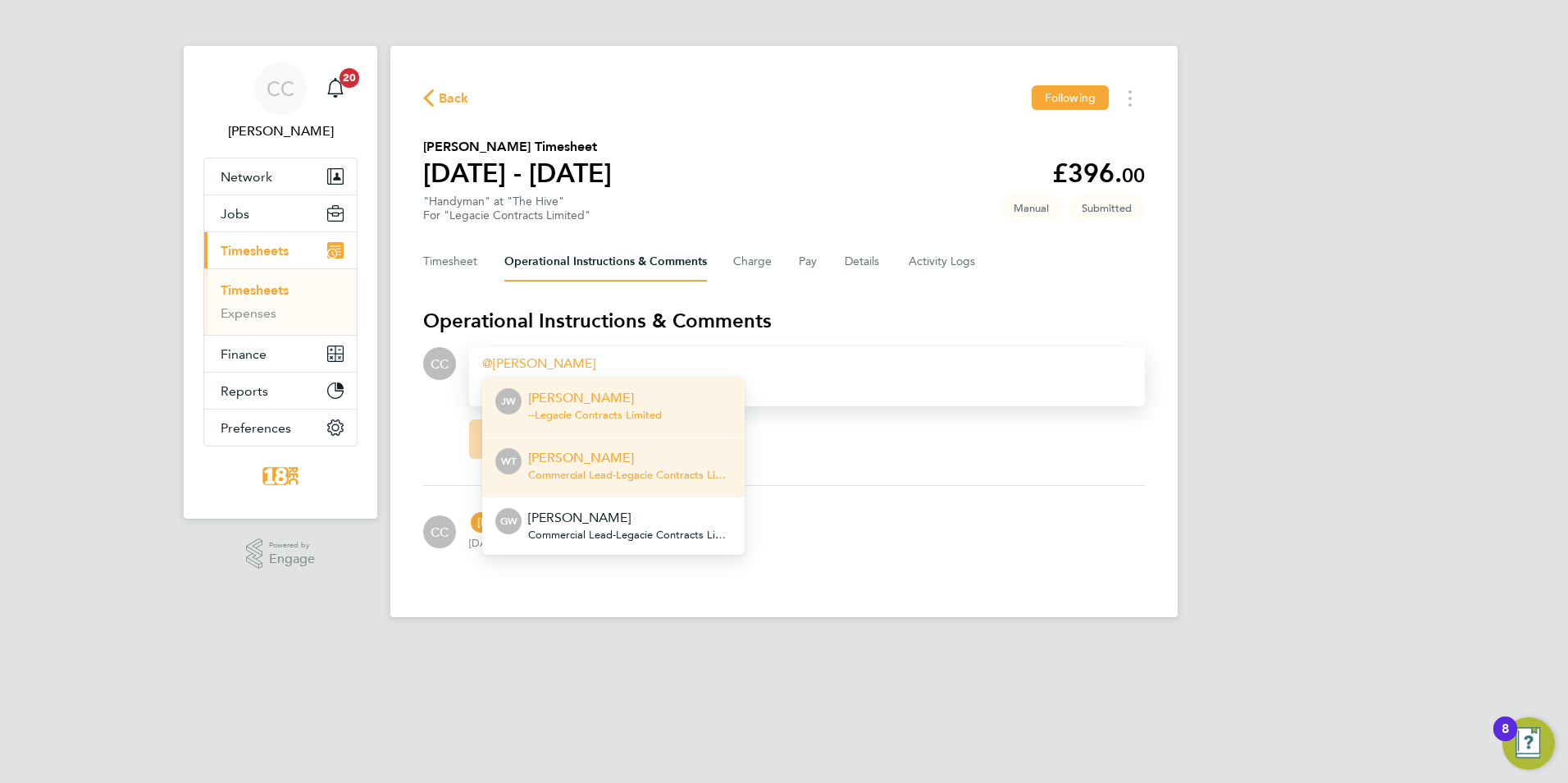
click at [632, 464] on p "William Twun" at bounding box center [630, 458] width 203 height 19
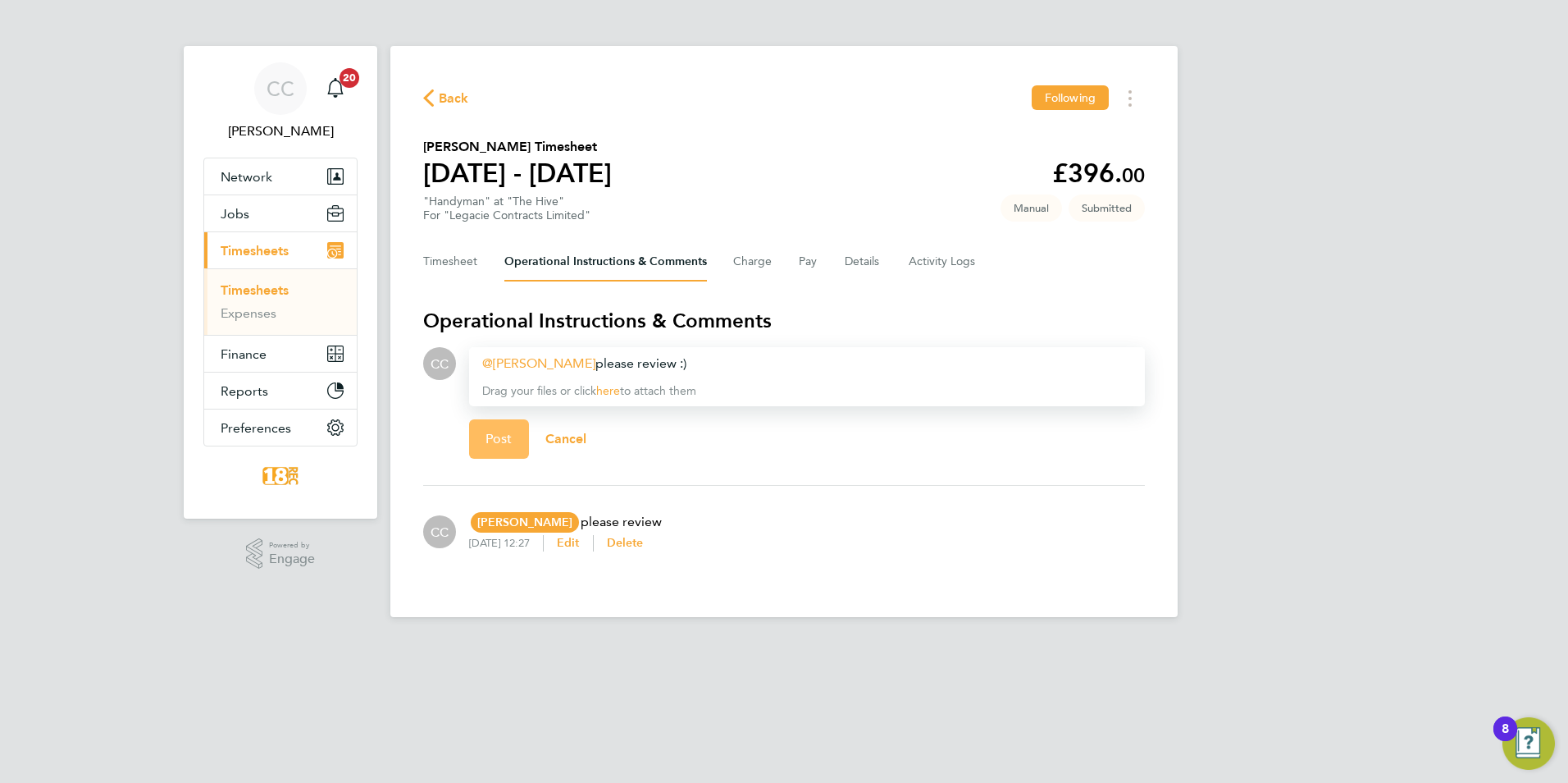
click at [519, 435] on button "Post" at bounding box center [499, 438] width 60 height 40
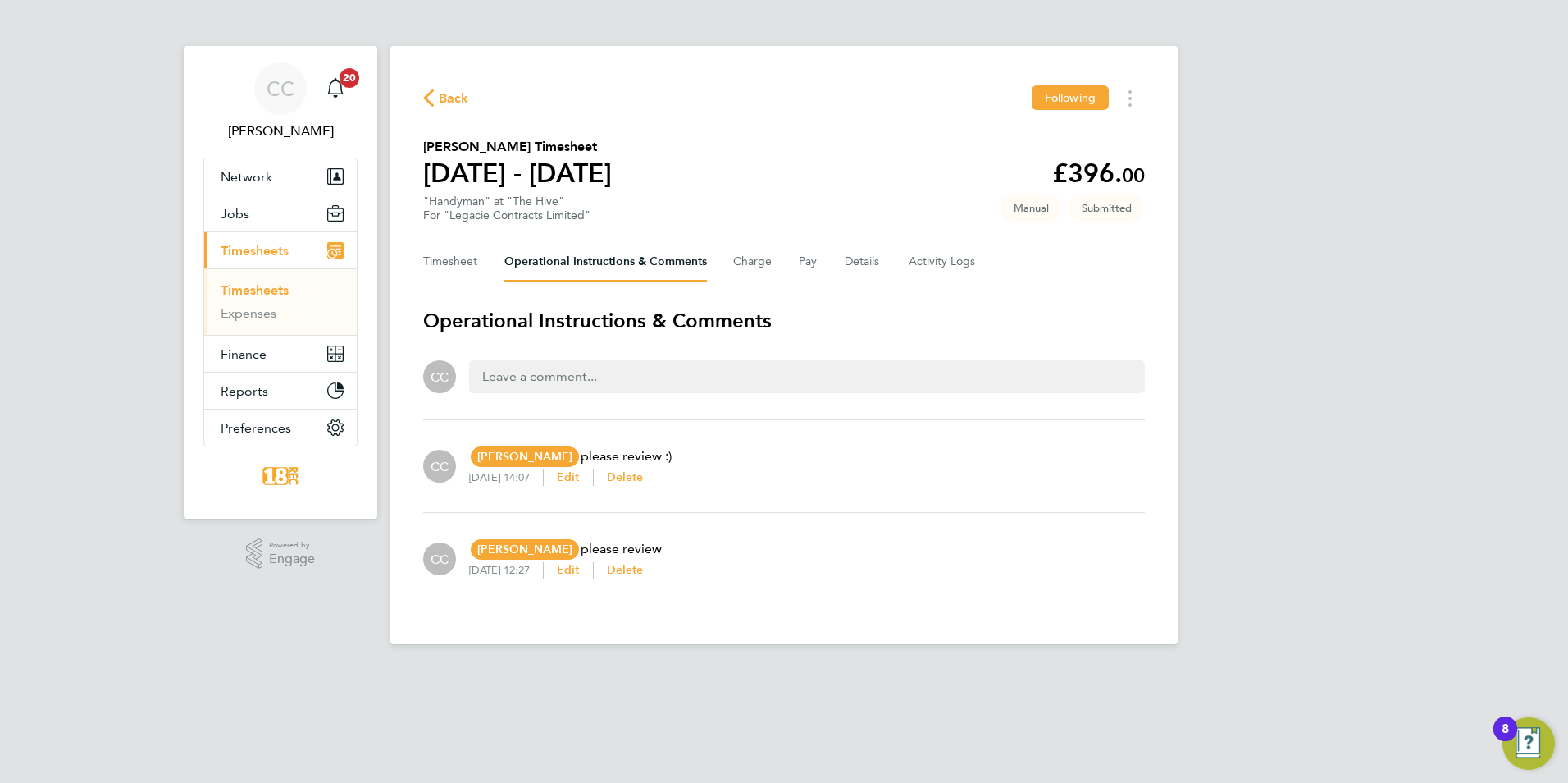
click at [441, 96] on span "Back" at bounding box center [454, 98] width 30 height 19
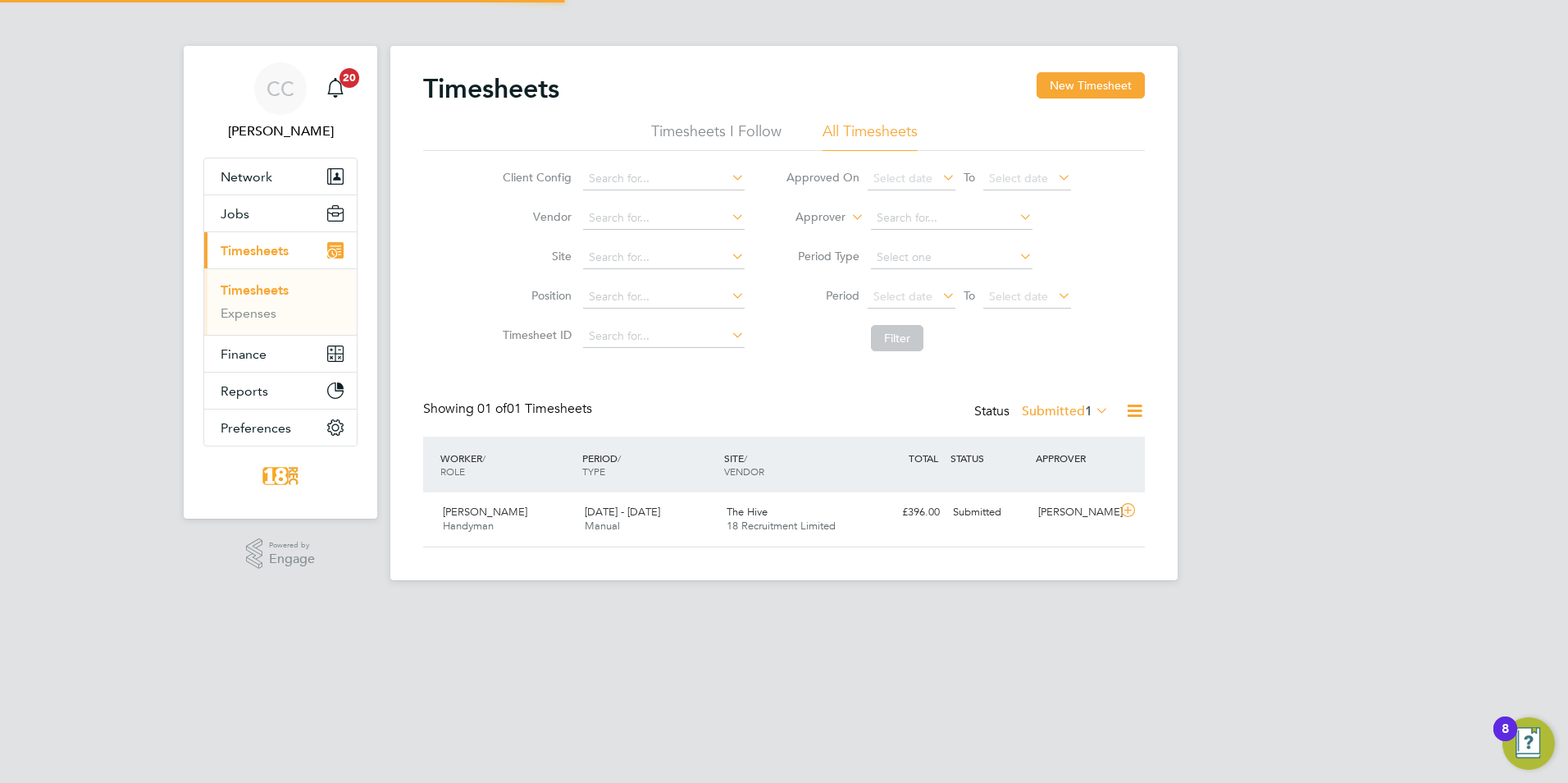
scroll to position [42, 143]
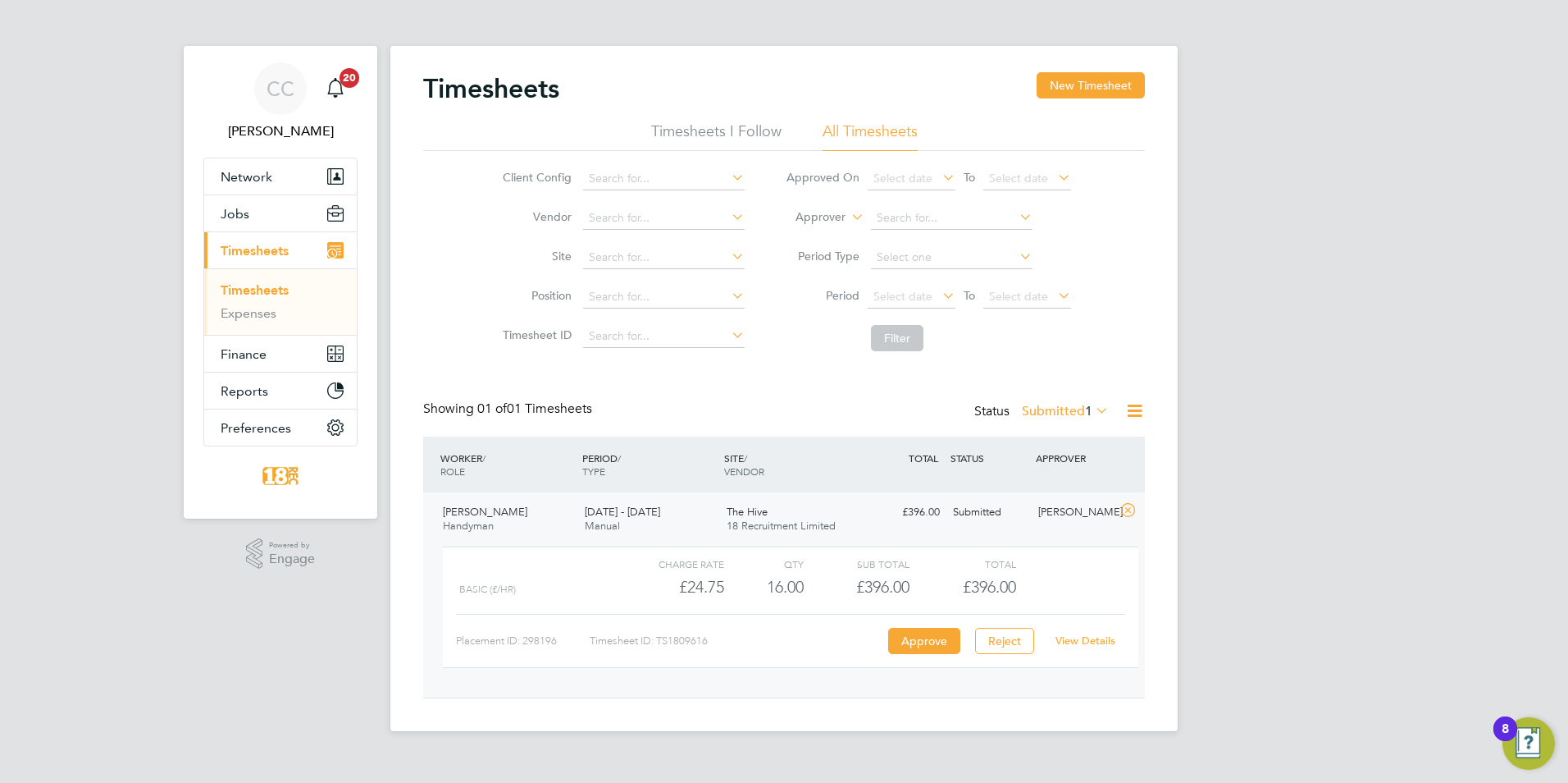
scroll to position [28, 160]
click at [1091, 633] on div "View Details" at bounding box center [1085, 641] width 80 height 27
click at [1089, 639] on link "View Details" at bounding box center [1086, 641] width 60 height 14
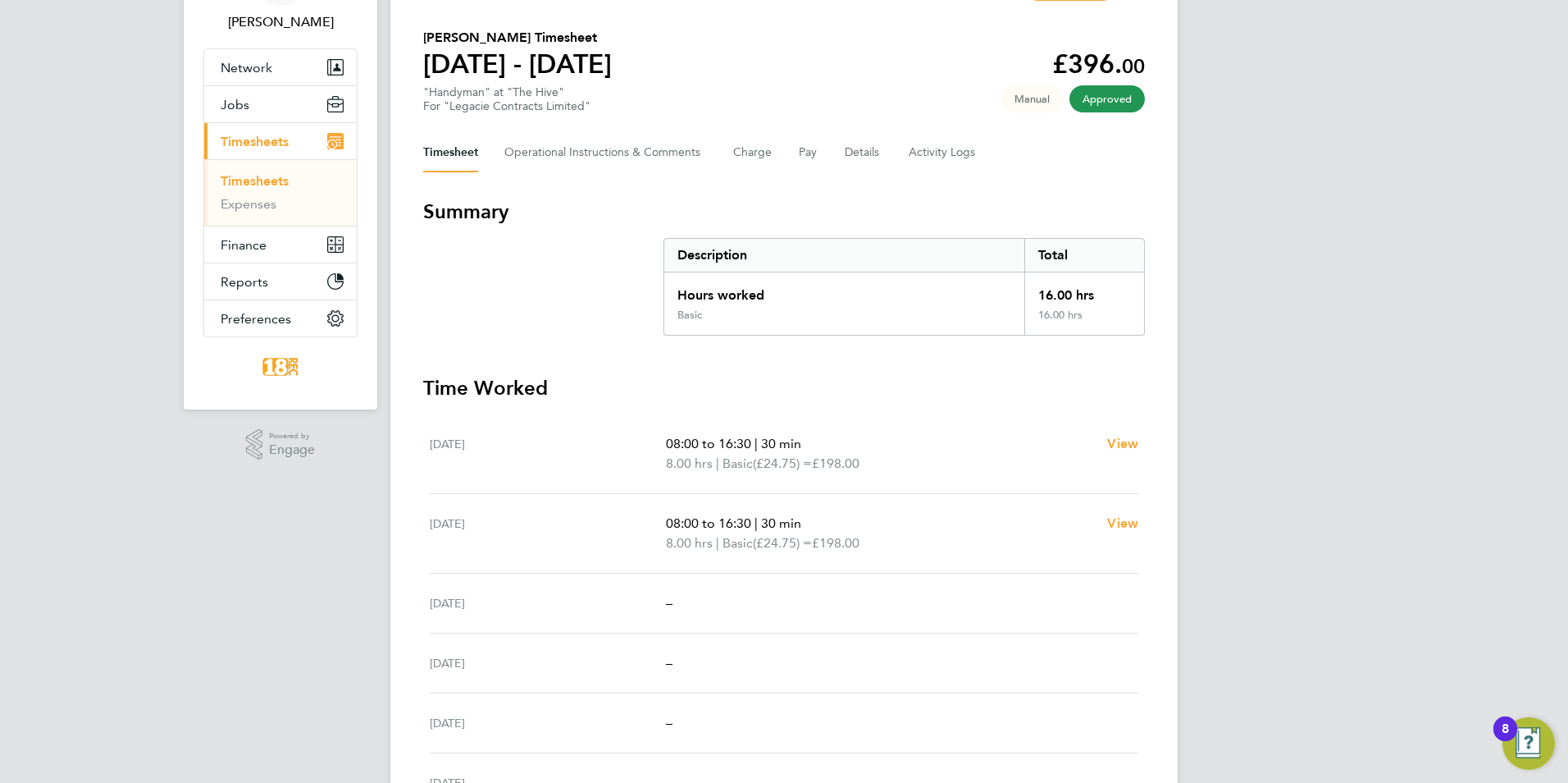
scroll to position [97, 0]
